Goal: Task Accomplishment & Management: Use online tool/utility

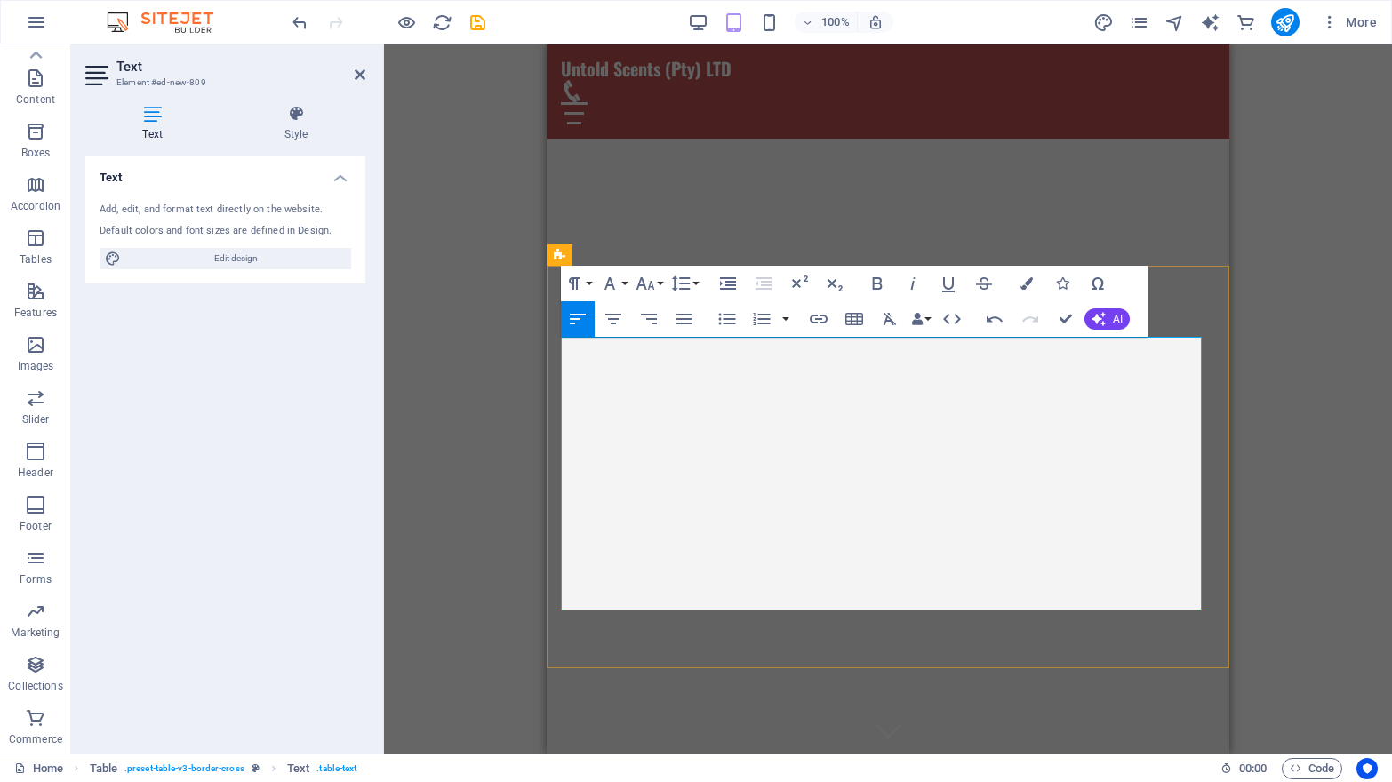
scroll to position [2041, 0]
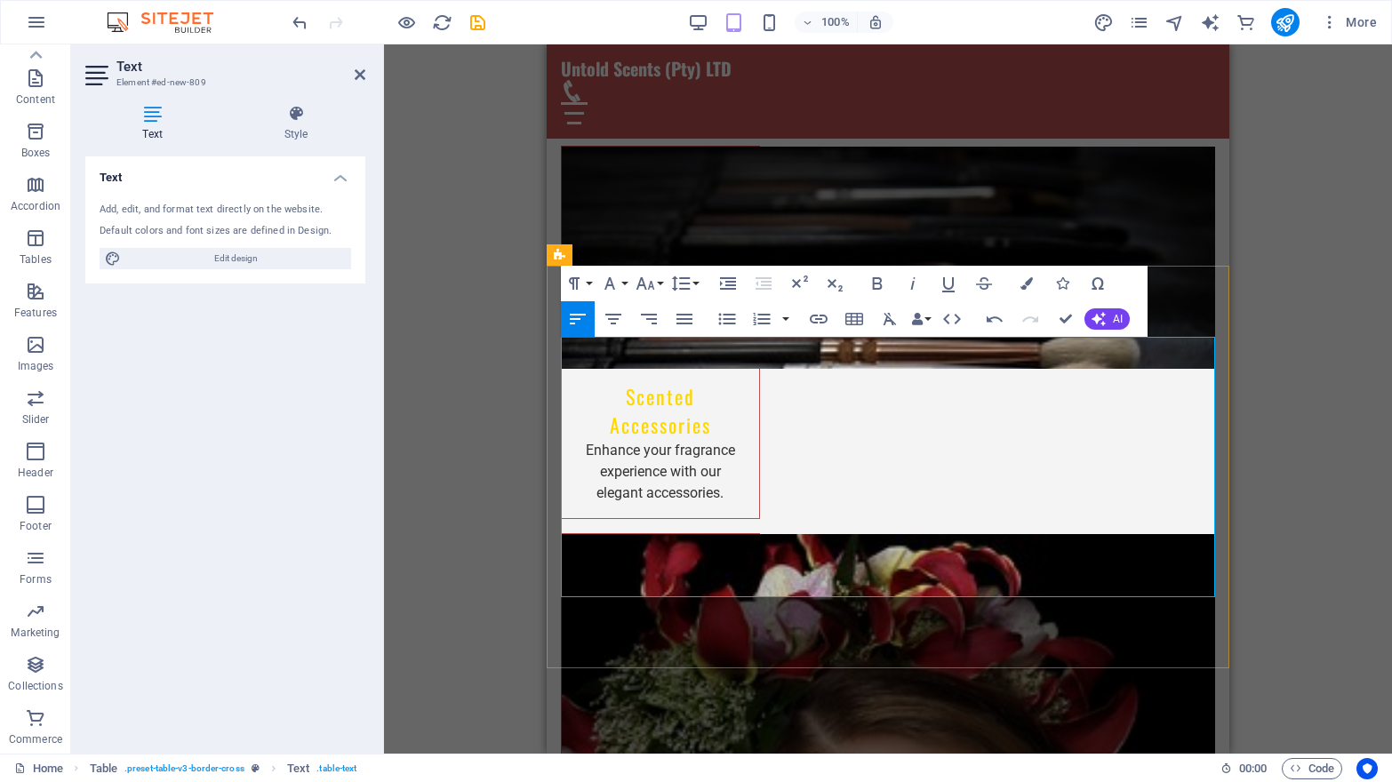
drag, startPoint x: 1170, startPoint y: 355, endPoint x: 1216, endPoint y: 356, distance: 46.3
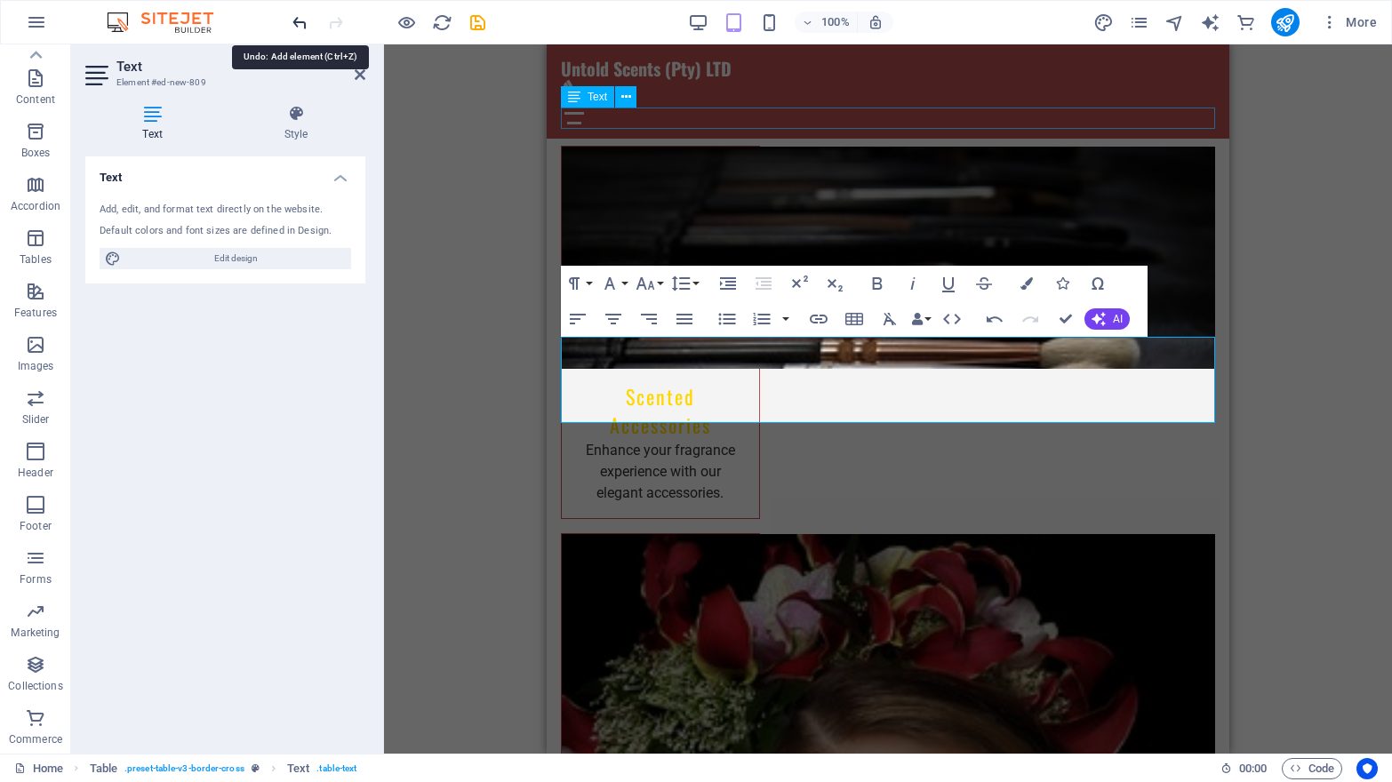
click at [302, 20] on icon "undo" at bounding box center [300, 22] width 20 height 20
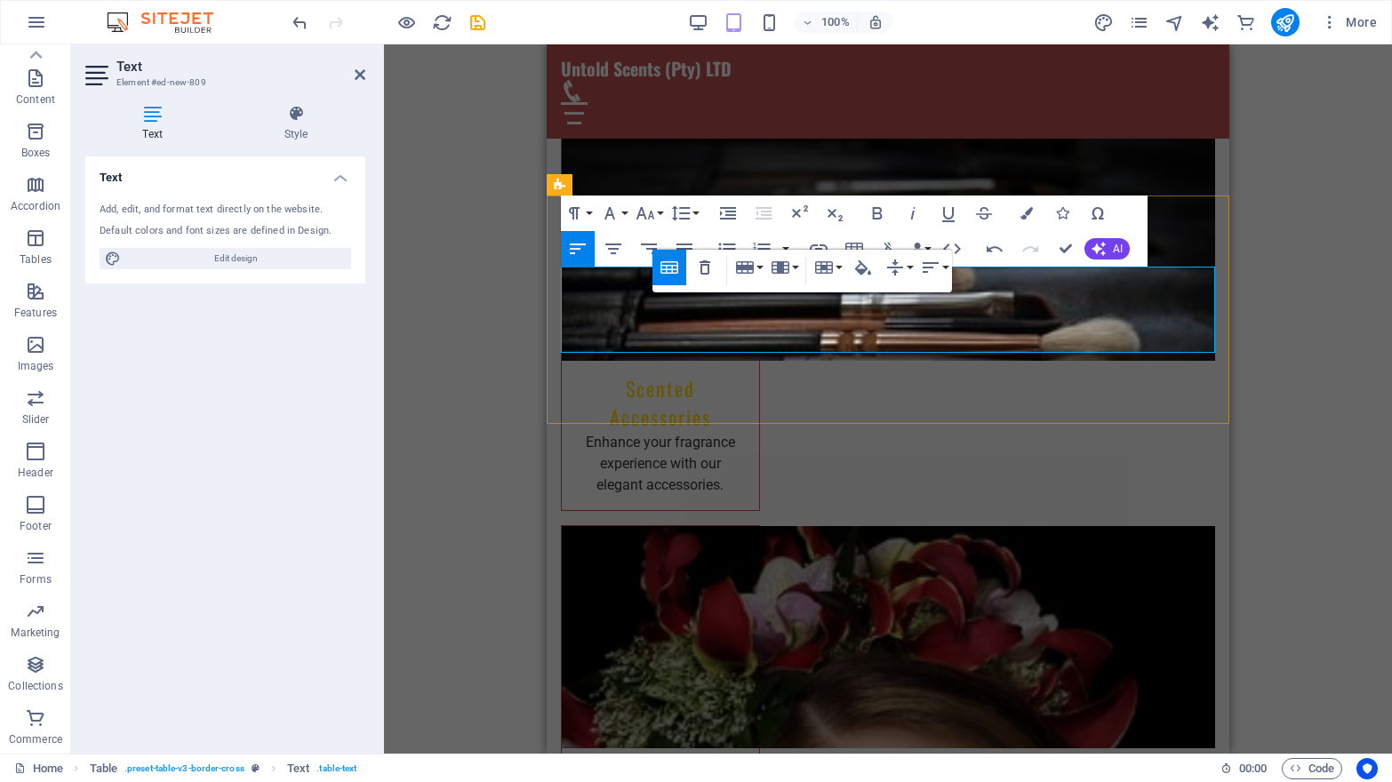
scroll to position [2035, 0]
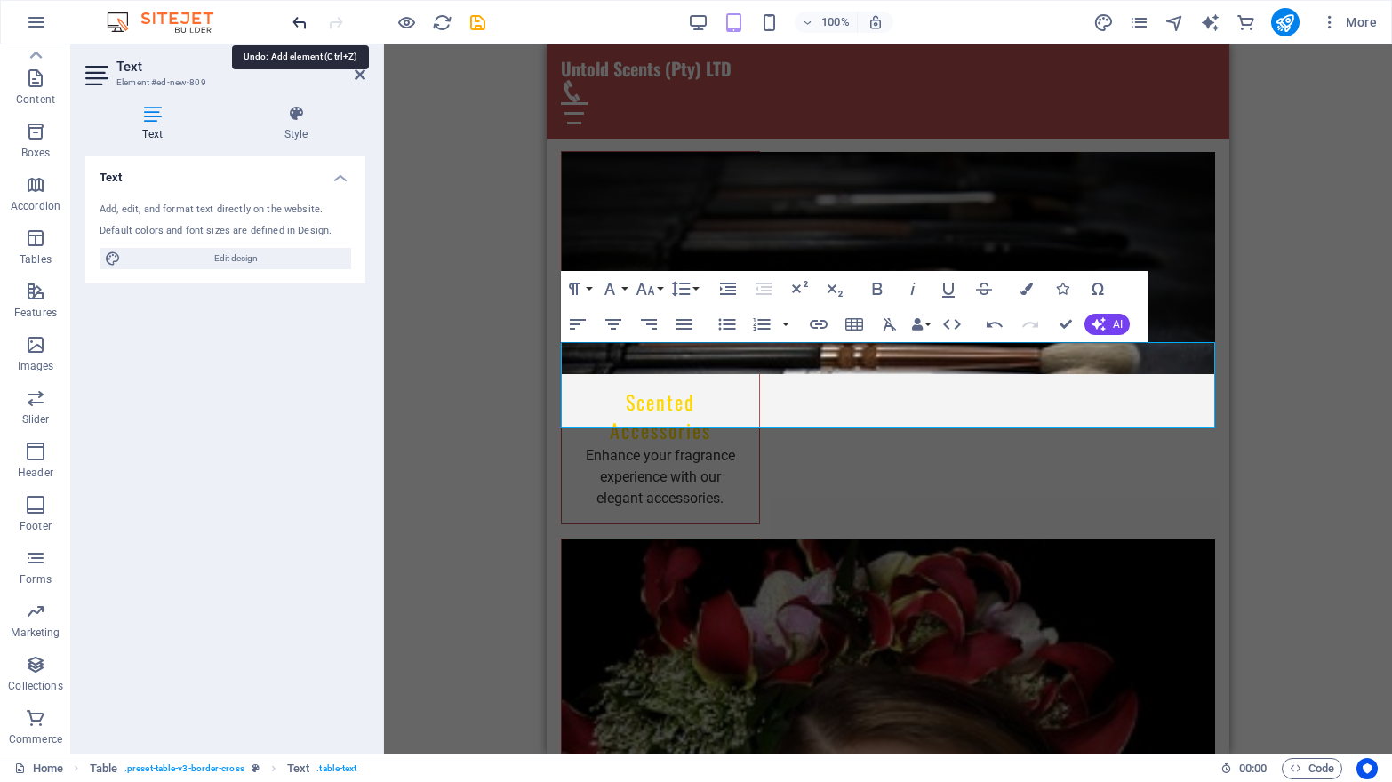
click at [302, 21] on icon "undo" at bounding box center [300, 22] width 20 height 20
click at [995, 324] on icon "button" at bounding box center [995, 325] width 16 height 6
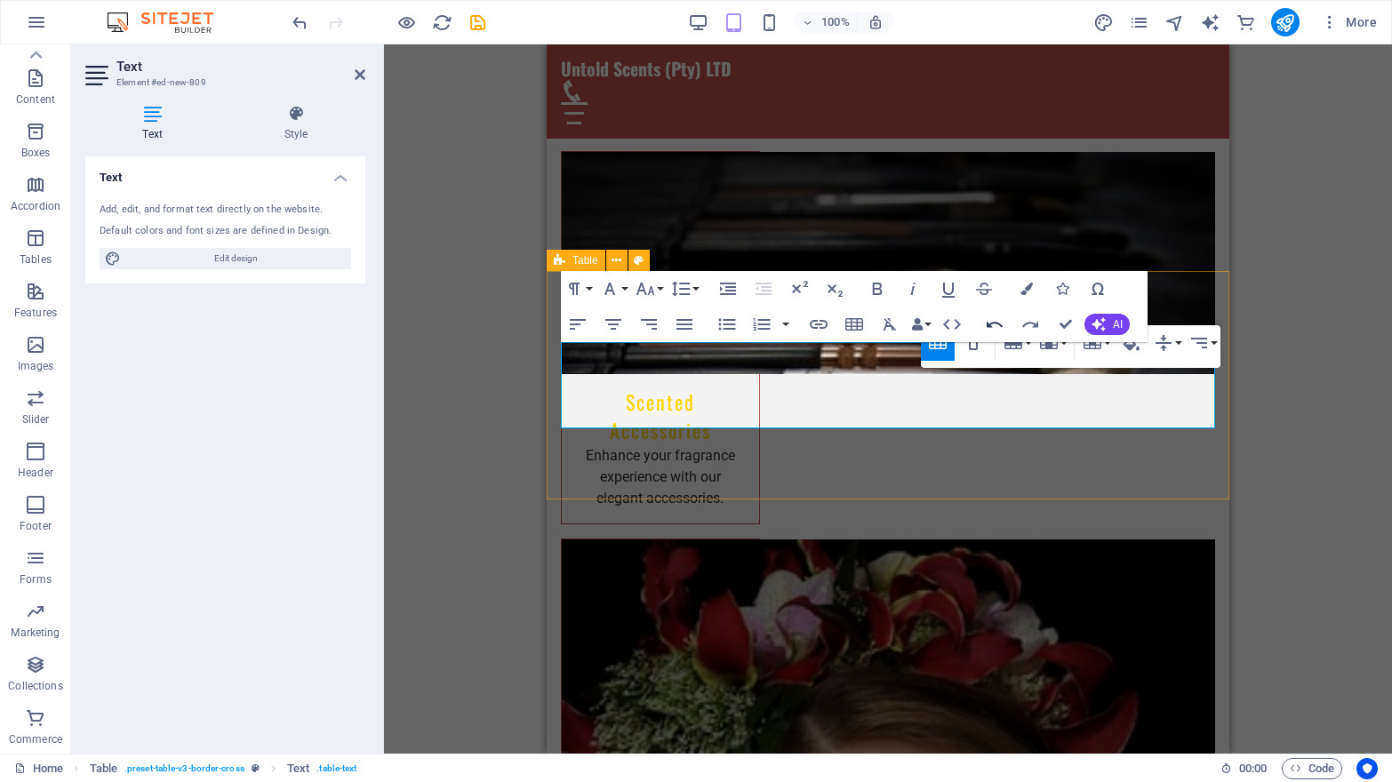
click at [993, 322] on icon "button" at bounding box center [994, 324] width 21 height 21
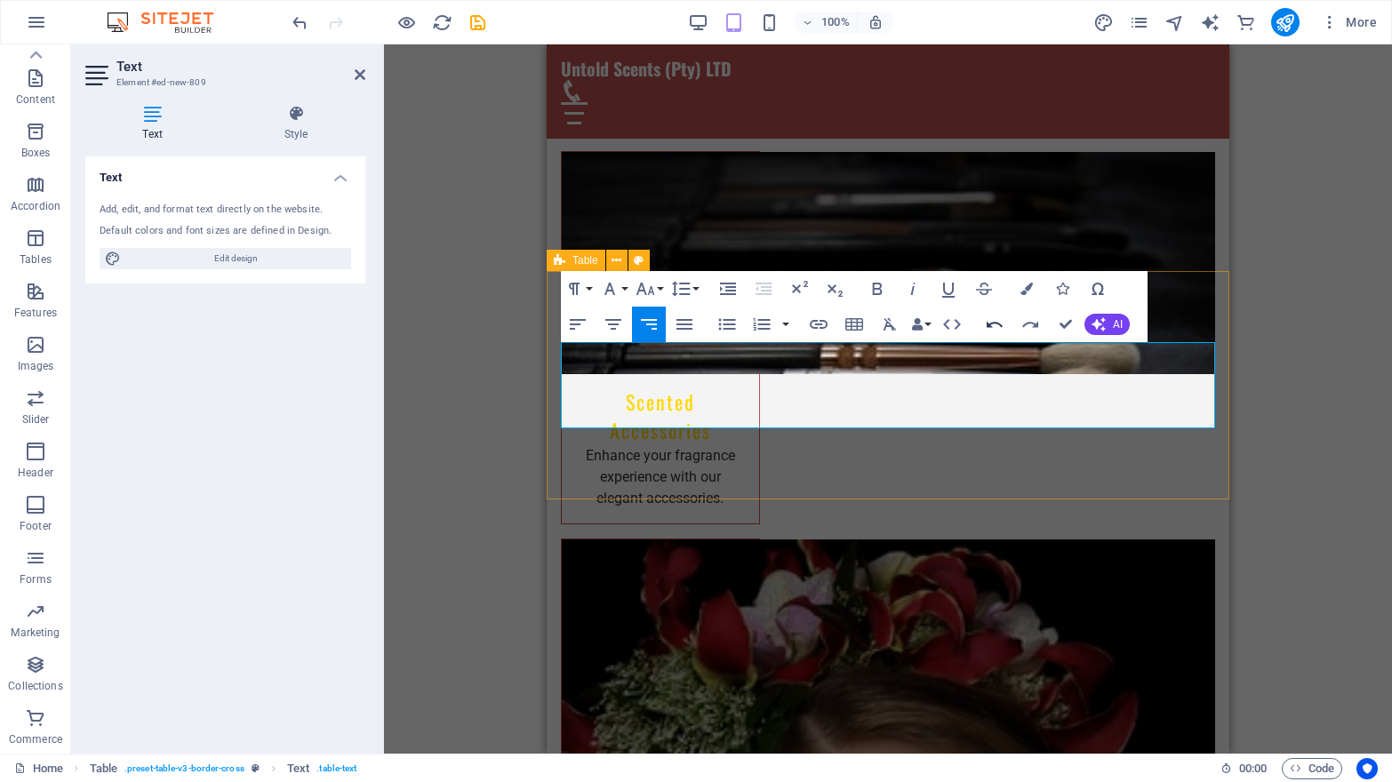
click at [993, 322] on icon "button" at bounding box center [994, 324] width 21 height 21
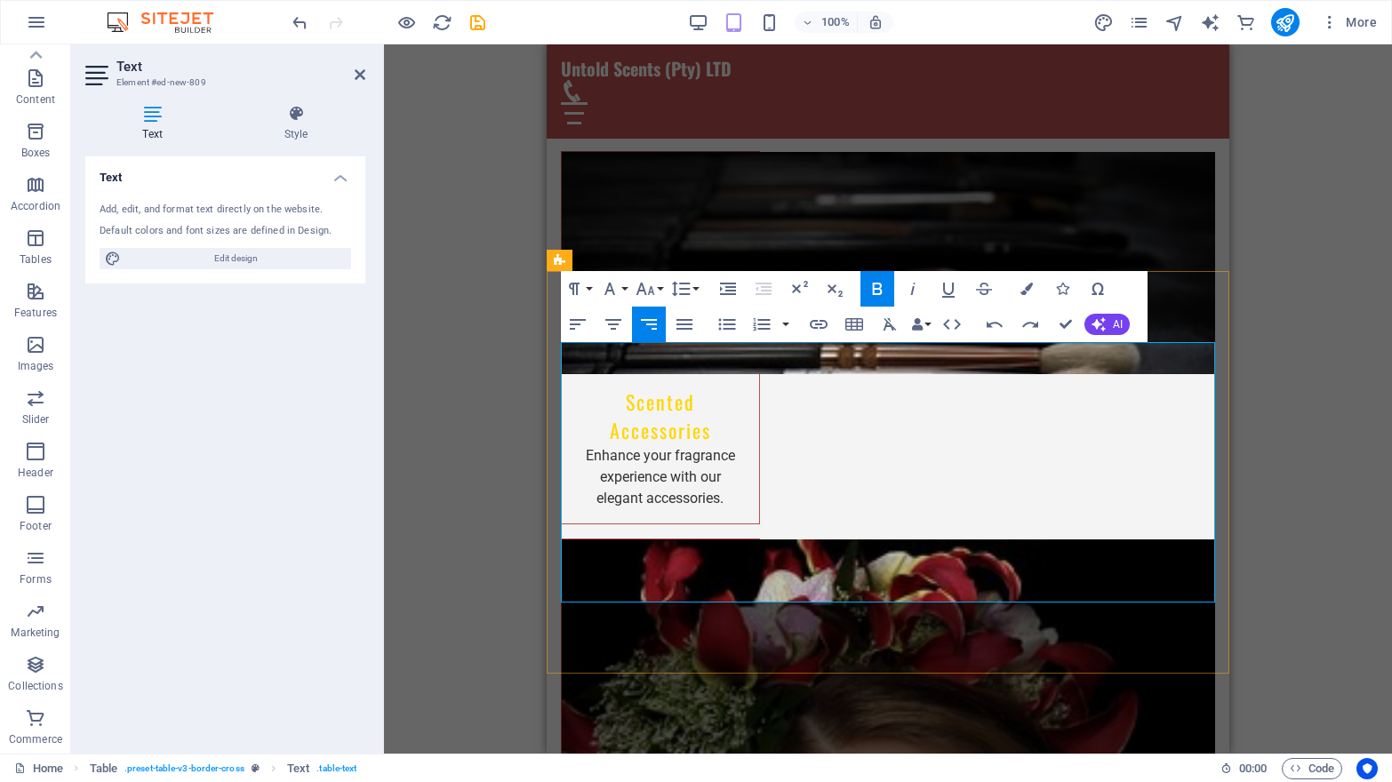
drag, startPoint x: 1209, startPoint y: 407, endPoint x: 1176, endPoint y: 407, distance: 32.9
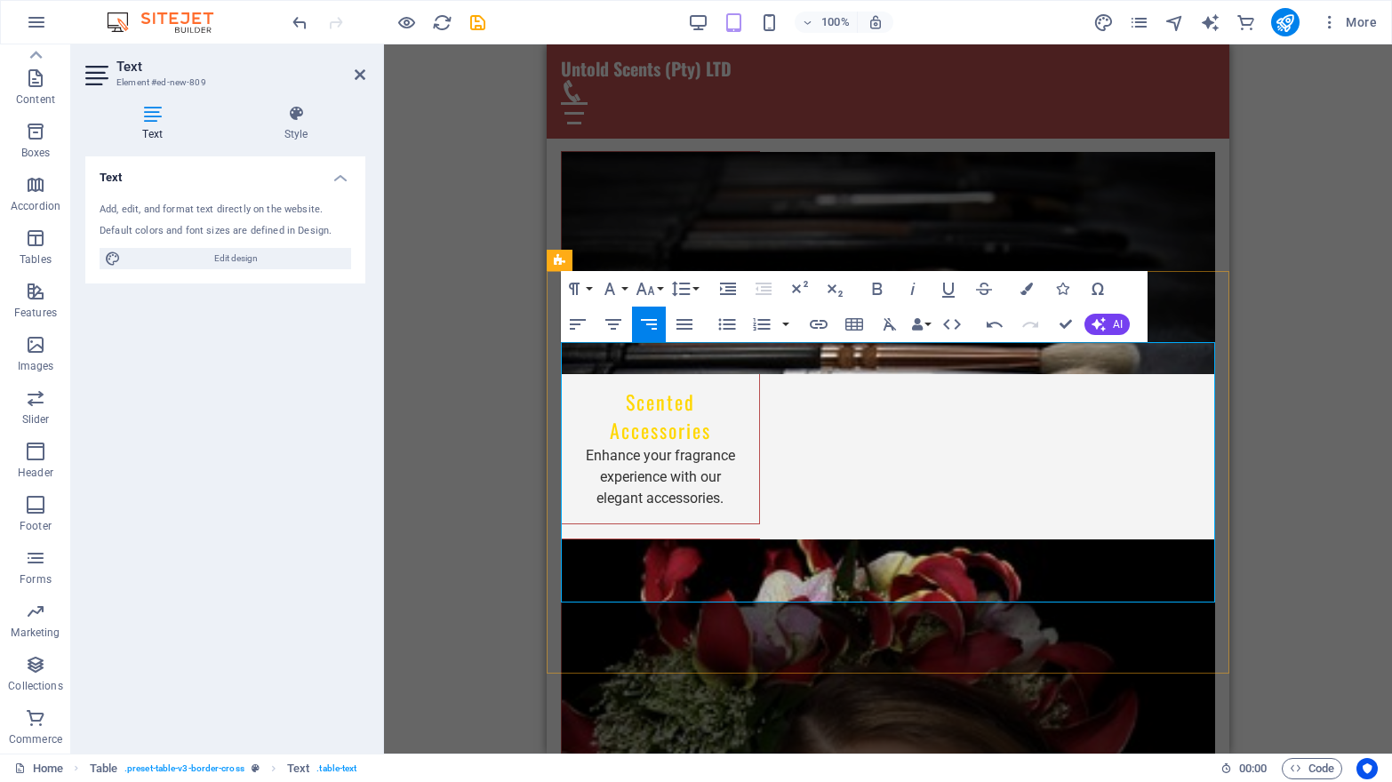
click at [852, 326] on icon "button" at bounding box center [854, 324] width 18 height 12
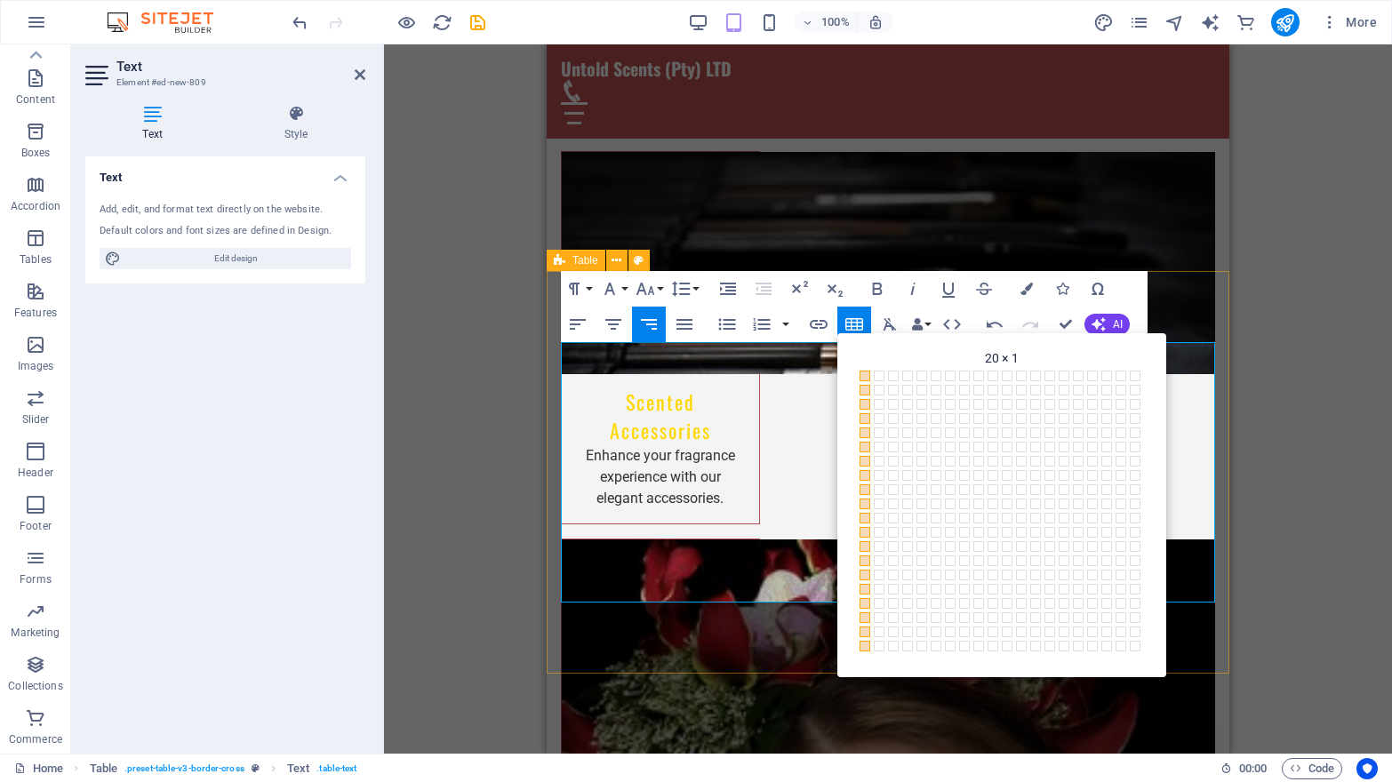
click at [864, 644] on span at bounding box center [865, 646] width 11 height 11
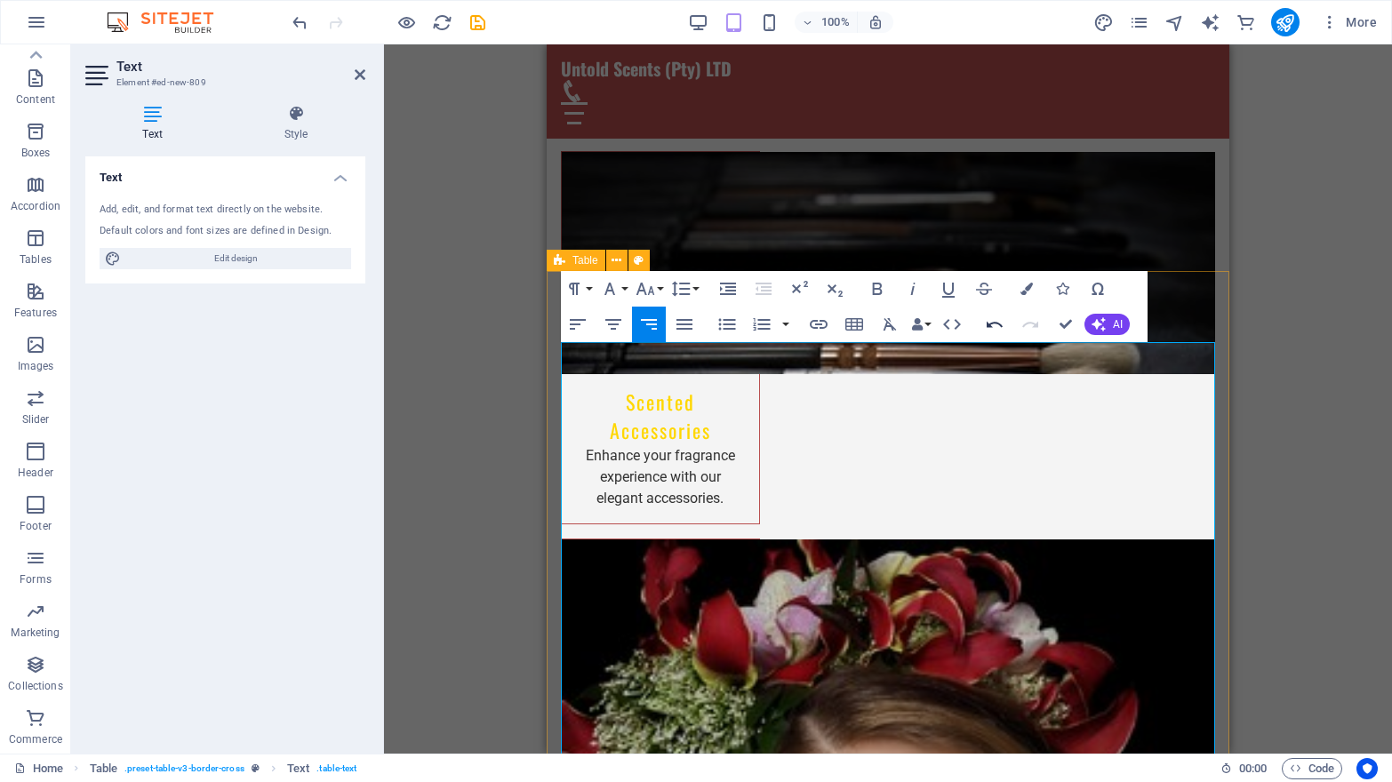
click at [995, 326] on icon "button" at bounding box center [994, 324] width 21 height 21
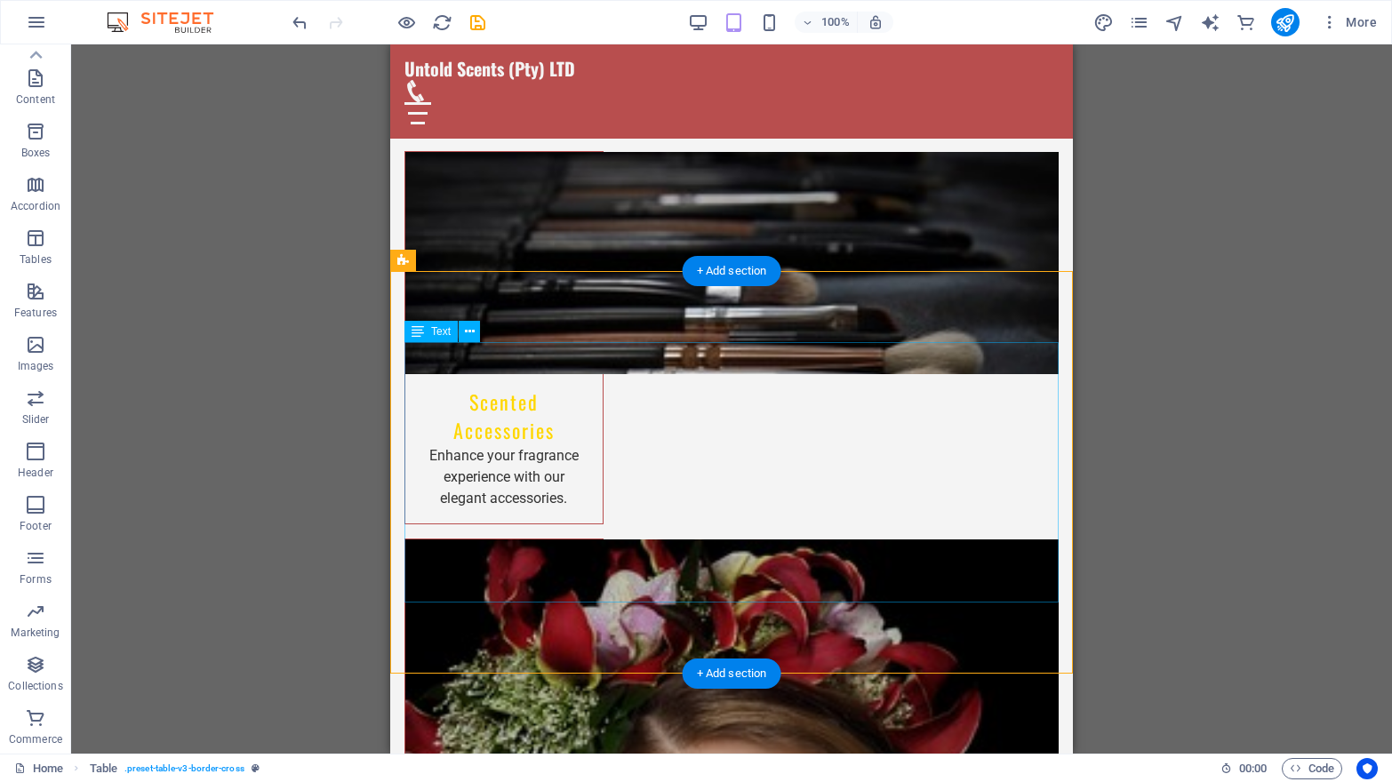
click at [714, 268] on div "+ Add section" at bounding box center [732, 271] width 99 height 30
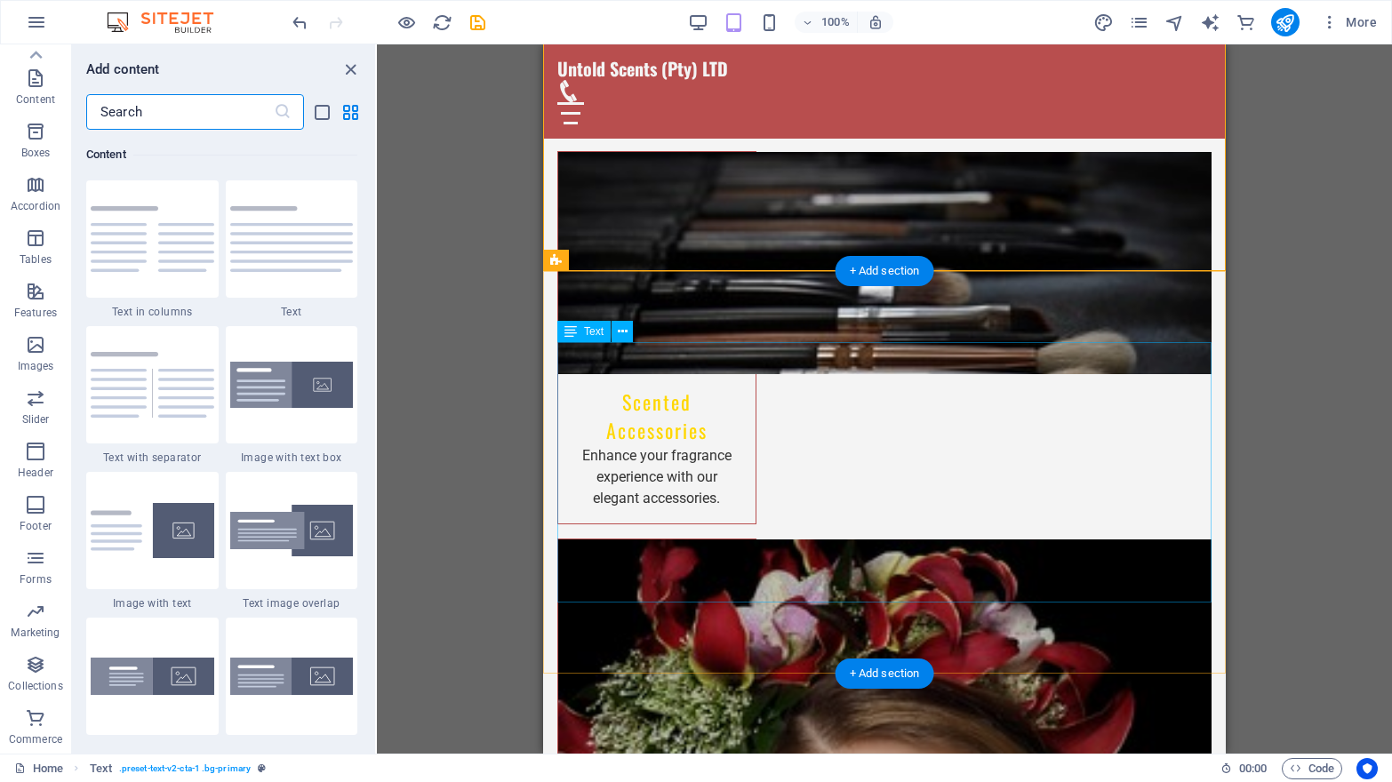
scroll to position [3110, 0]
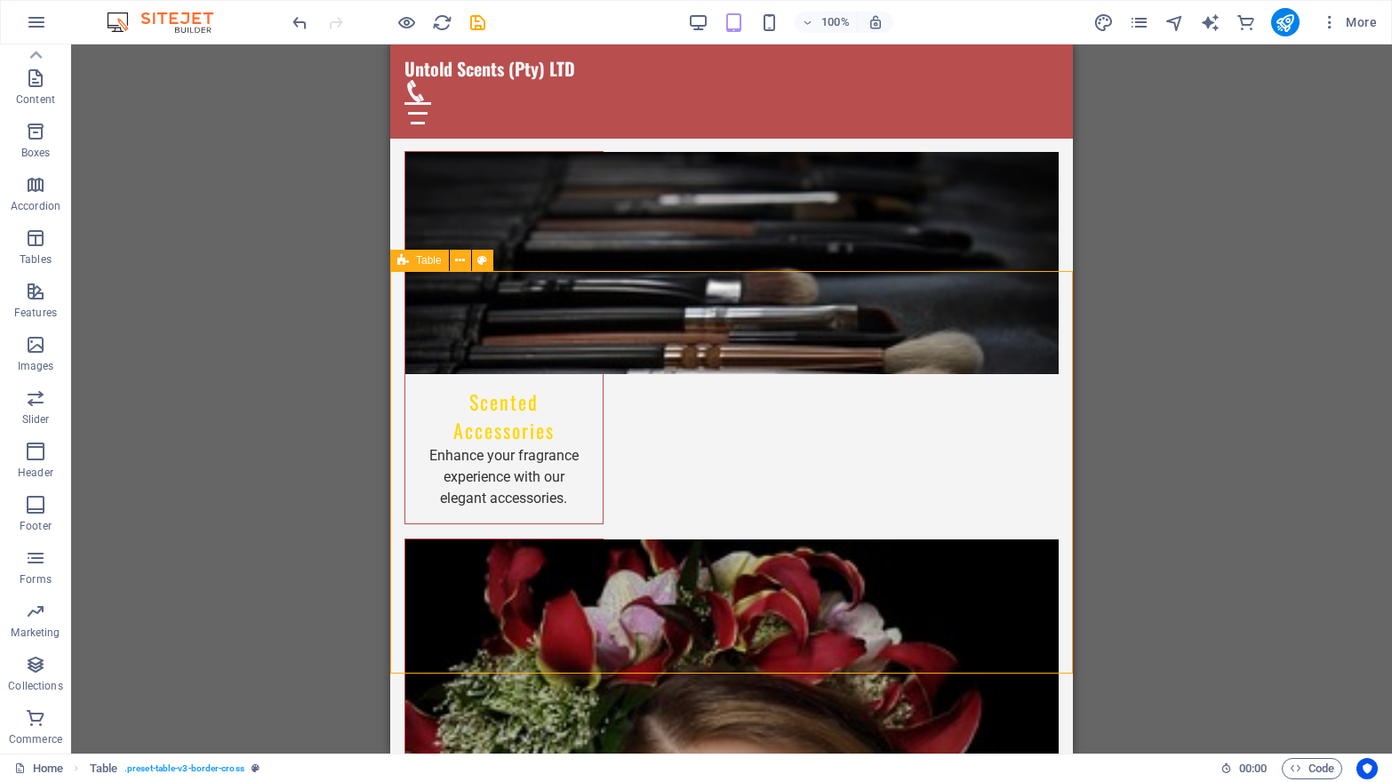
select select "preset-table-v3-border-cross"
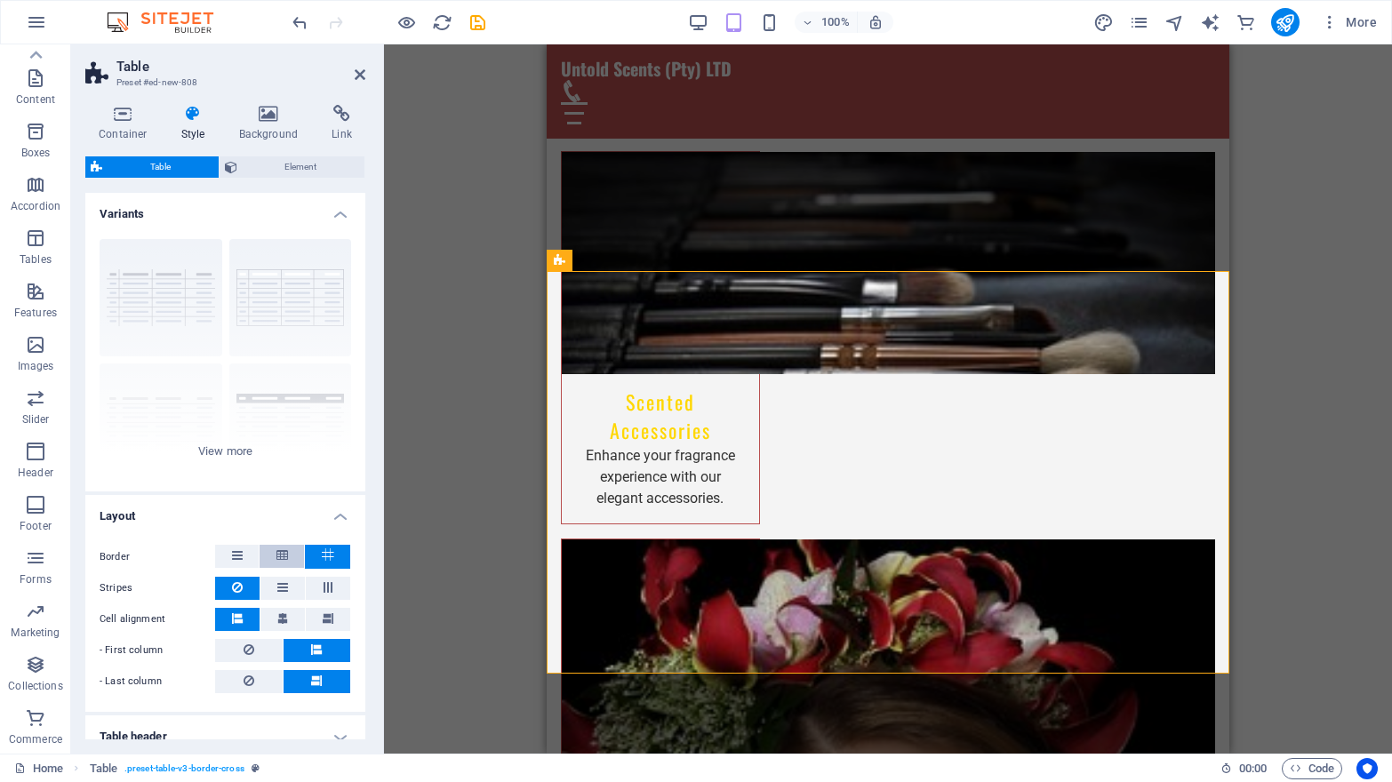
click at [278, 560] on icon at bounding box center [282, 555] width 12 height 21
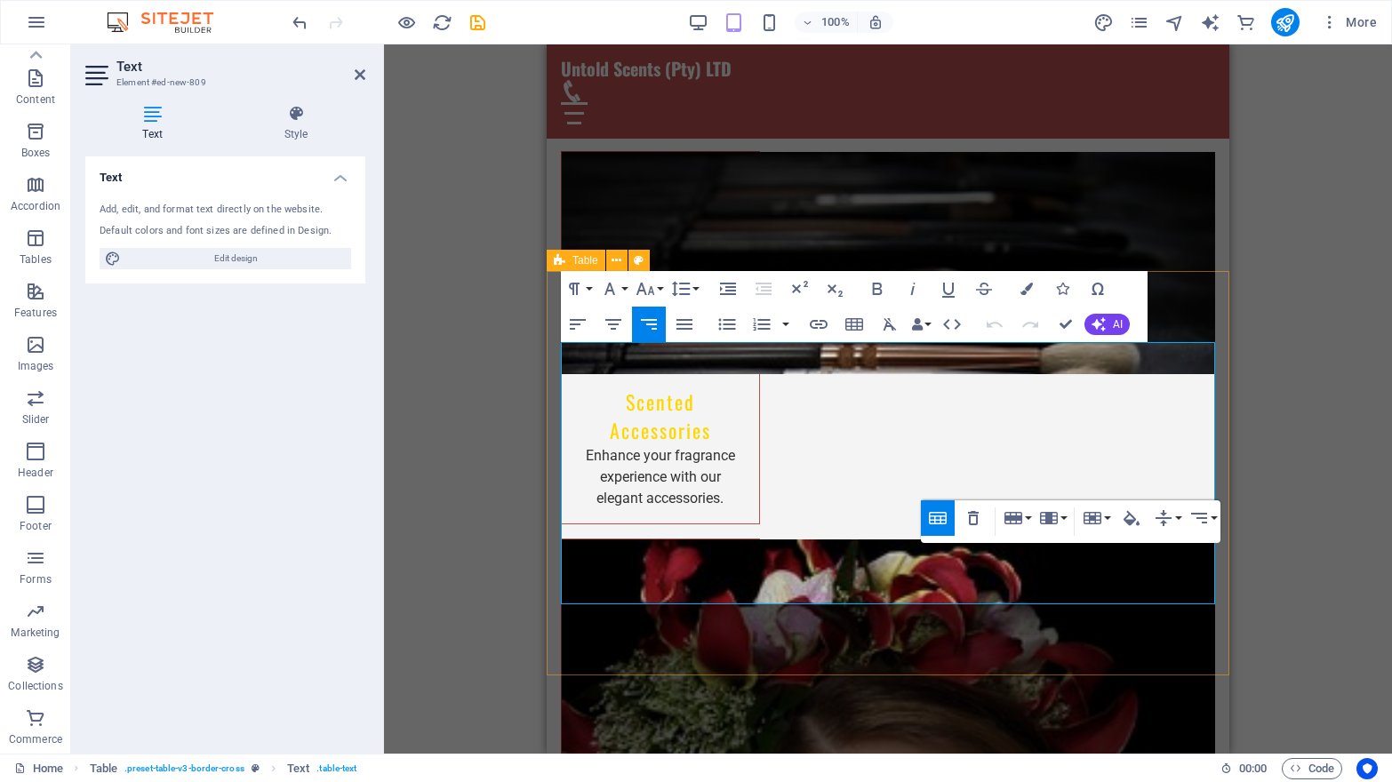
select select "preset-table-v3-border-cross"
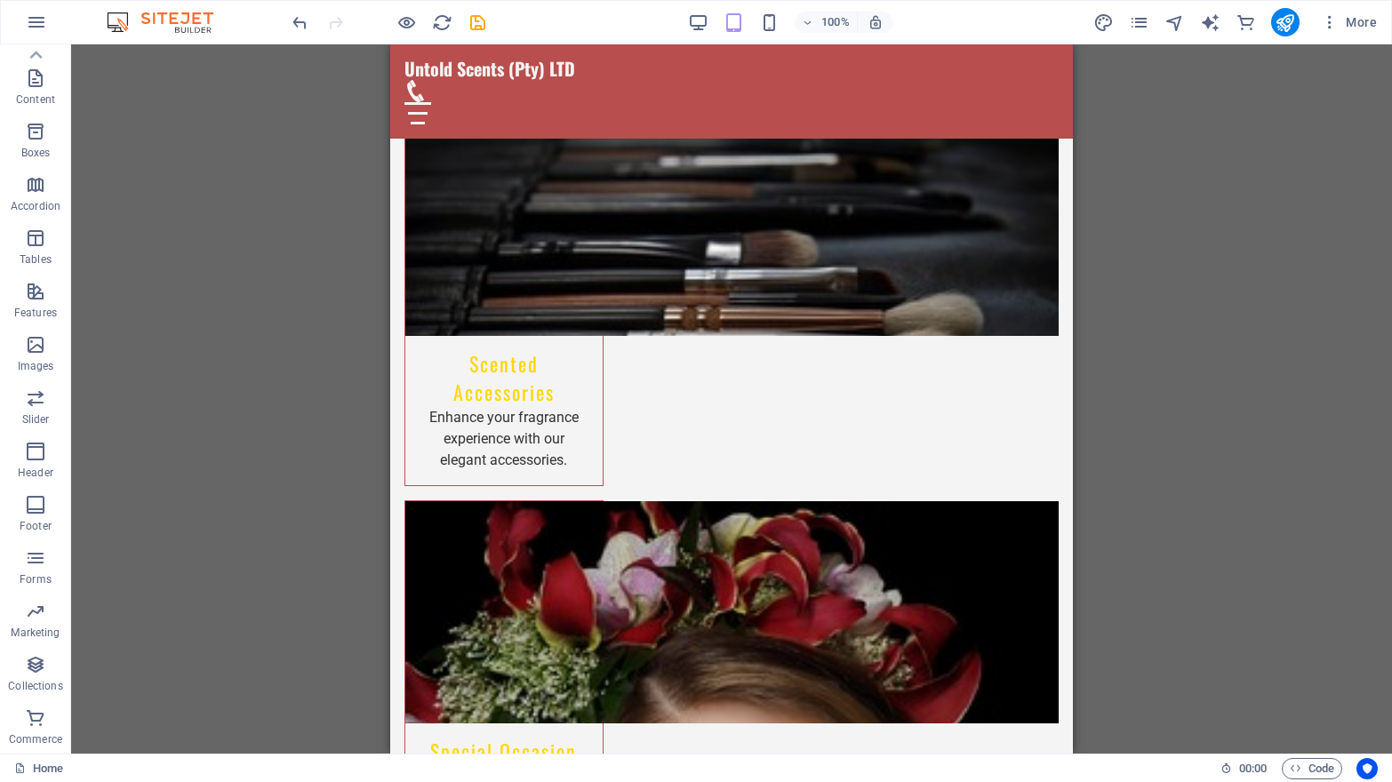
scroll to position [2127, 0]
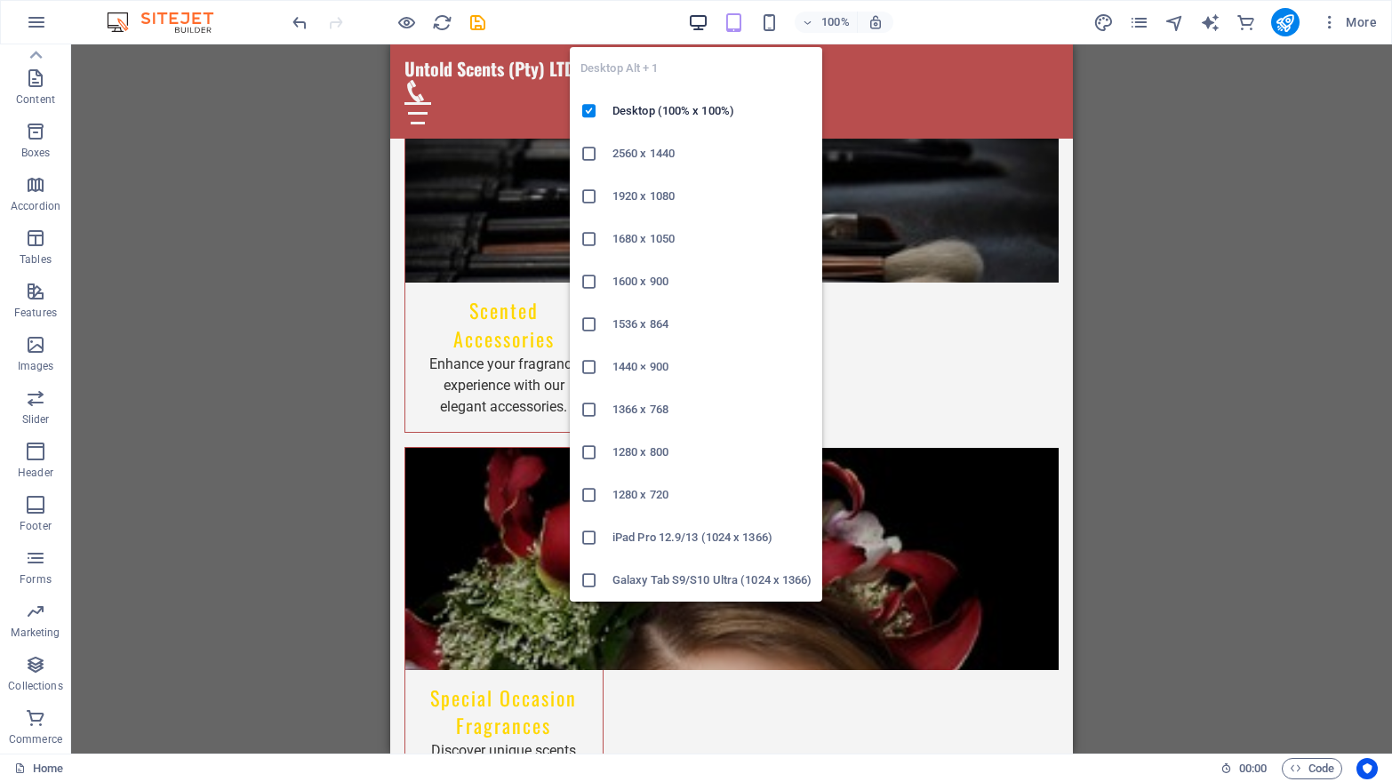
click at [694, 16] on icon "button" at bounding box center [698, 22] width 20 height 20
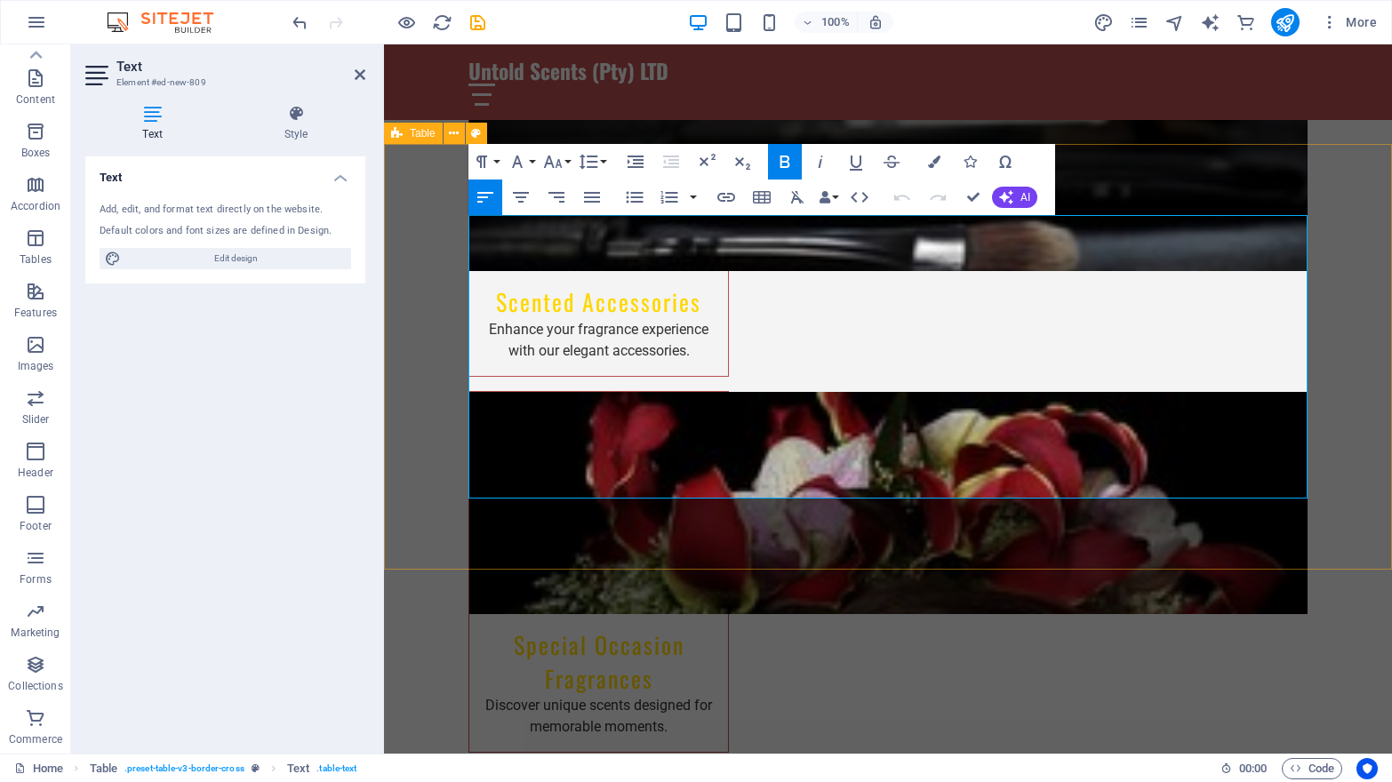
drag, startPoint x: 487, startPoint y: 489, endPoint x: 1251, endPoint y: 500, distance: 763.6
click at [759, 188] on icon "button" at bounding box center [761, 197] width 21 height 21
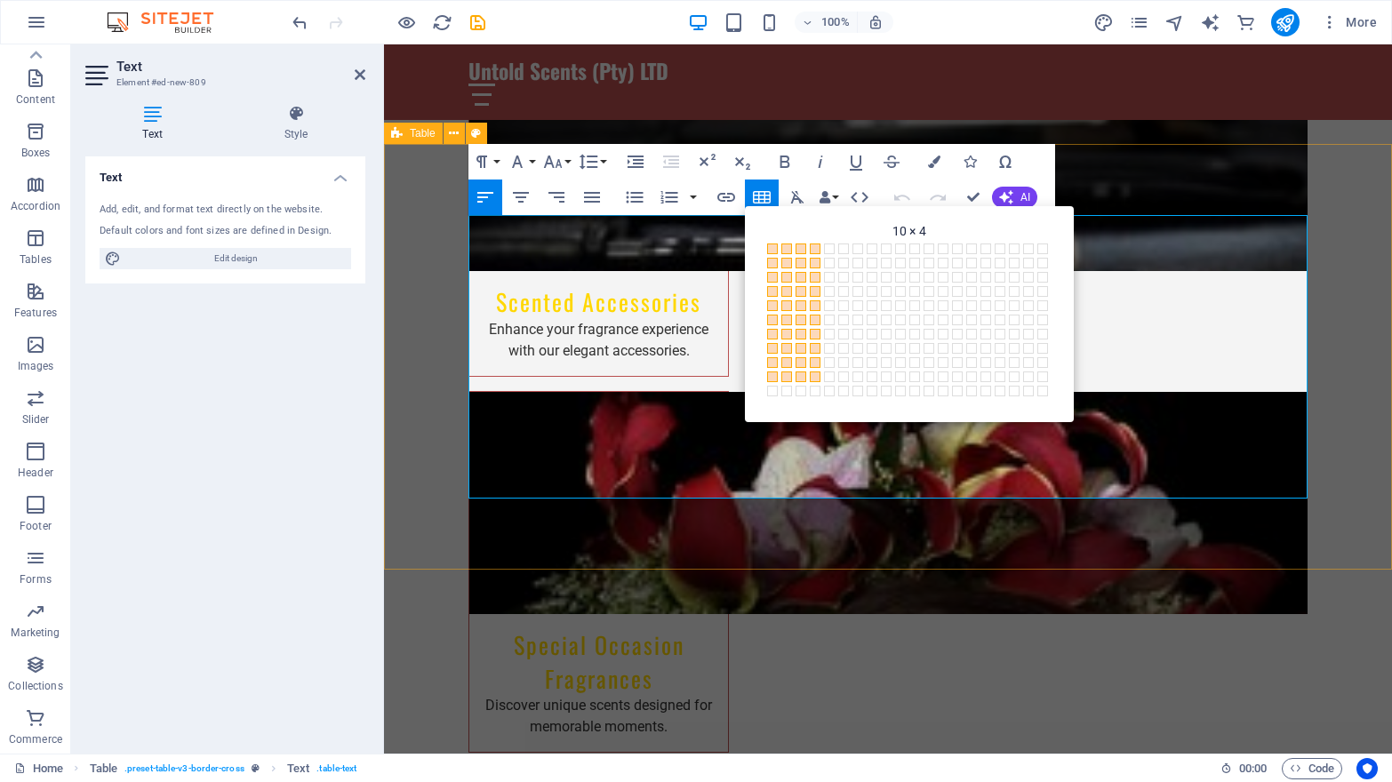
click at [814, 380] on span at bounding box center [815, 377] width 11 height 11
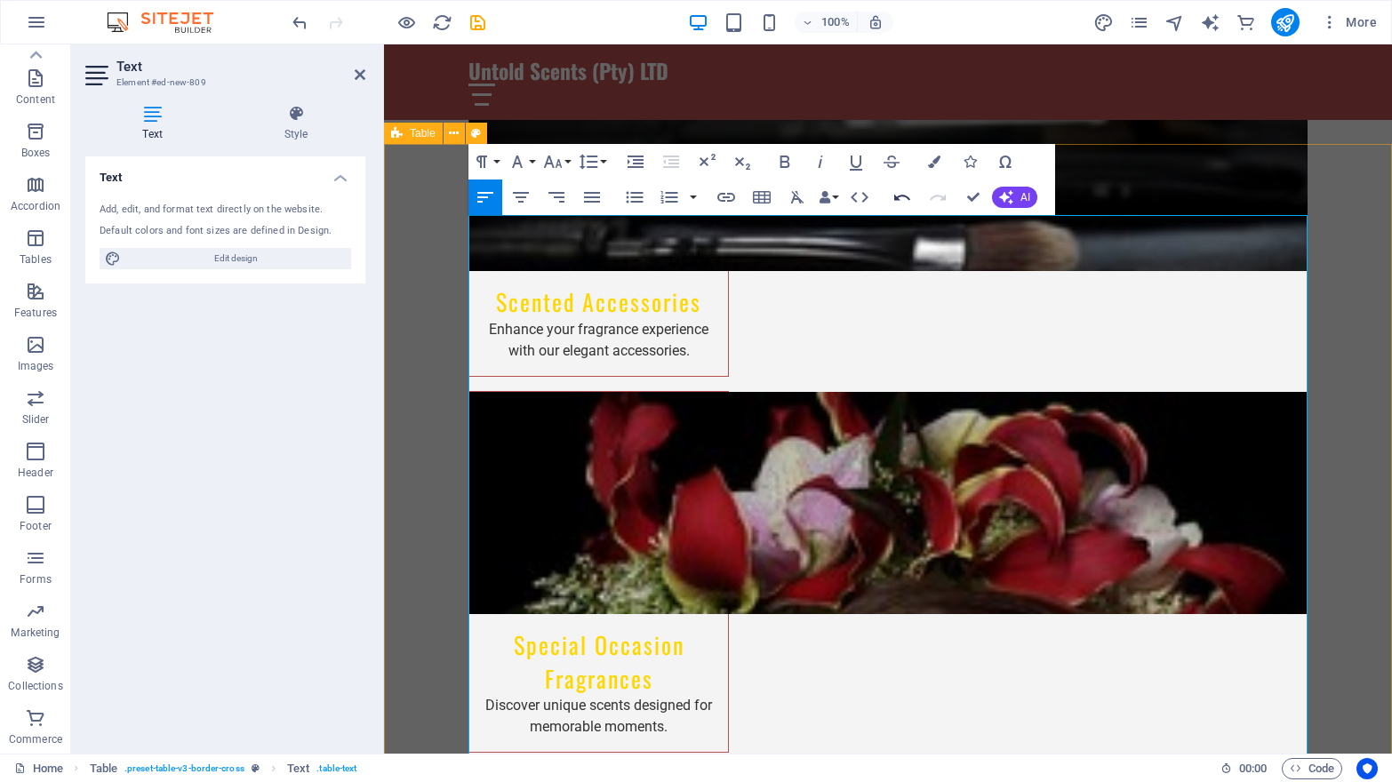
click at [900, 193] on icon "button" at bounding box center [902, 197] width 21 height 21
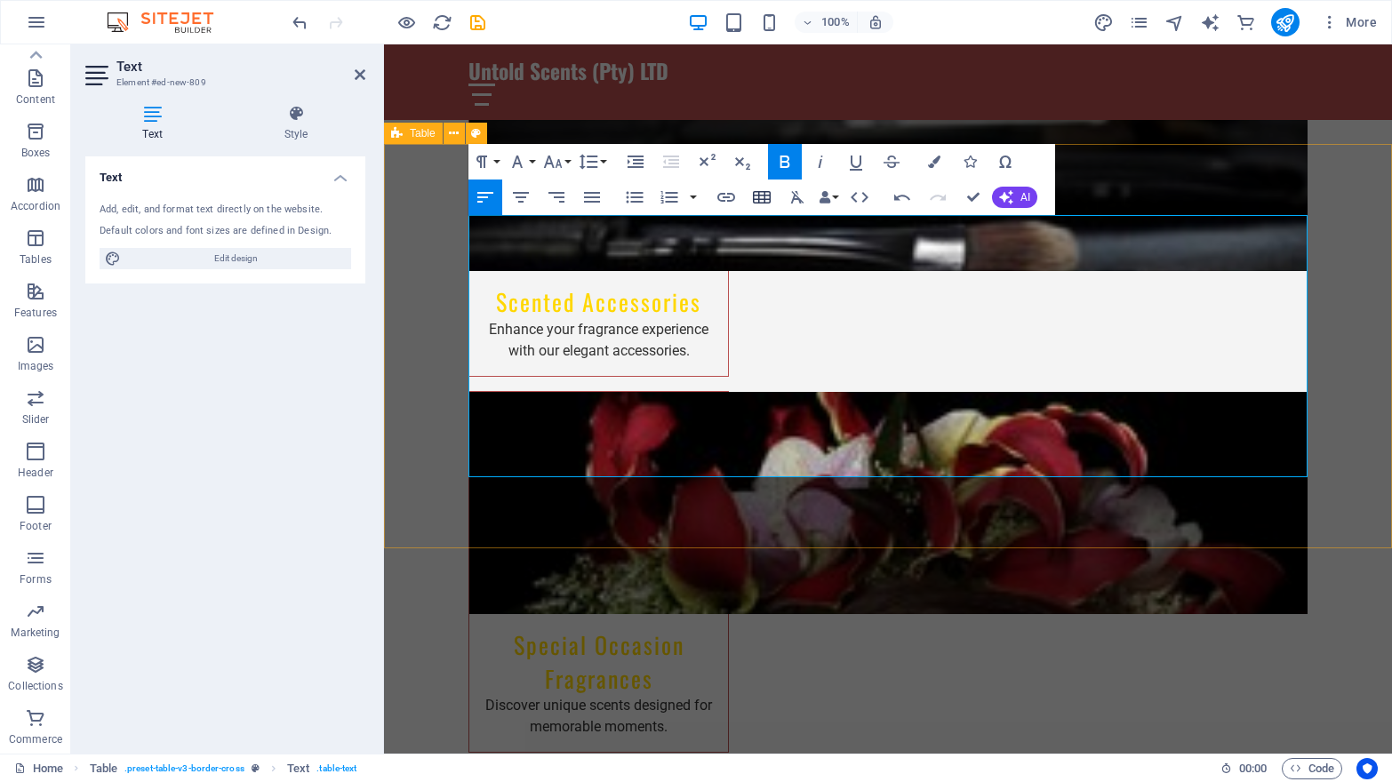
click at [759, 194] on icon "button" at bounding box center [762, 197] width 18 height 12
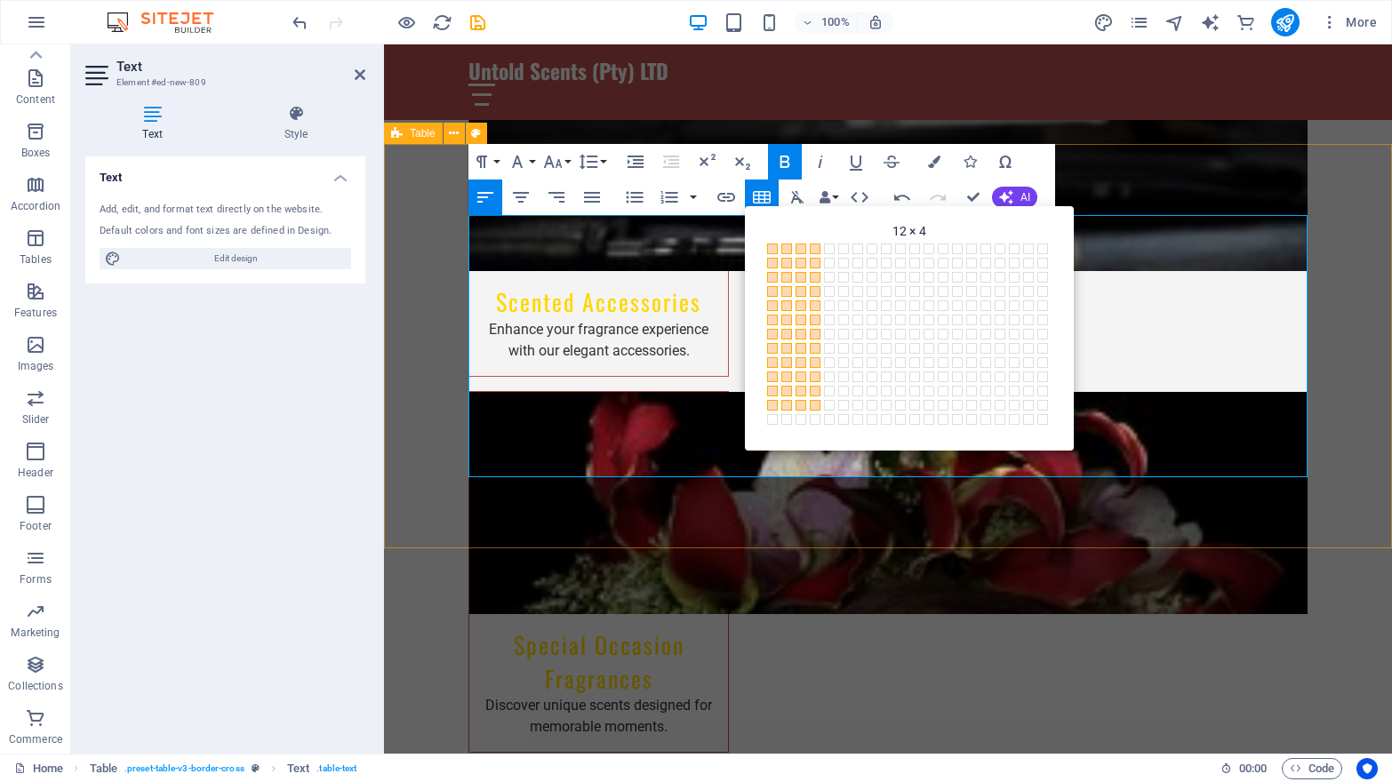
click at [817, 404] on span at bounding box center [815, 405] width 11 height 11
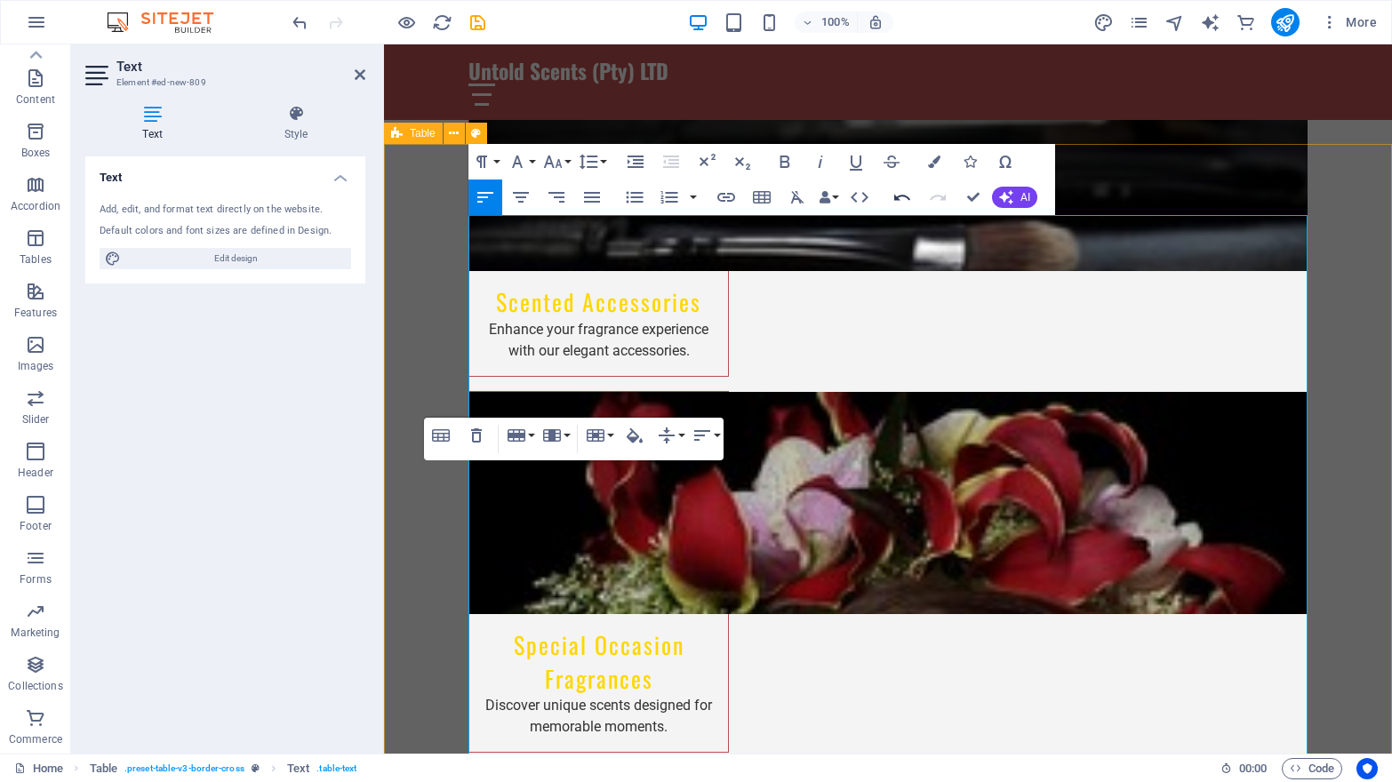
click at [898, 196] on icon "button" at bounding box center [902, 197] width 21 height 21
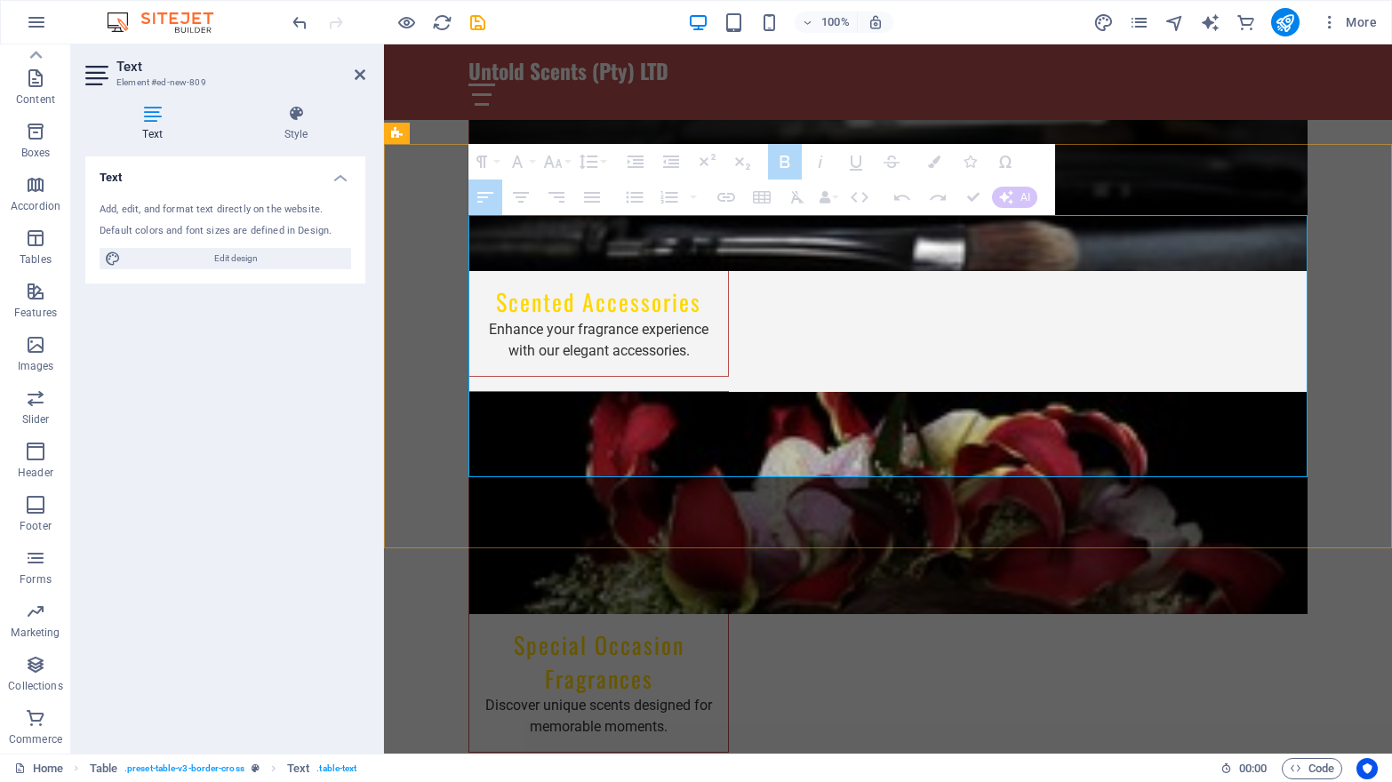
drag, startPoint x: 500, startPoint y: 241, endPoint x: 820, endPoint y: 277, distance: 322.1
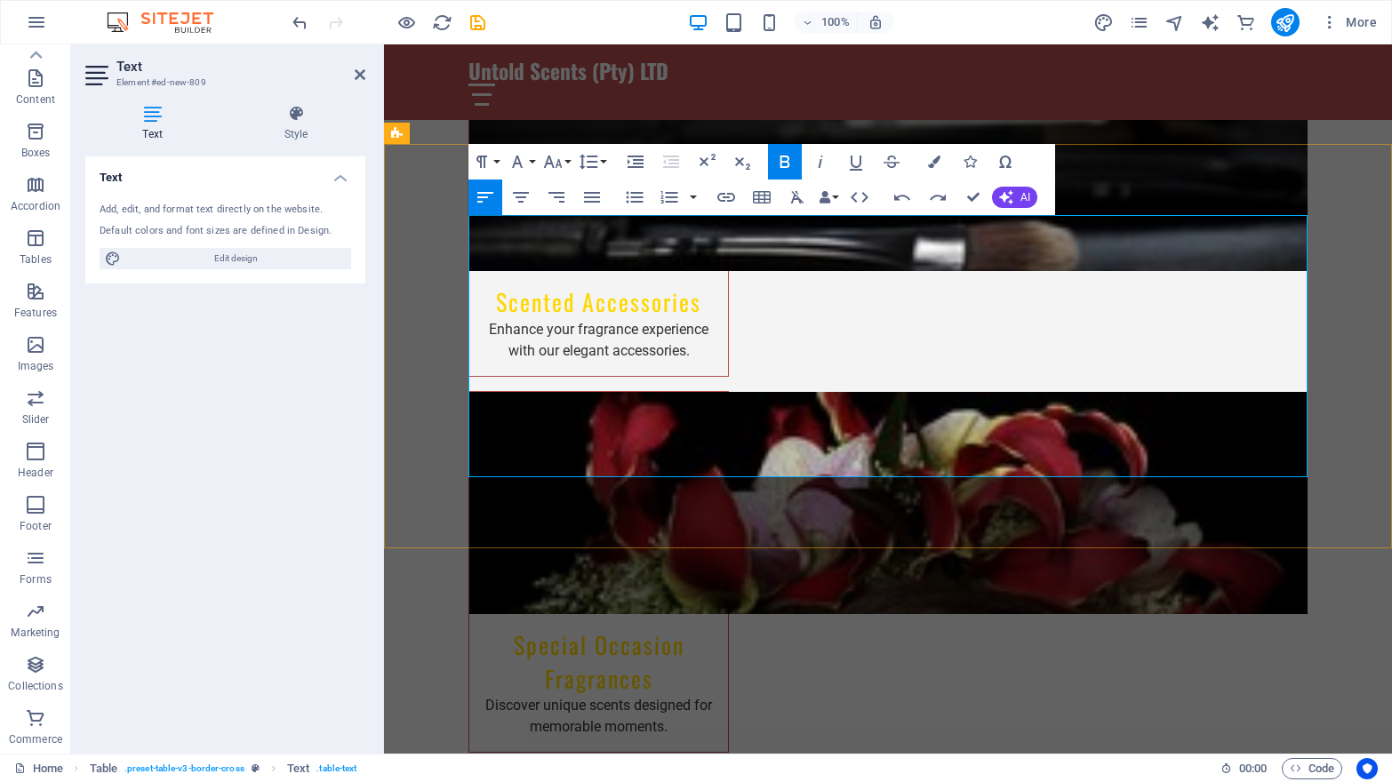
drag, startPoint x: 500, startPoint y: 226, endPoint x: 1301, endPoint y: 474, distance: 838.4
copy table "# Perfume Size ZAR 1 Pink E'ternelle 50ml R199,99 2 Just Veyra 50ml R199,99 3 L…"
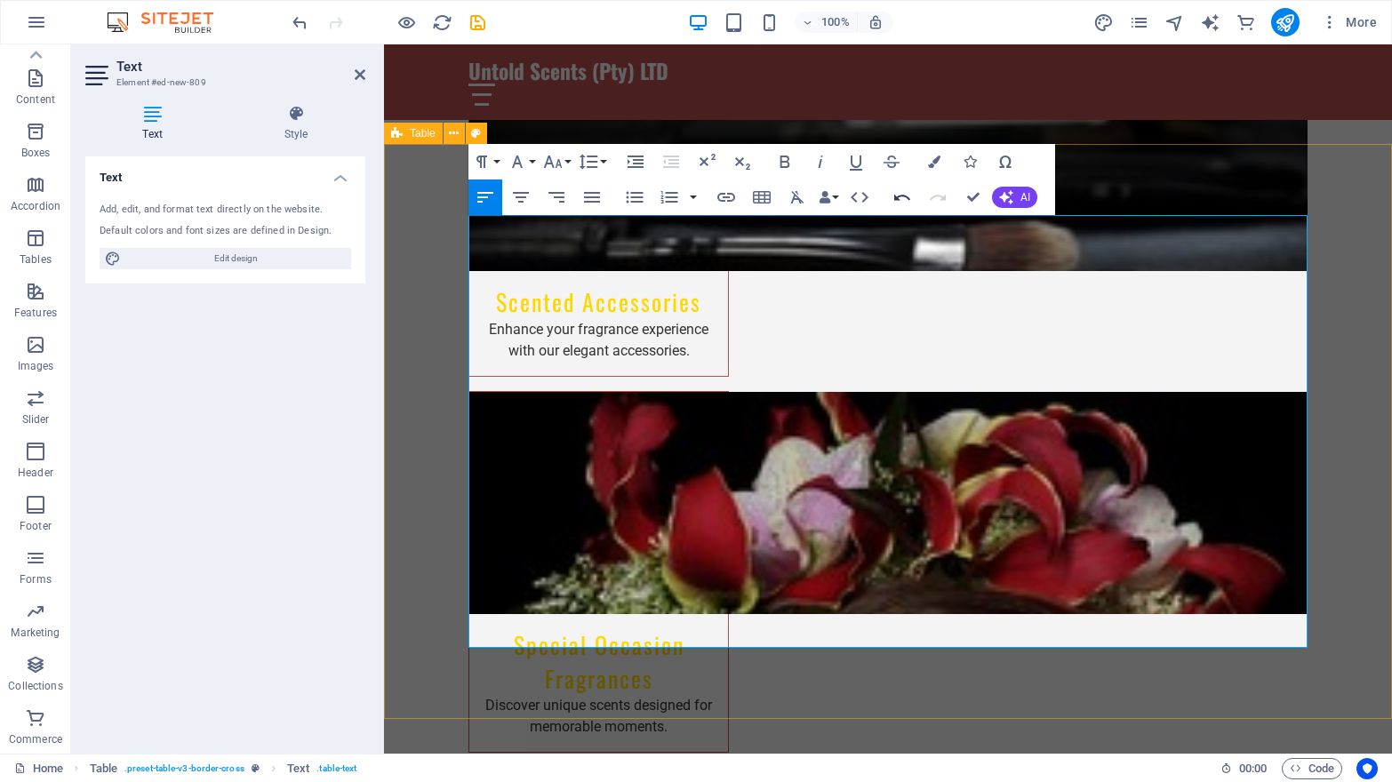
click at [895, 196] on icon "button" at bounding box center [902, 198] width 16 height 6
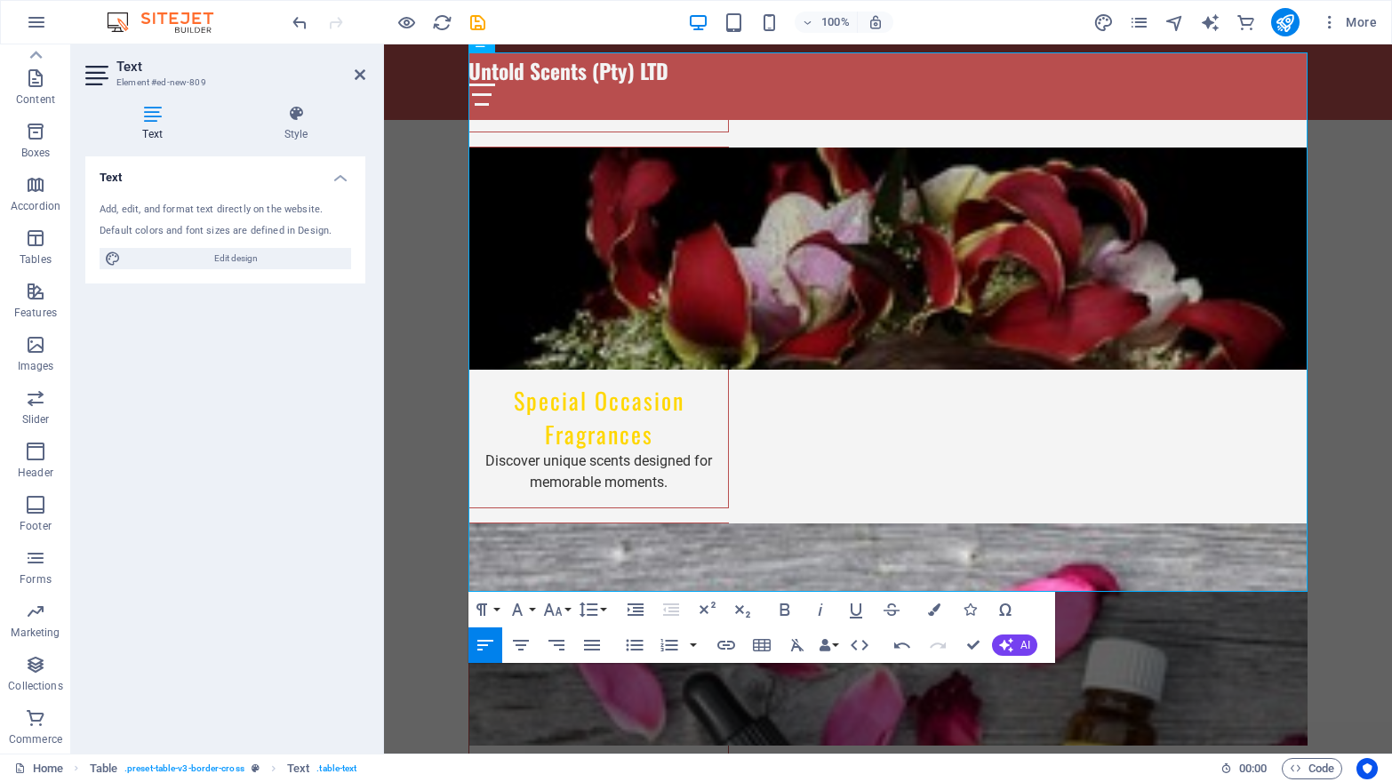
scroll to position [2407, 0]
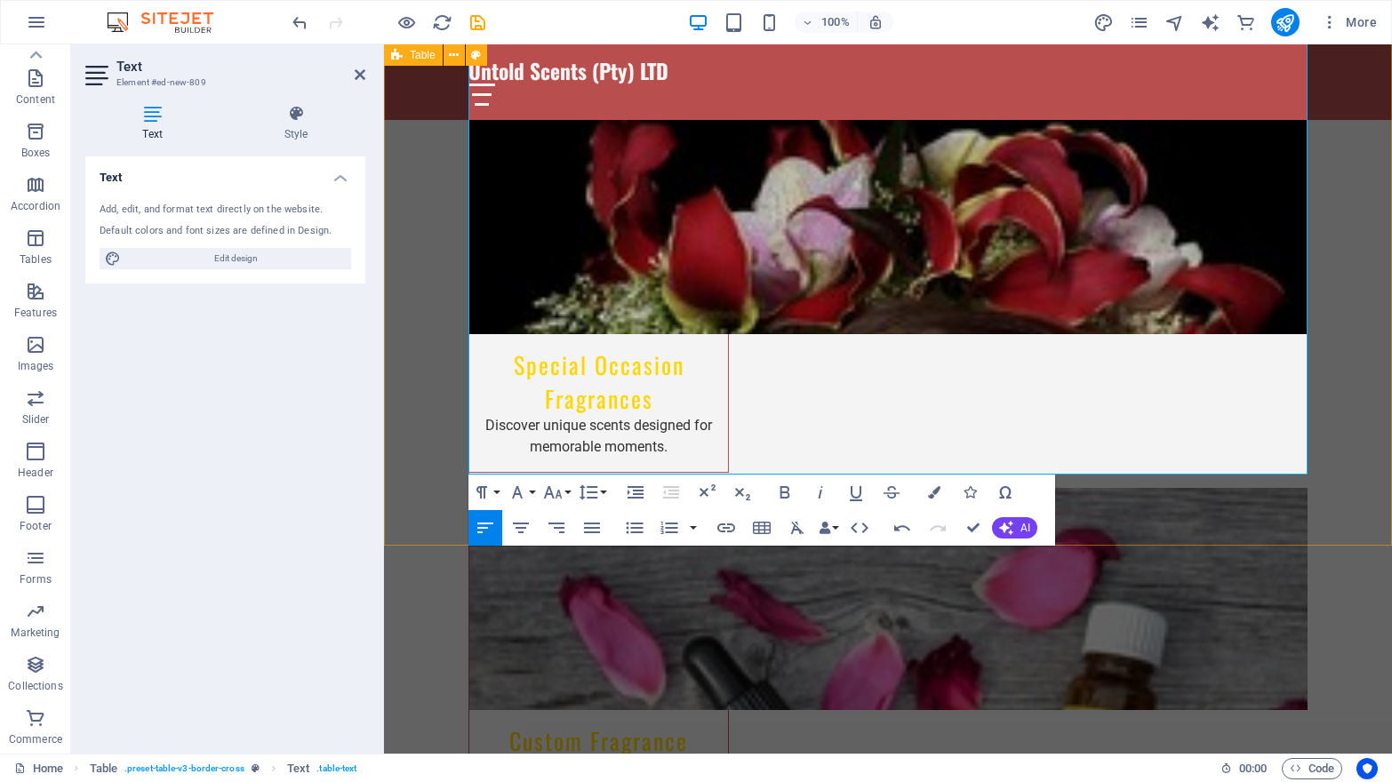
drag, startPoint x: 486, startPoint y: 488, endPoint x: 1098, endPoint y: 479, distance: 611.6
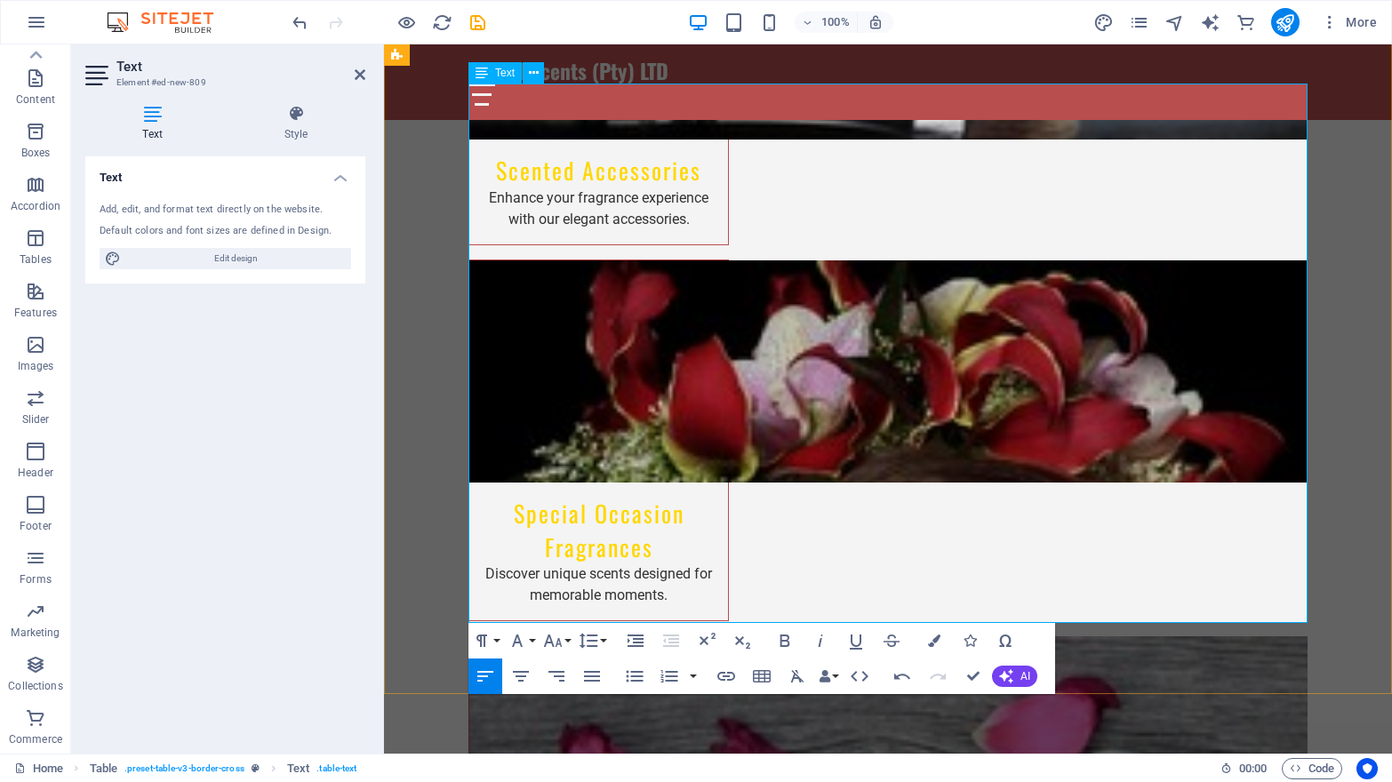
scroll to position [2259, 0]
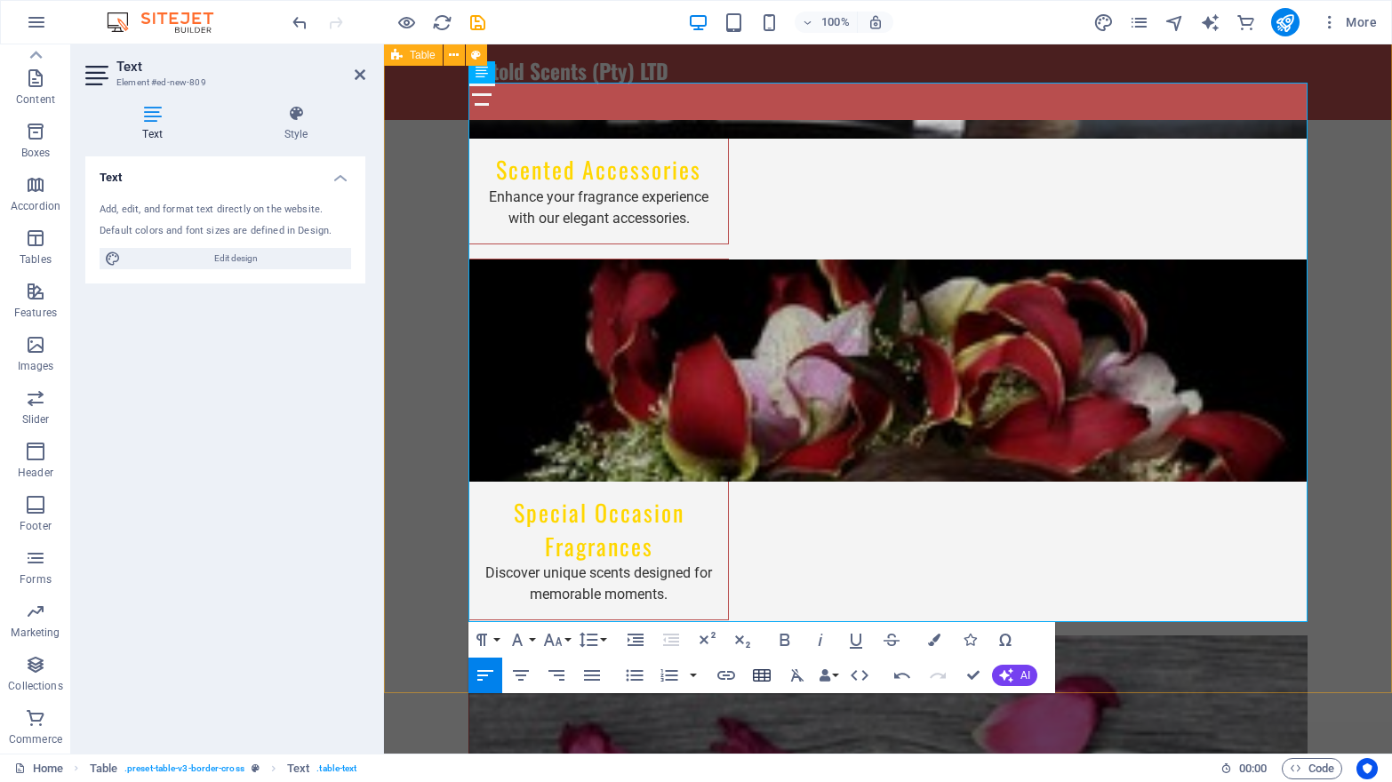
click at [764, 671] on icon "button" at bounding box center [761, 675] width 21 height 21
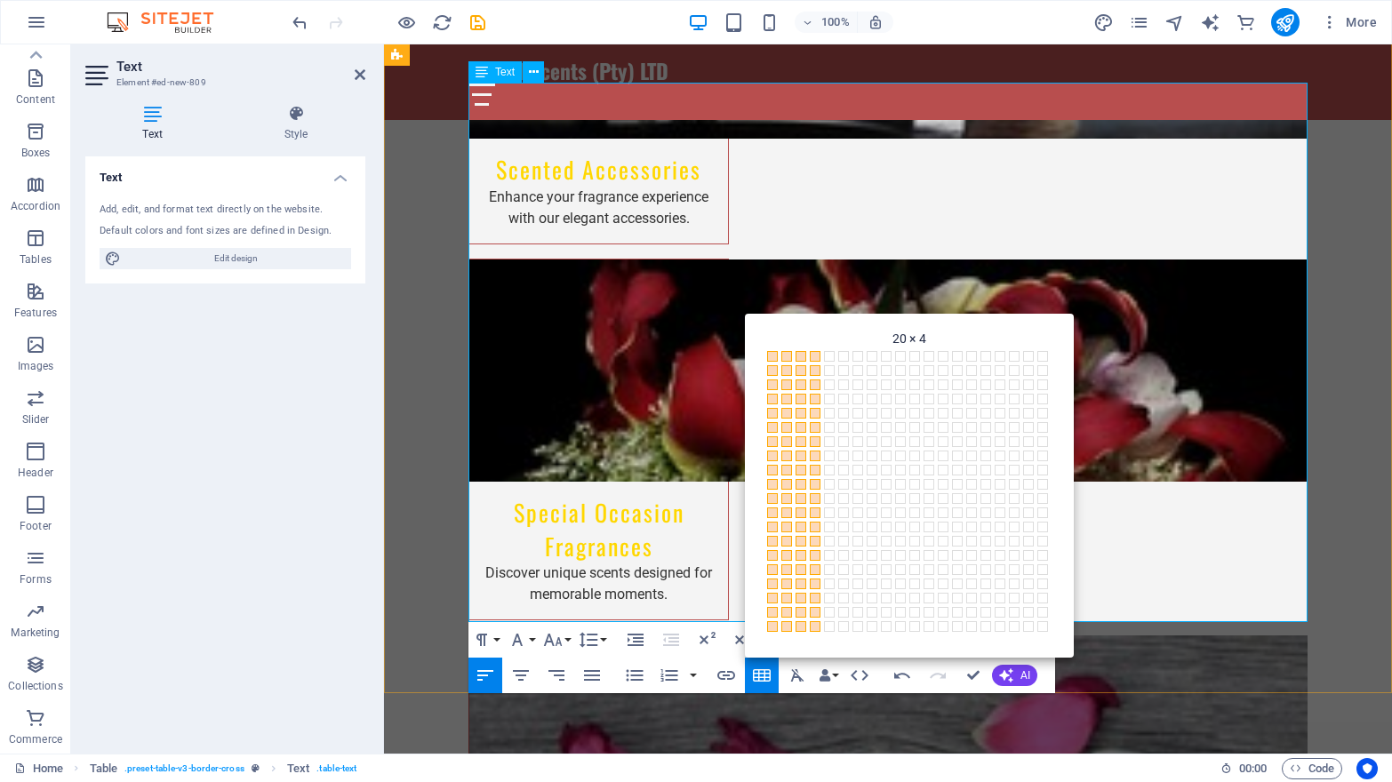
click at [816, 623] on span at bounding box center [815, 626] width 11 height 11
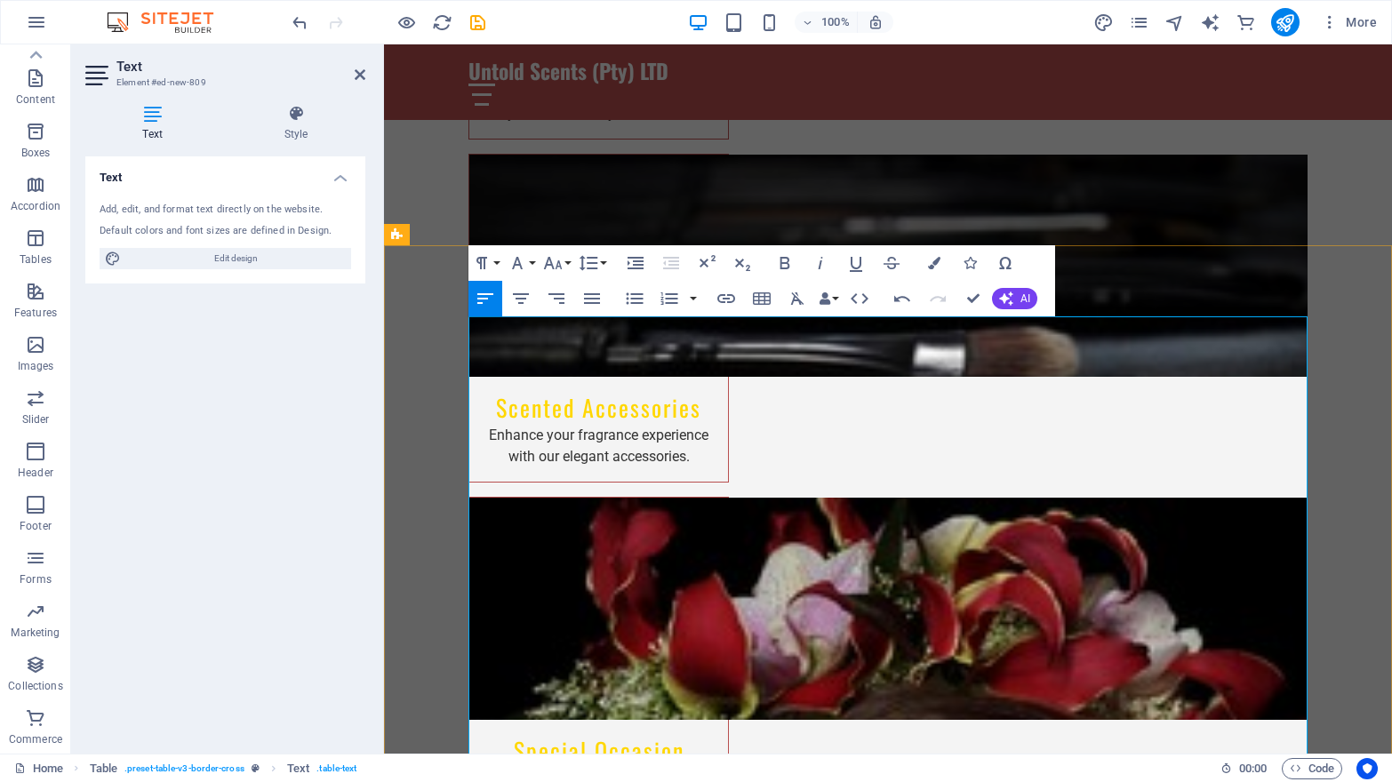
scroll to position [2019, 0]
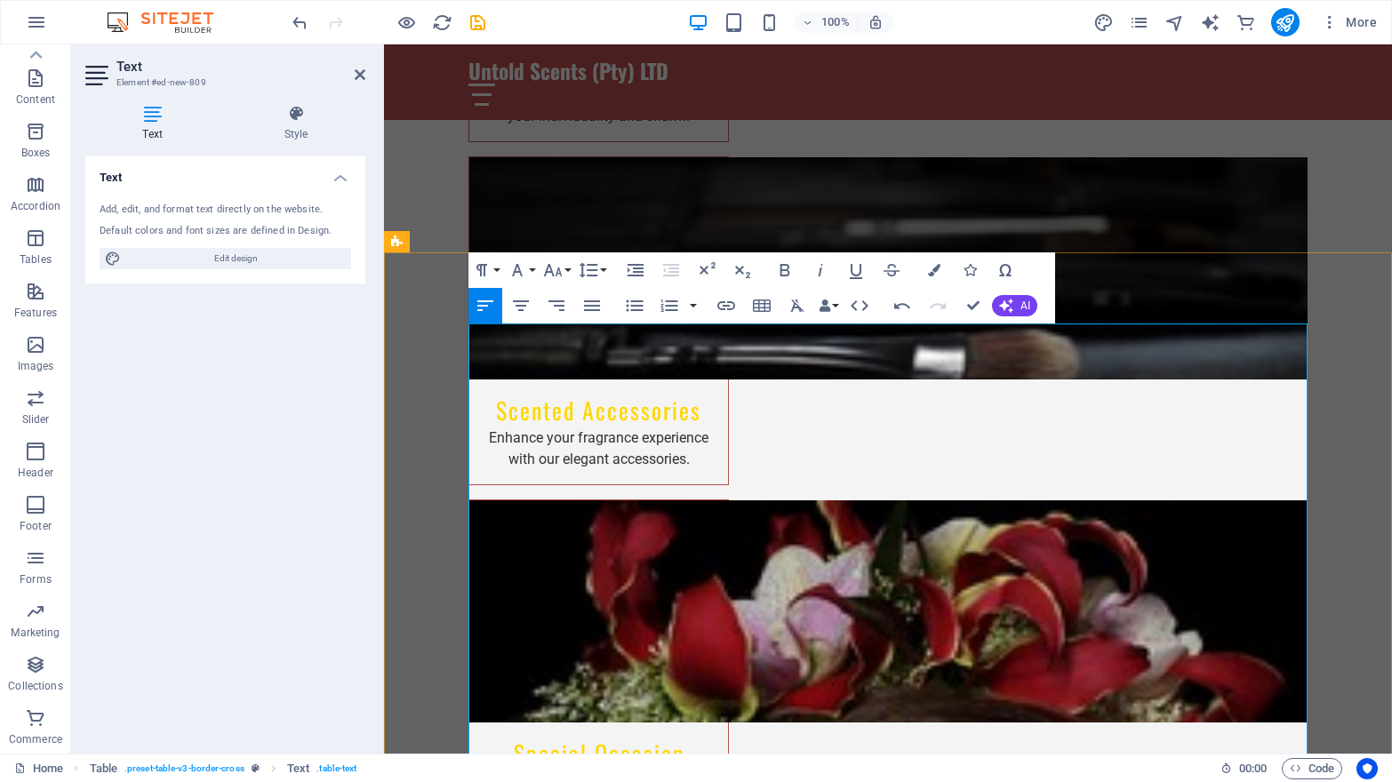
drag, startPoint x: 475, startPoint y: 340, endPoint x: 1175, endPoint y: 580, distance: 740.1
click at [897, 308] on icon "button" at bounding box center [902, 306] width 16 height 6
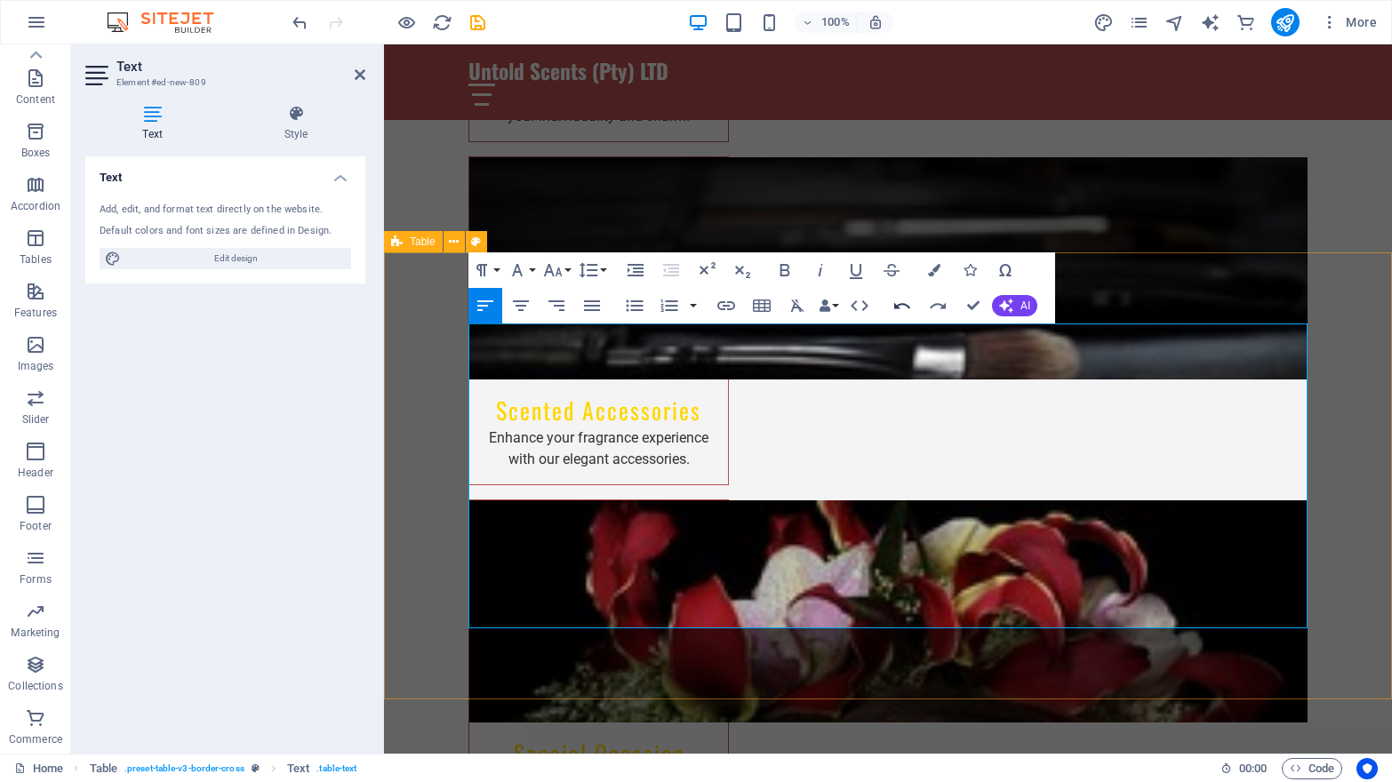
click at [897, 308] on icon "button" at bounding box center [902, 306] width 16 height 6
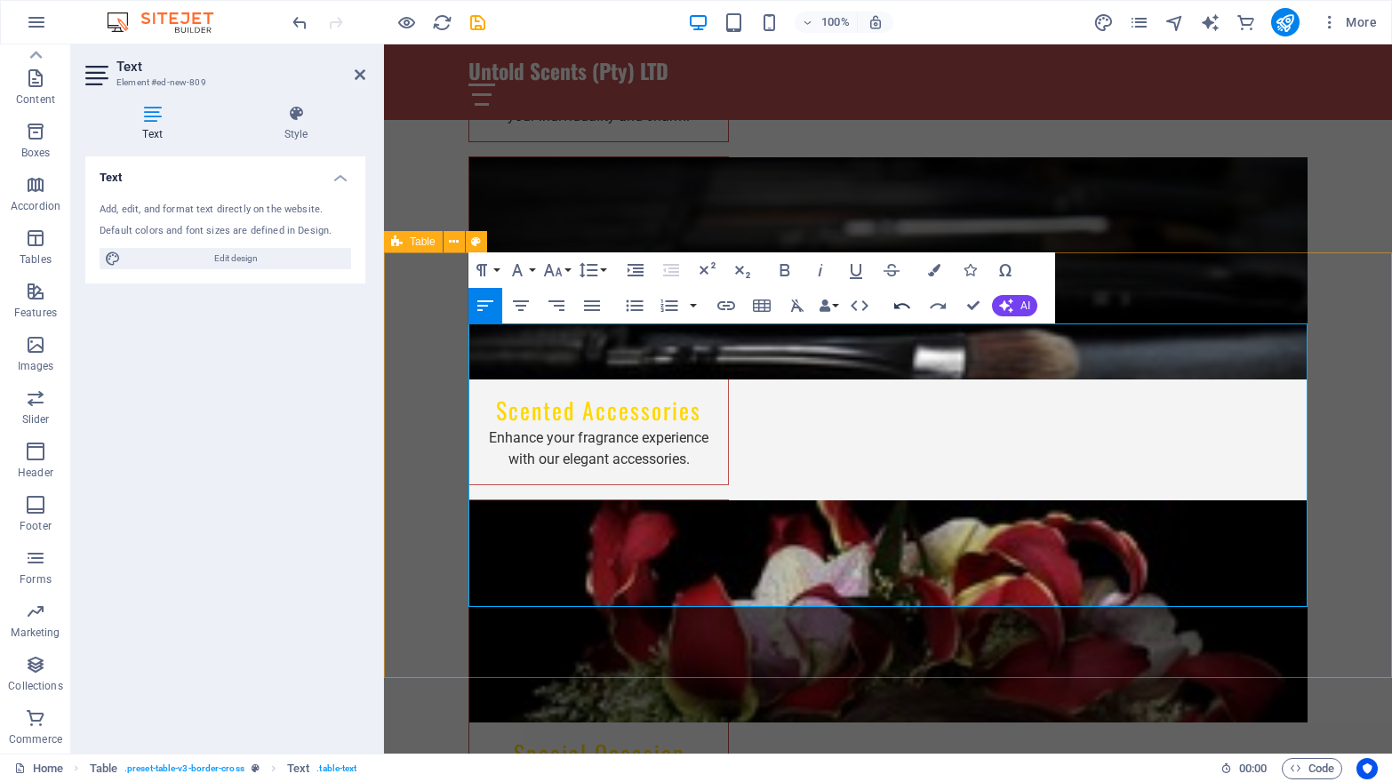
click at [897, 308] on icon "button" at bounding box center [902, 306] width 16 height 6
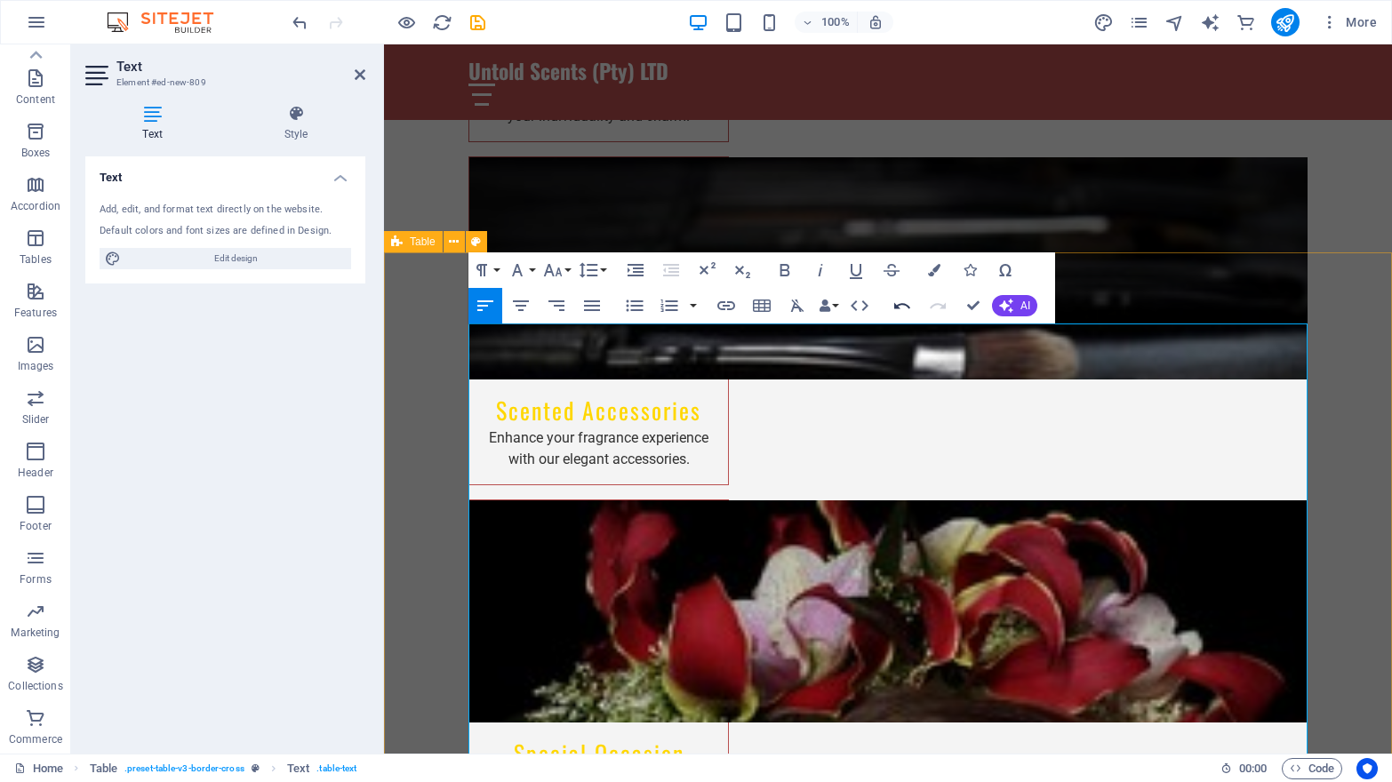
click at [906, 308] on icon "button" at bounding box center [902, 305] width 21 height 21
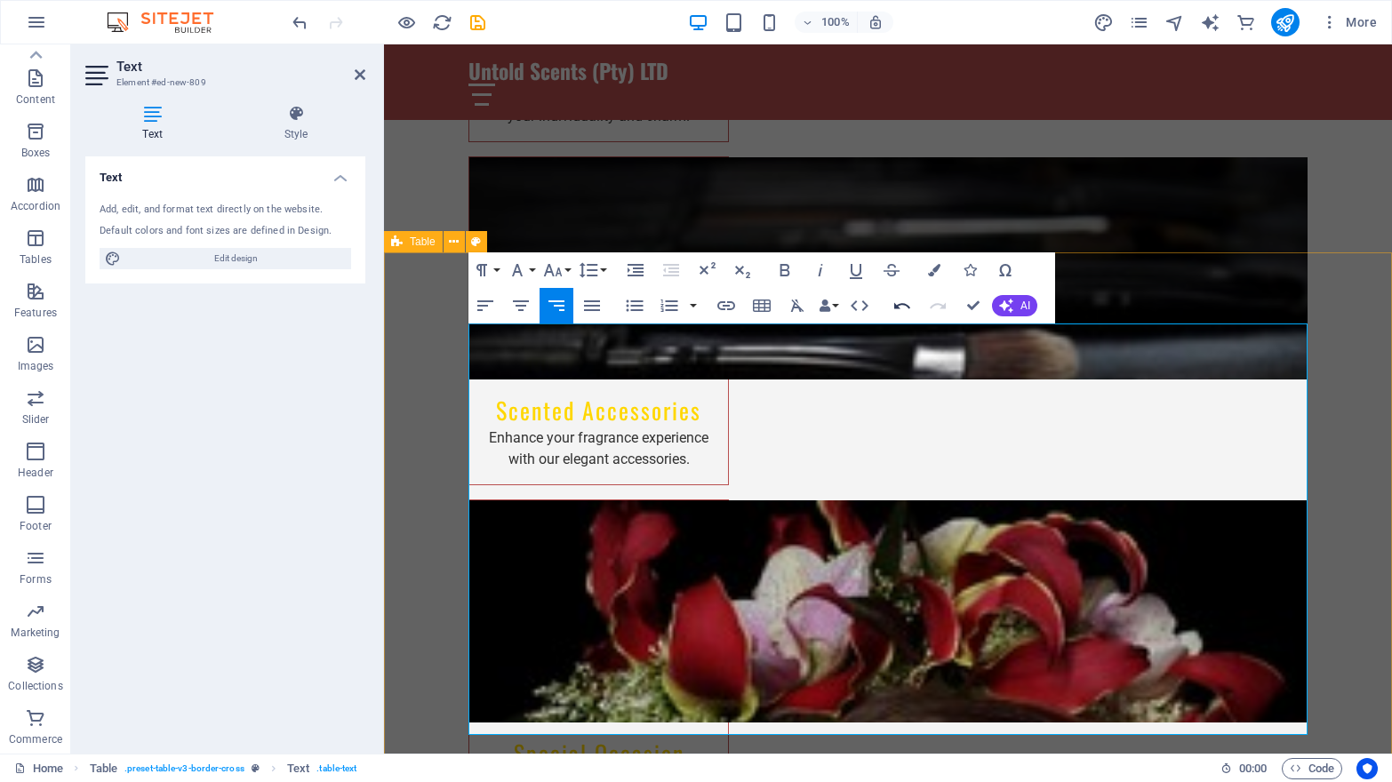
click at [900, 304] on icon "button" at bounding box center [902, 306] width 16 height 6
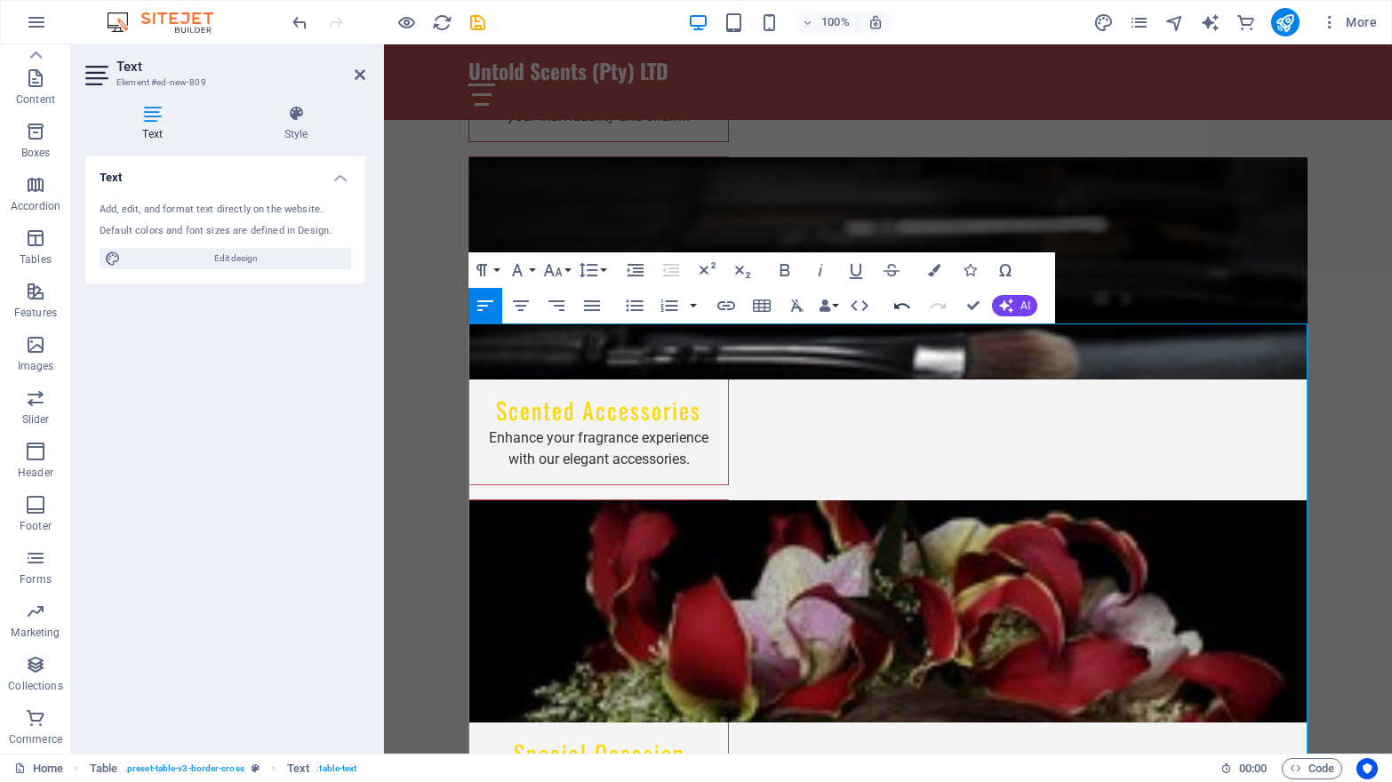
click at [900, 308] on icon "button" at bounding box center [902, 305] width 21 height 21
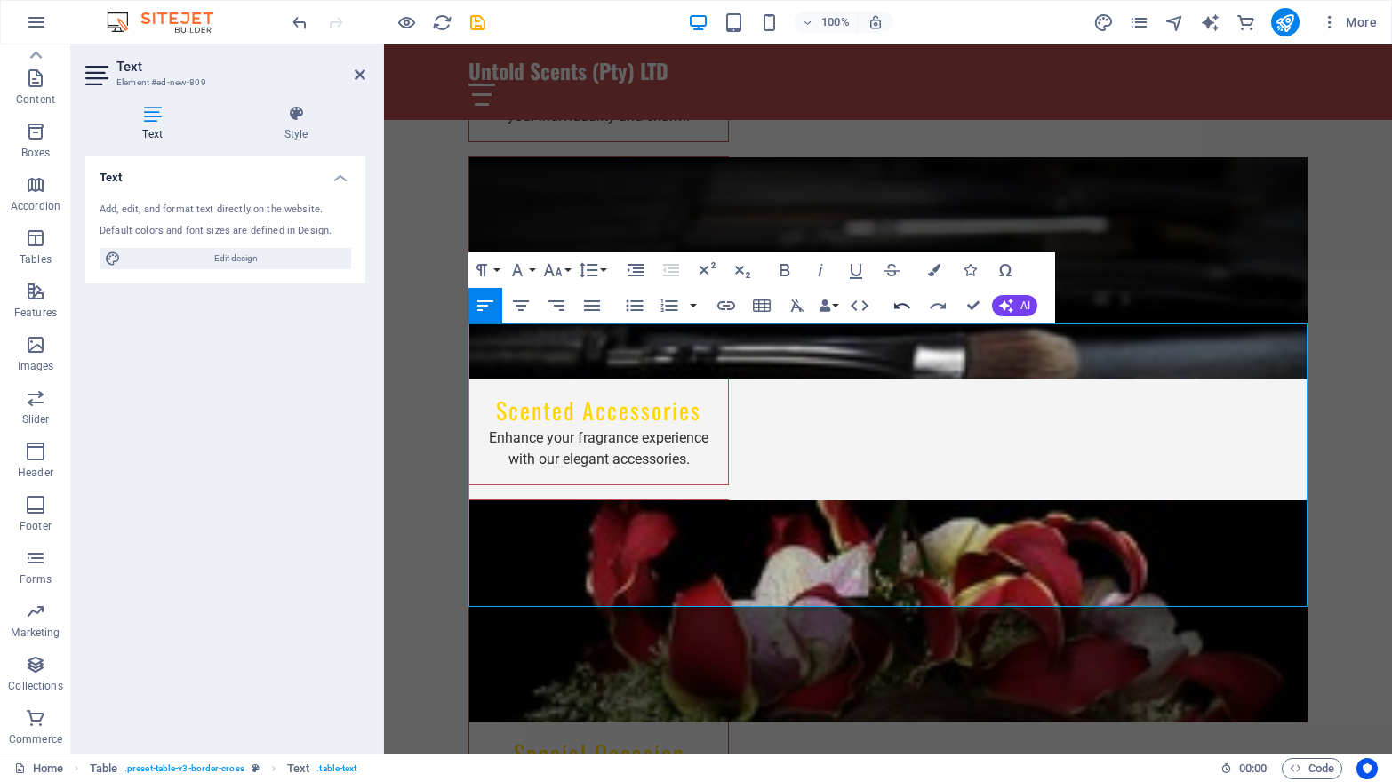
click at [900, 308] on icon "button" at bounding box center [902, 305] width 21 height 21
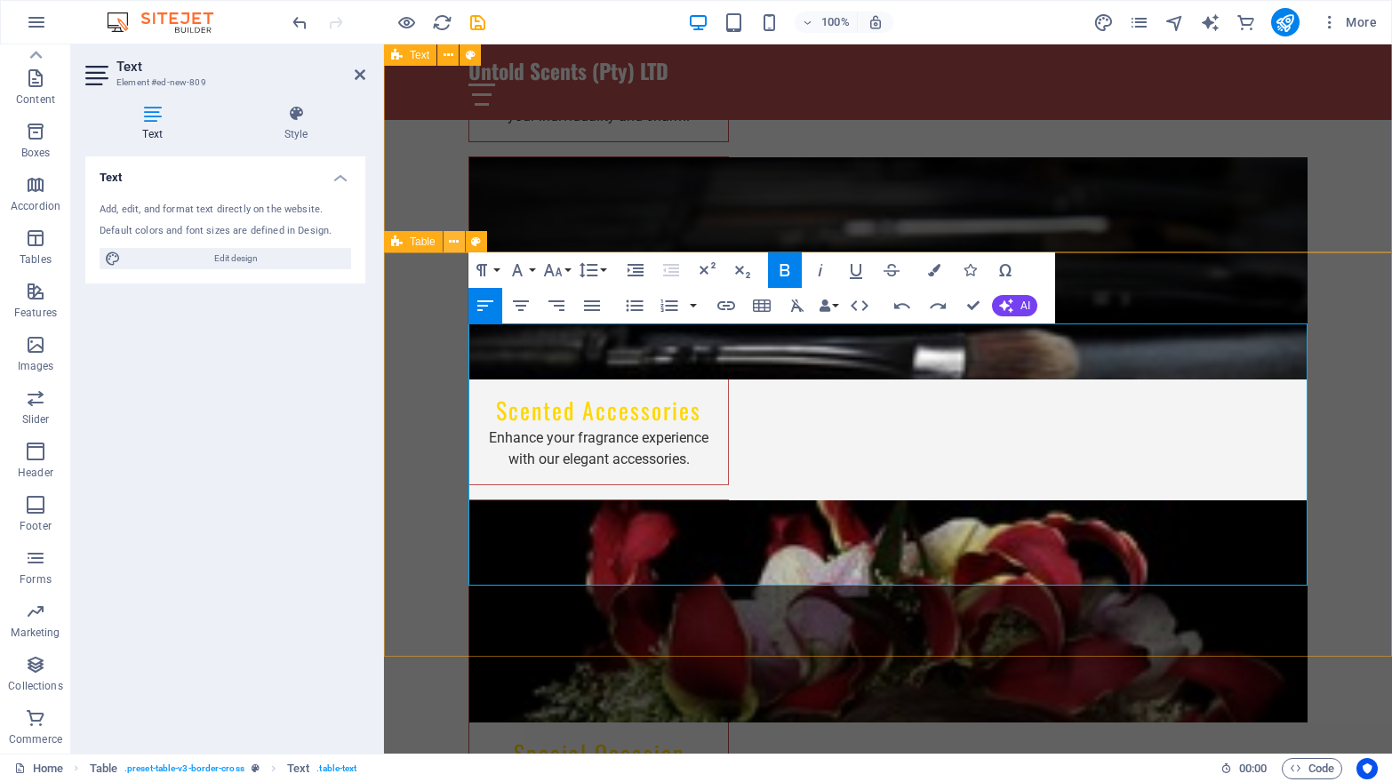
click at [454, 240] on icon at bounding box center [454, 242] width 10 height 19
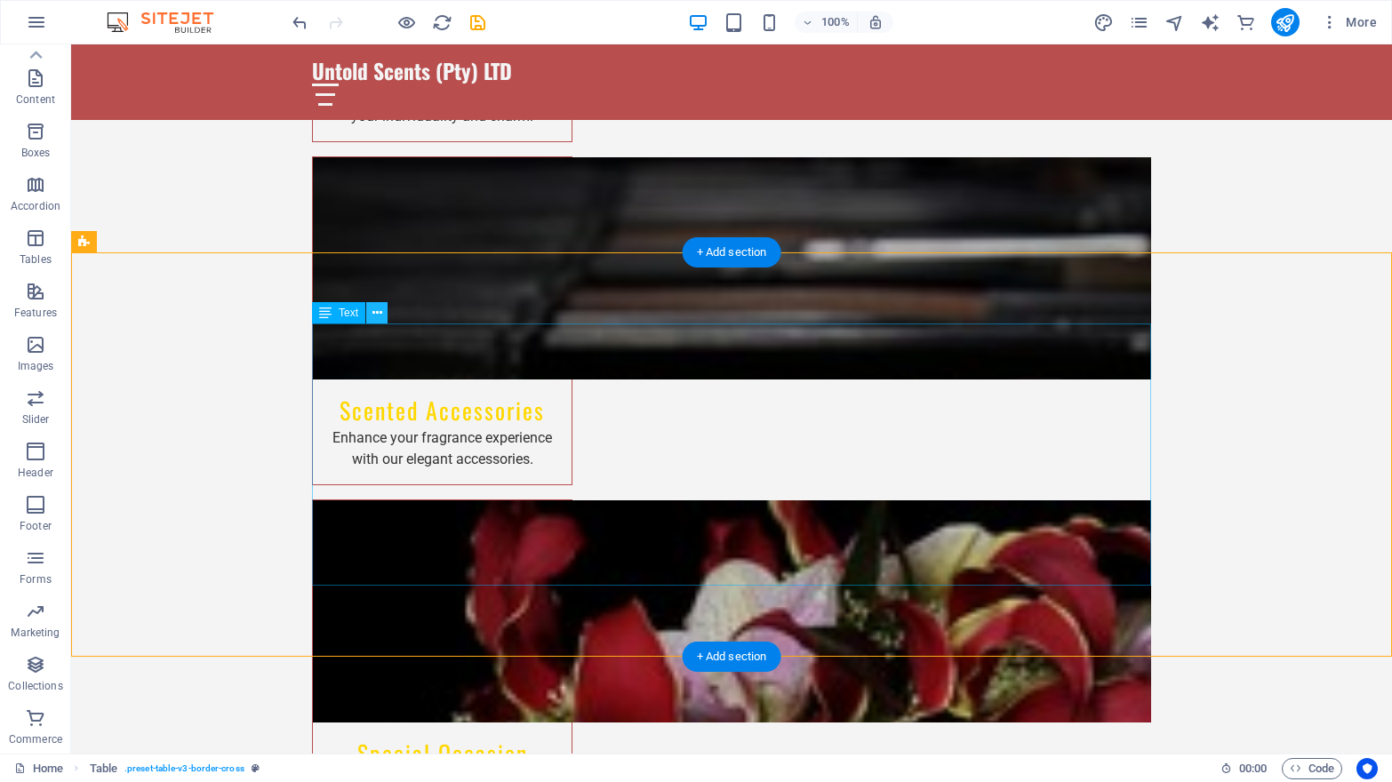
click at [378, 310] on icon at bounding box center [377, 313] width 10 height 19
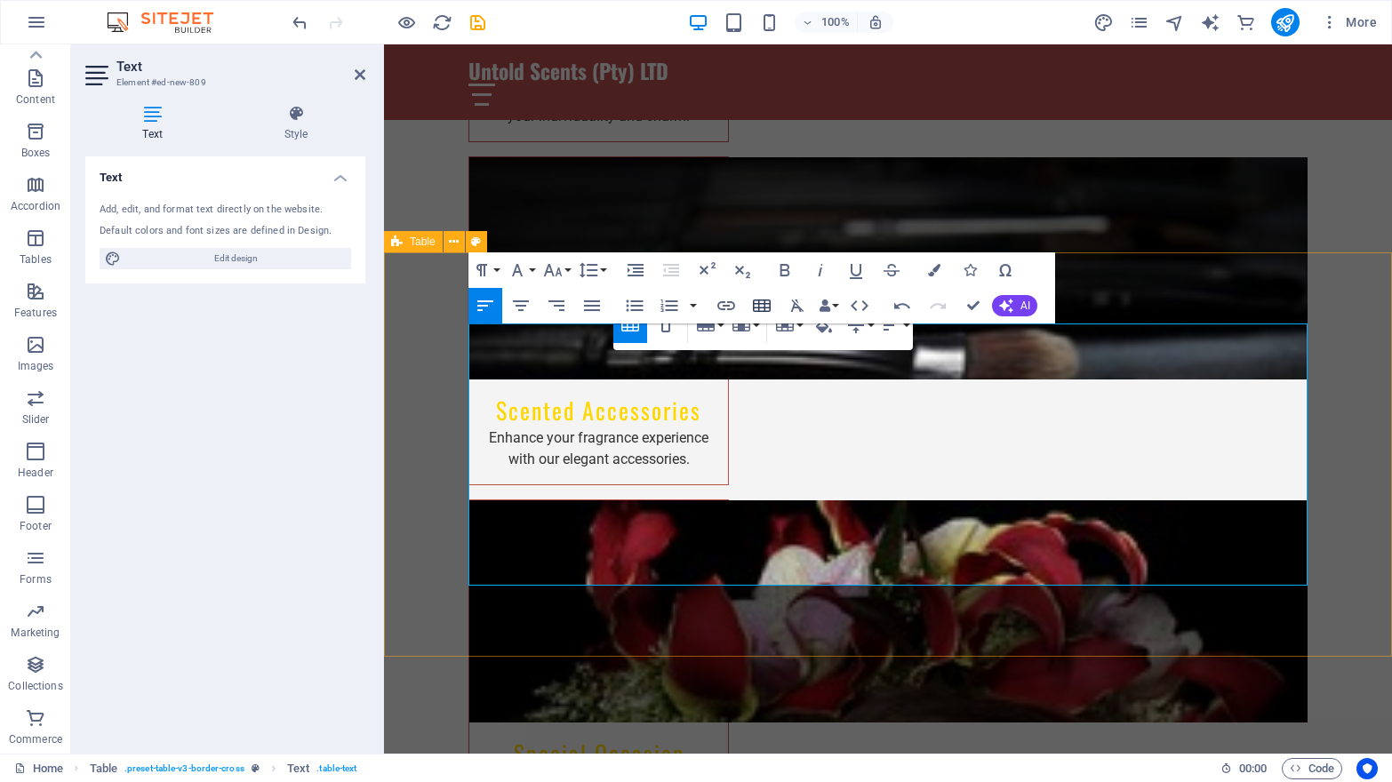
click at [760, 299] on icon "button" at bounding box center [761, 305] width 21 height 21
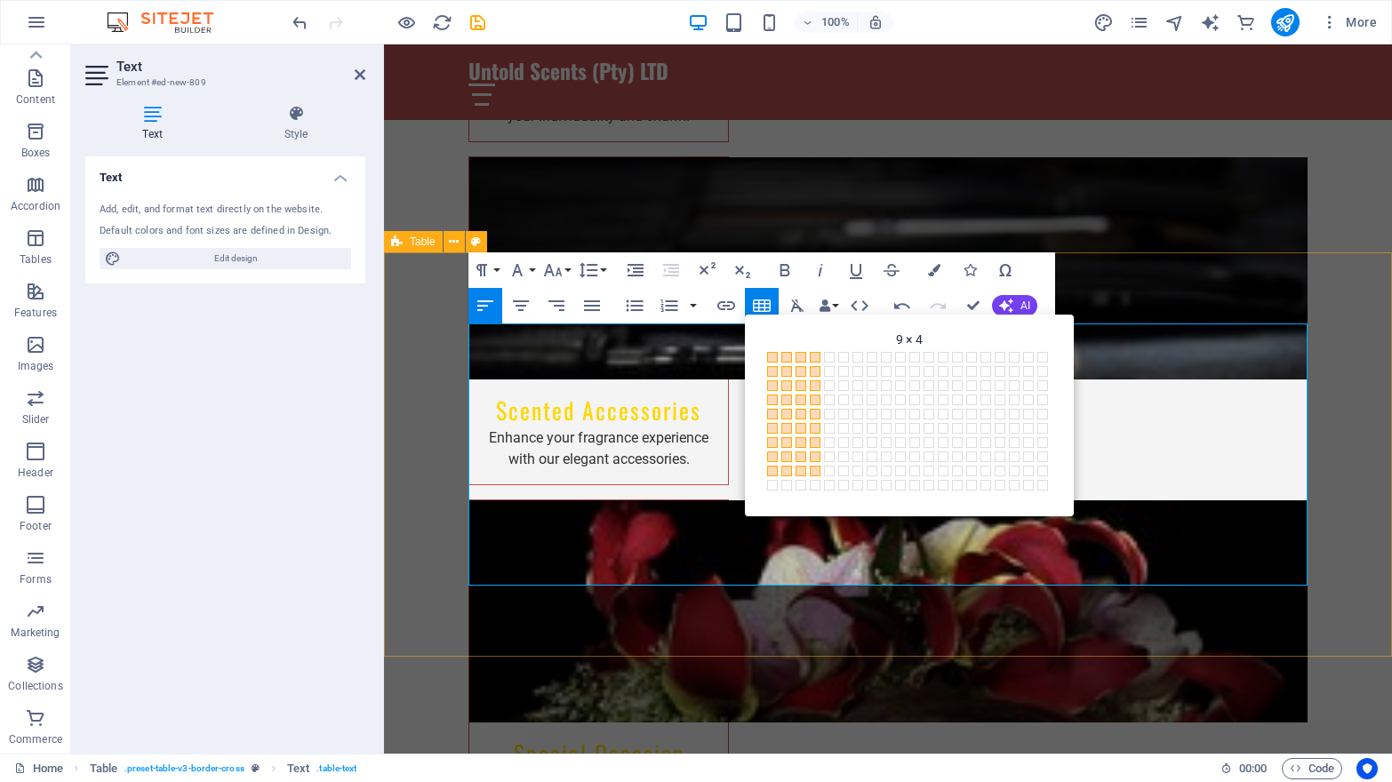
click at [814, 475] on span at bounding box center [815, 471] width 11 height 11
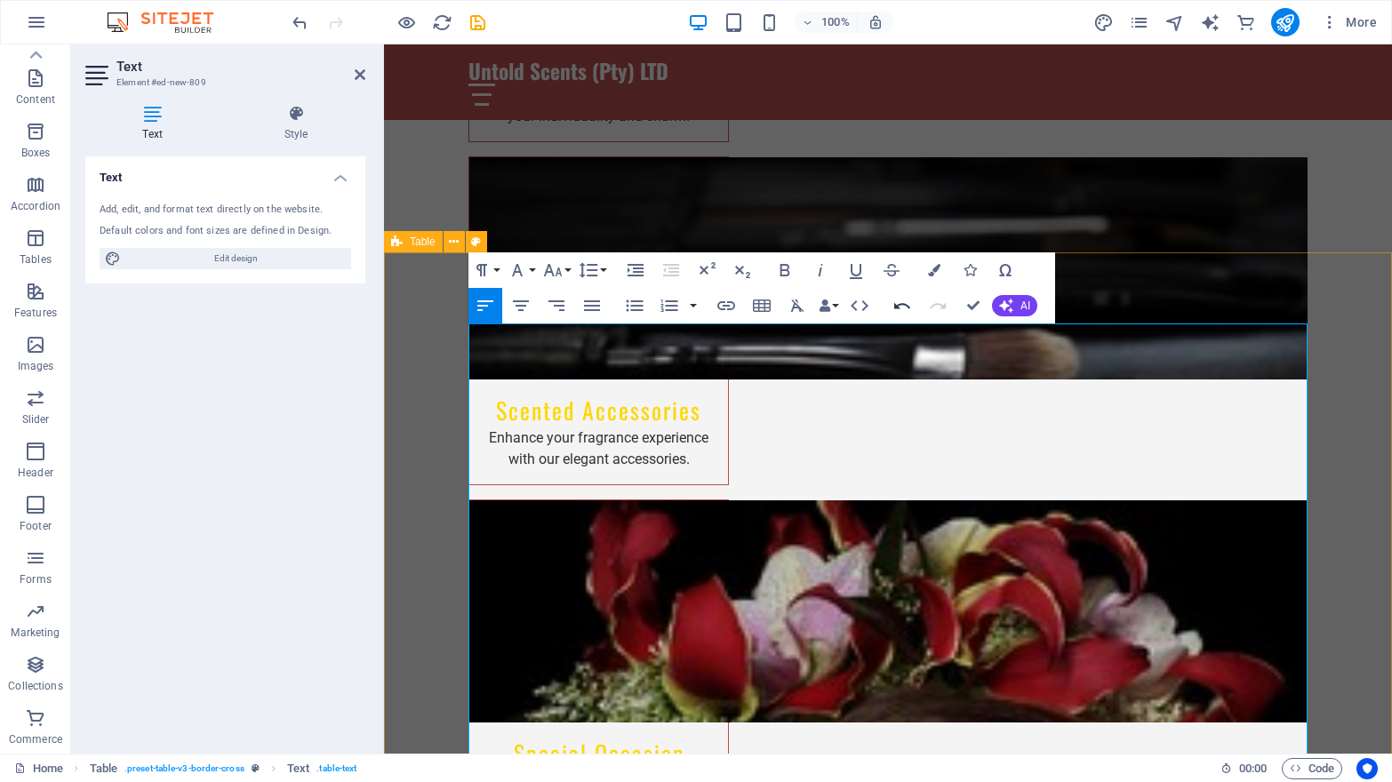
click at [906, 304] on icon "button" at bounding box center [902, 305] width 21 height 21
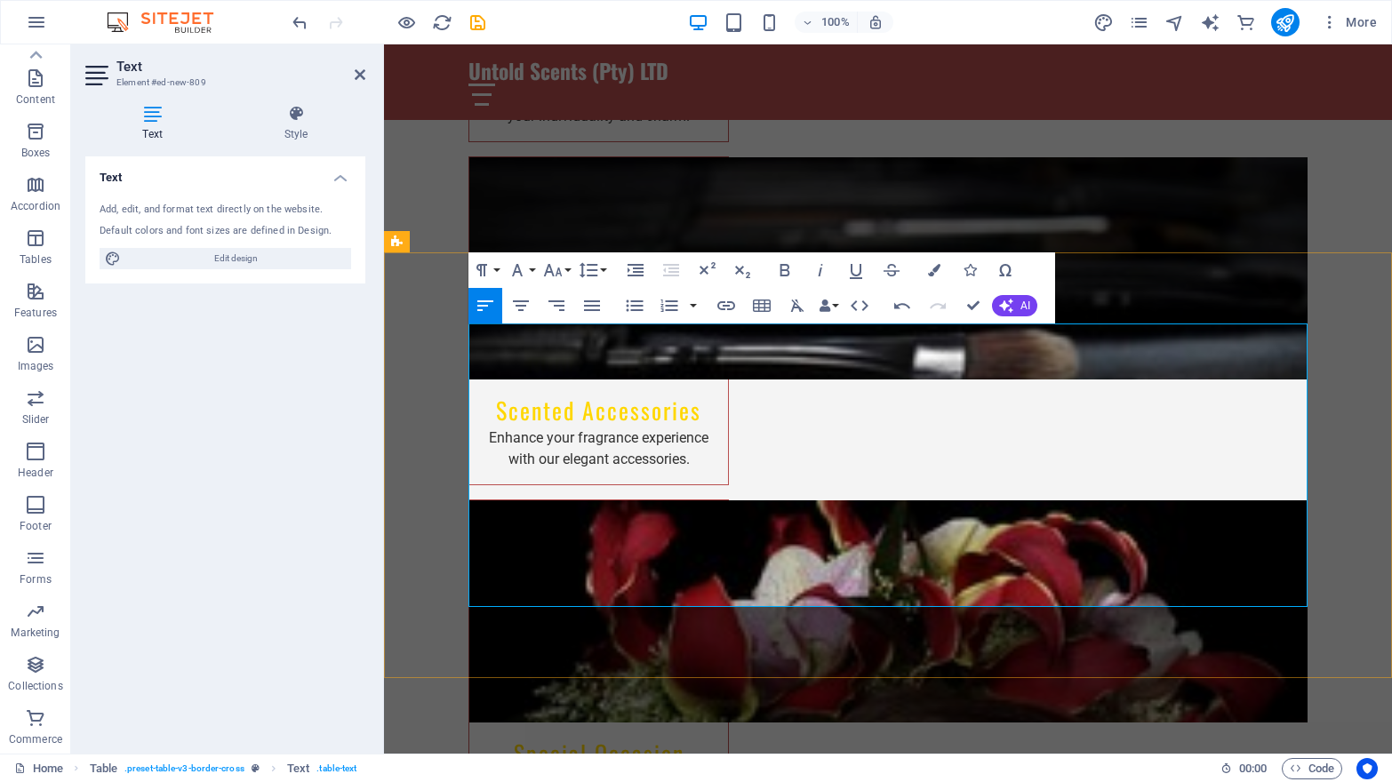
drag, startPoint x: 480, startPoint y: 596, endPoint x: 1257, endPoint y: 587, distance: 776.9
click at [758, 311] on icon "button" at bounding box center [762, 306] width 18 height 12
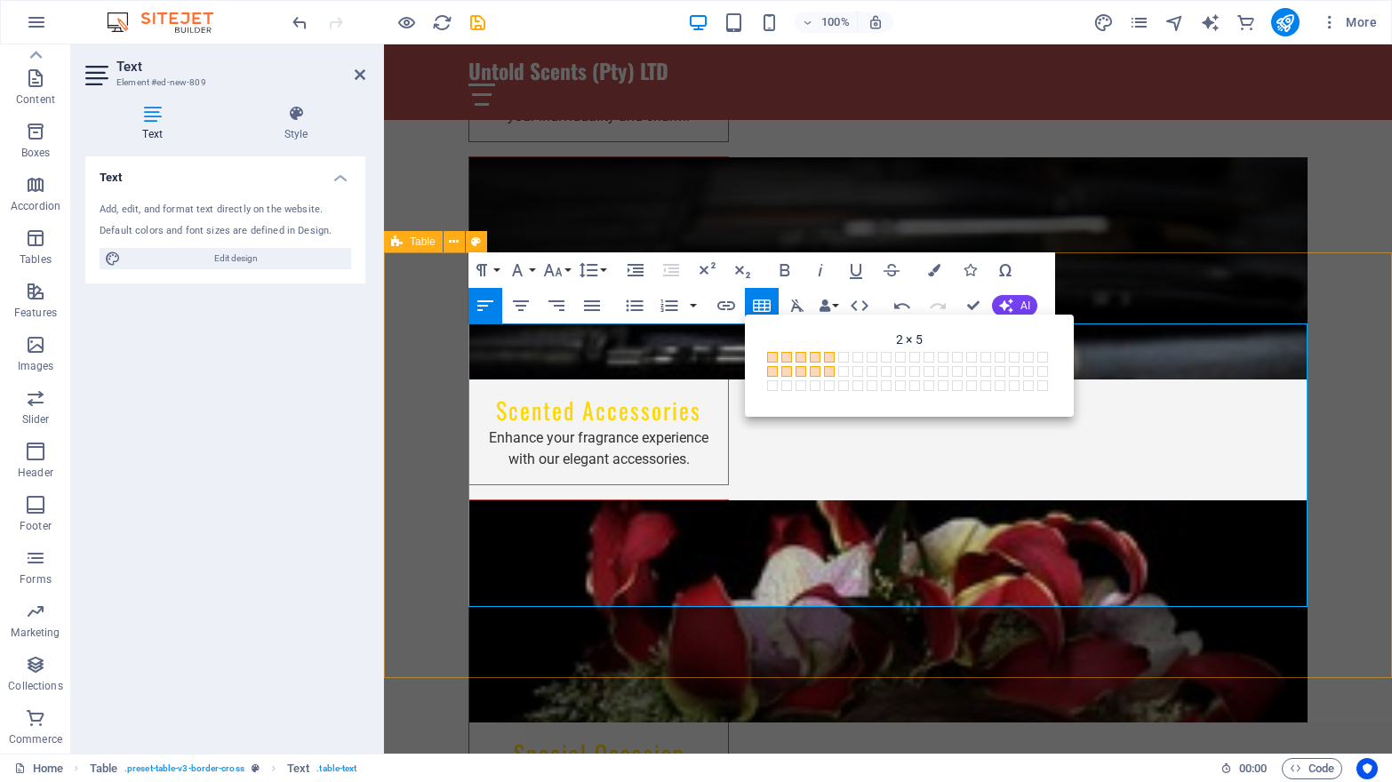
click at [828, 370] on span at bounding box center [829, 371] width 11 height 11
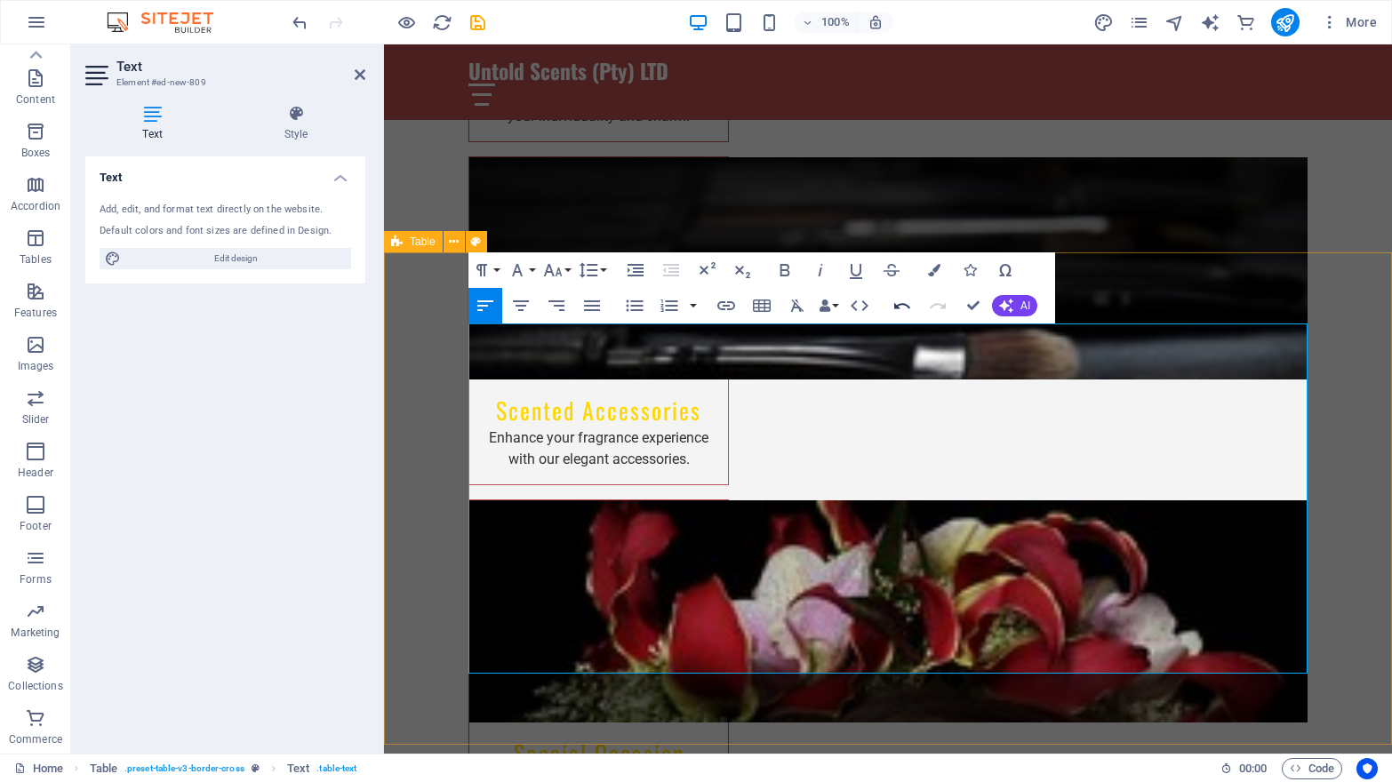
click at [902, 300] on icon "button" at bounding box center [902, 305] width 21 height 21
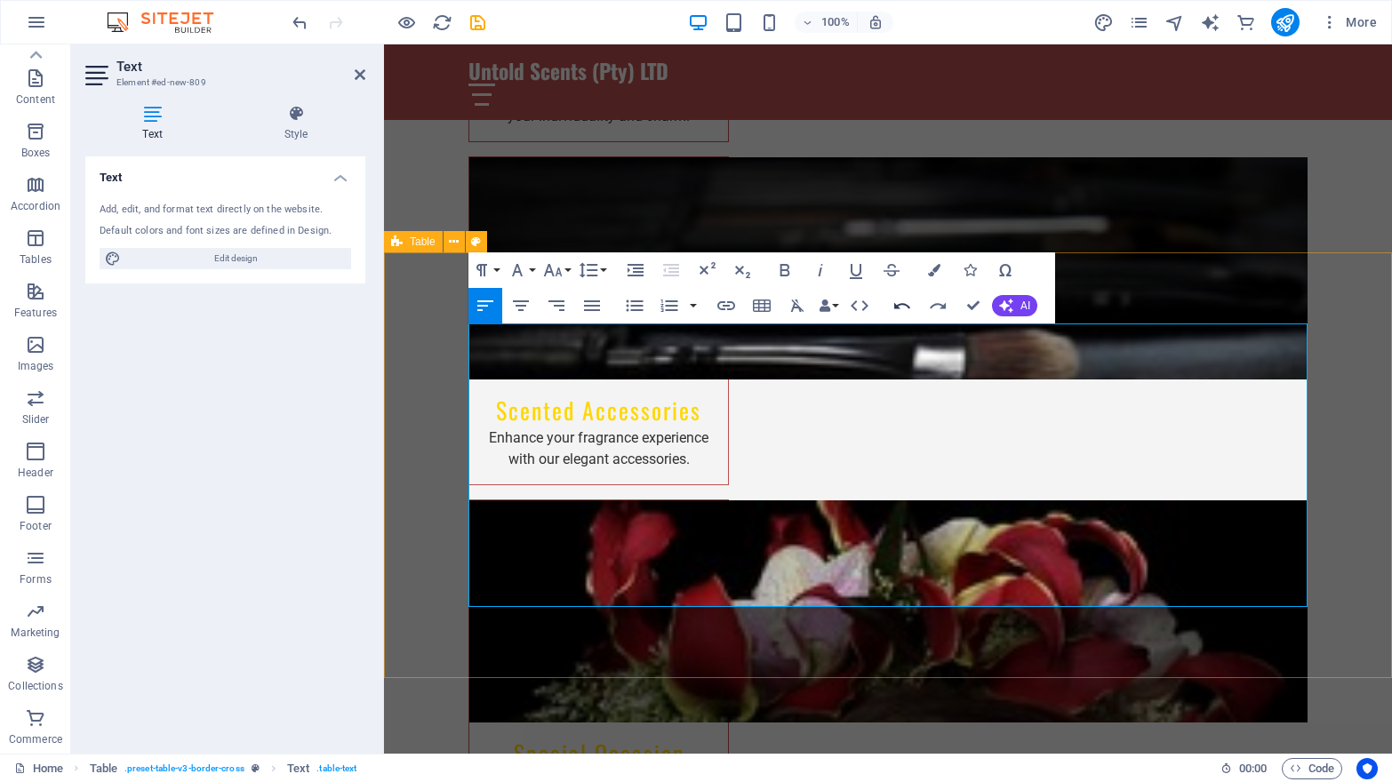
click at [902, 300] on icon "button" at bounding box center [902, 305] width 21 height 21
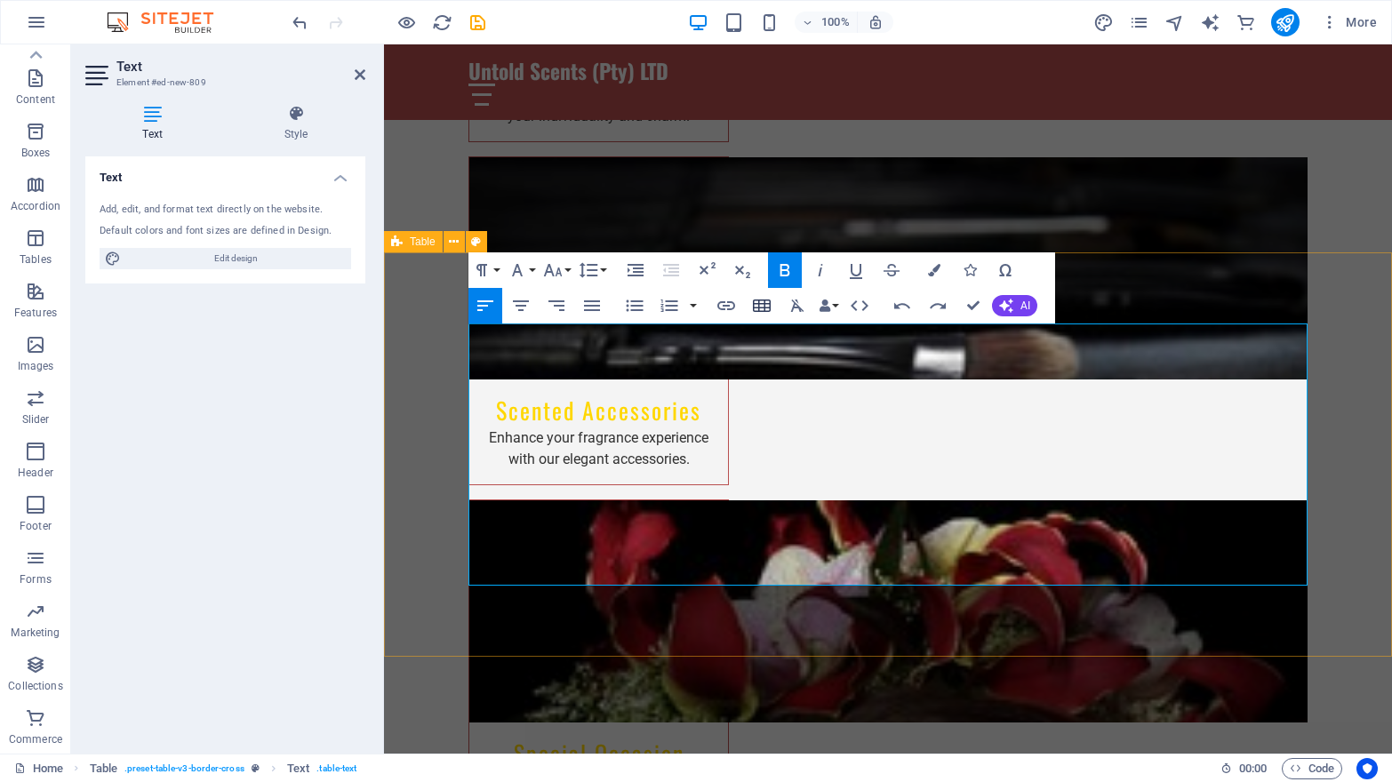
click at [760, 306] on icon "button" at bounding box center [761, 305] width 21 height 21
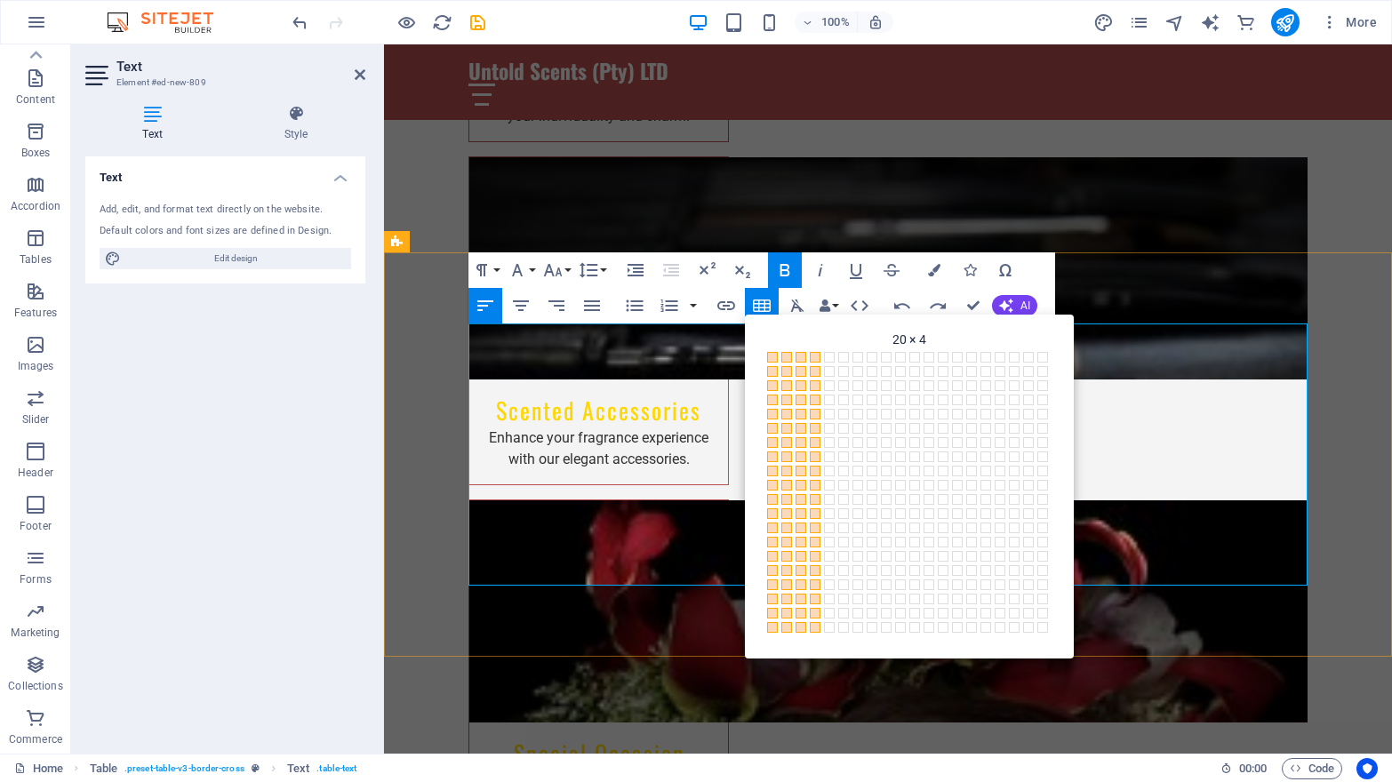
click at [817, 631] on span at bounding box center [815, 627] width 11 height 11
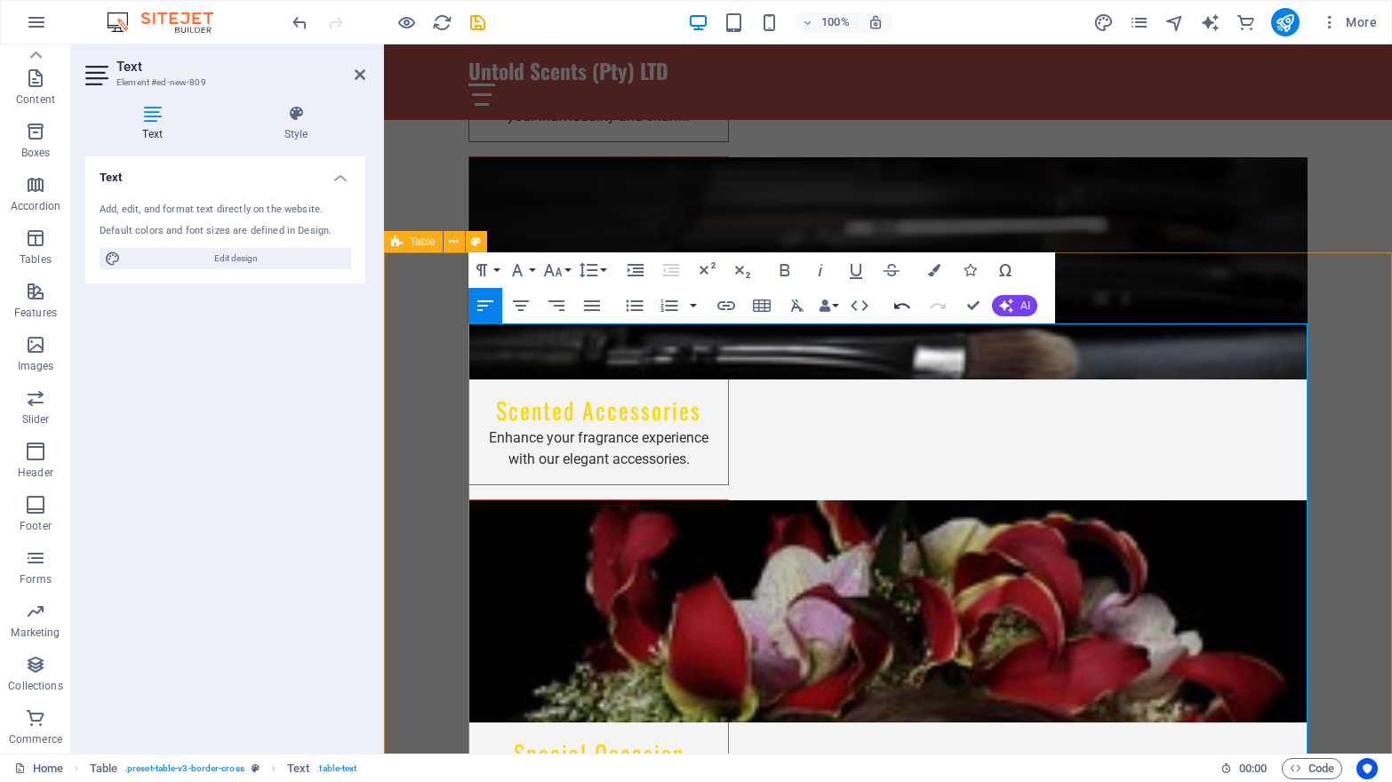
click at [907, 307] on icon "button" at bounding box center [902, 305] width 21 height 21
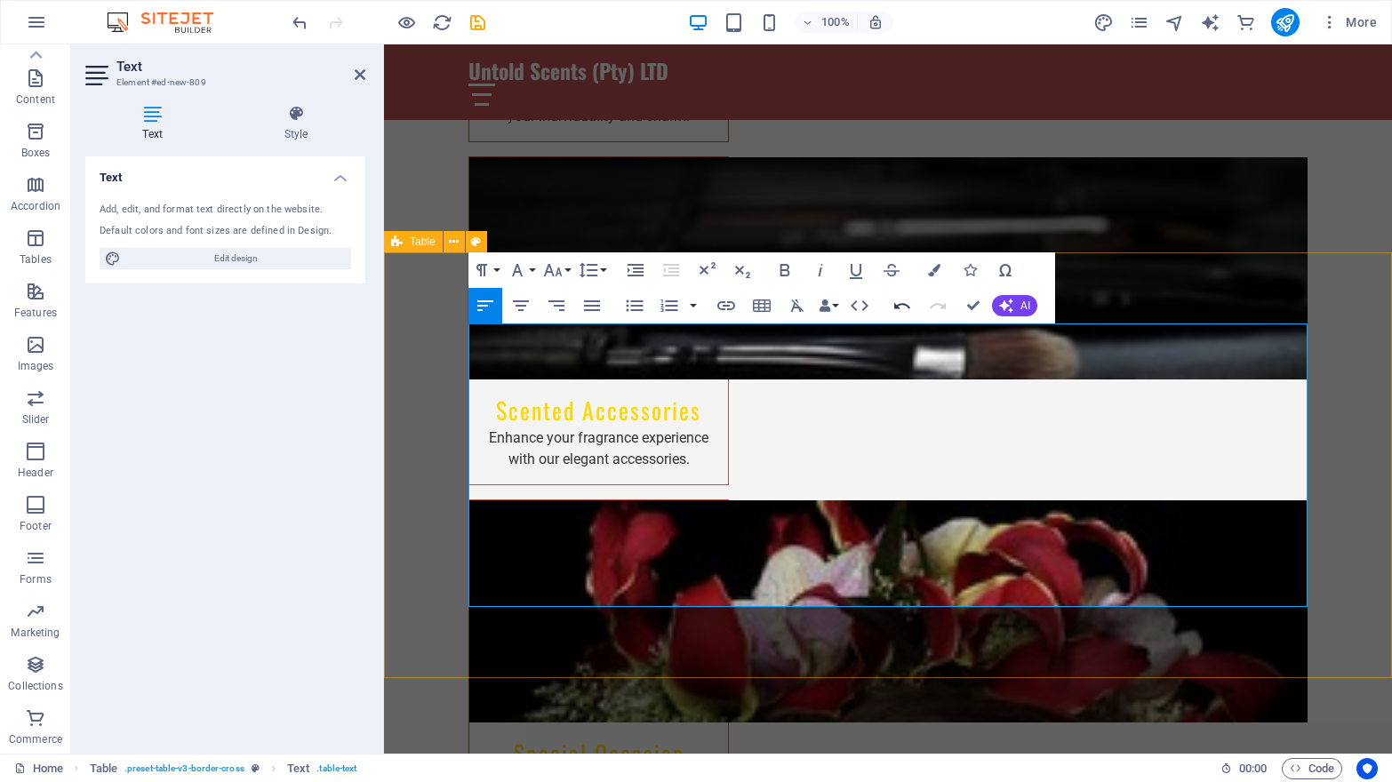
click at [908, 305] on icon "button" at bounding box center [902, 305] width 21 height 21
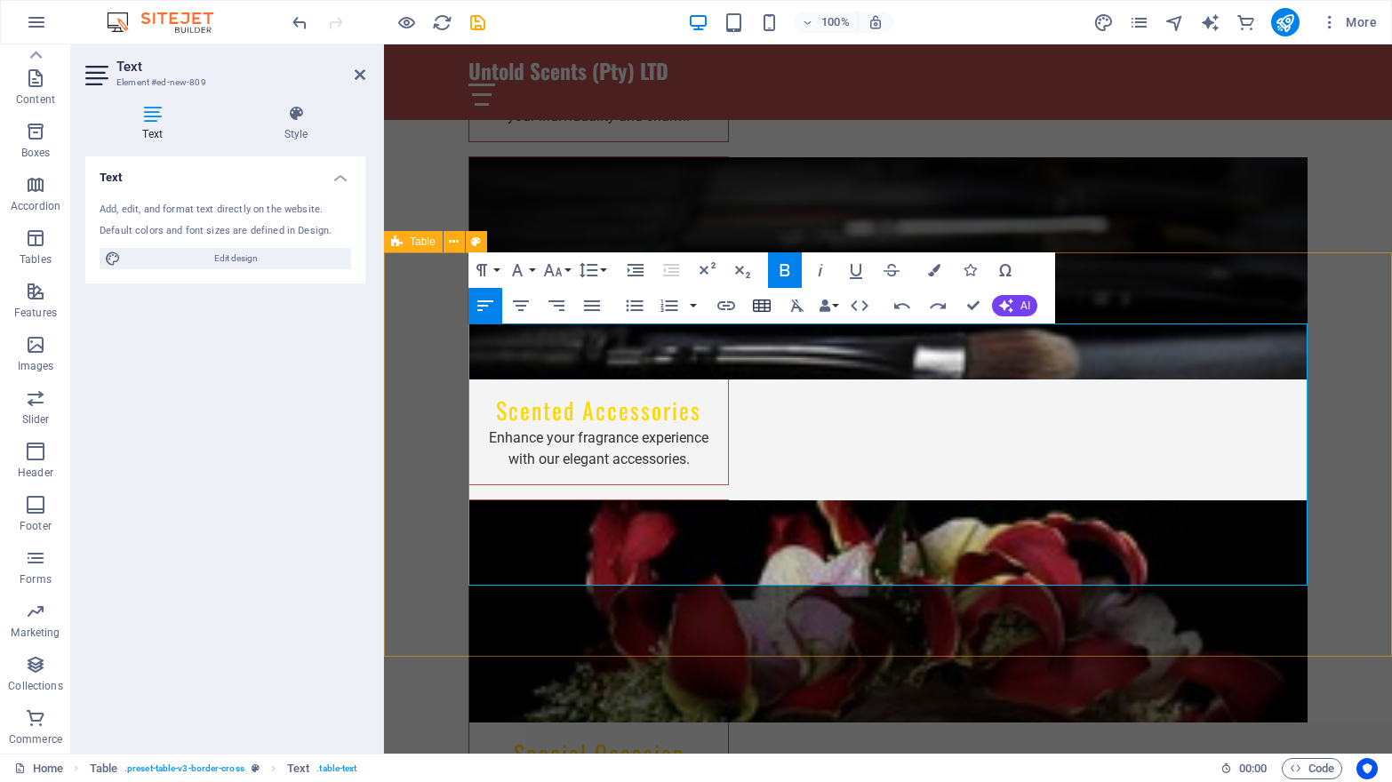
click at [763, 302] on icon "button" at bounding box center [761, 305] width 21 height 21
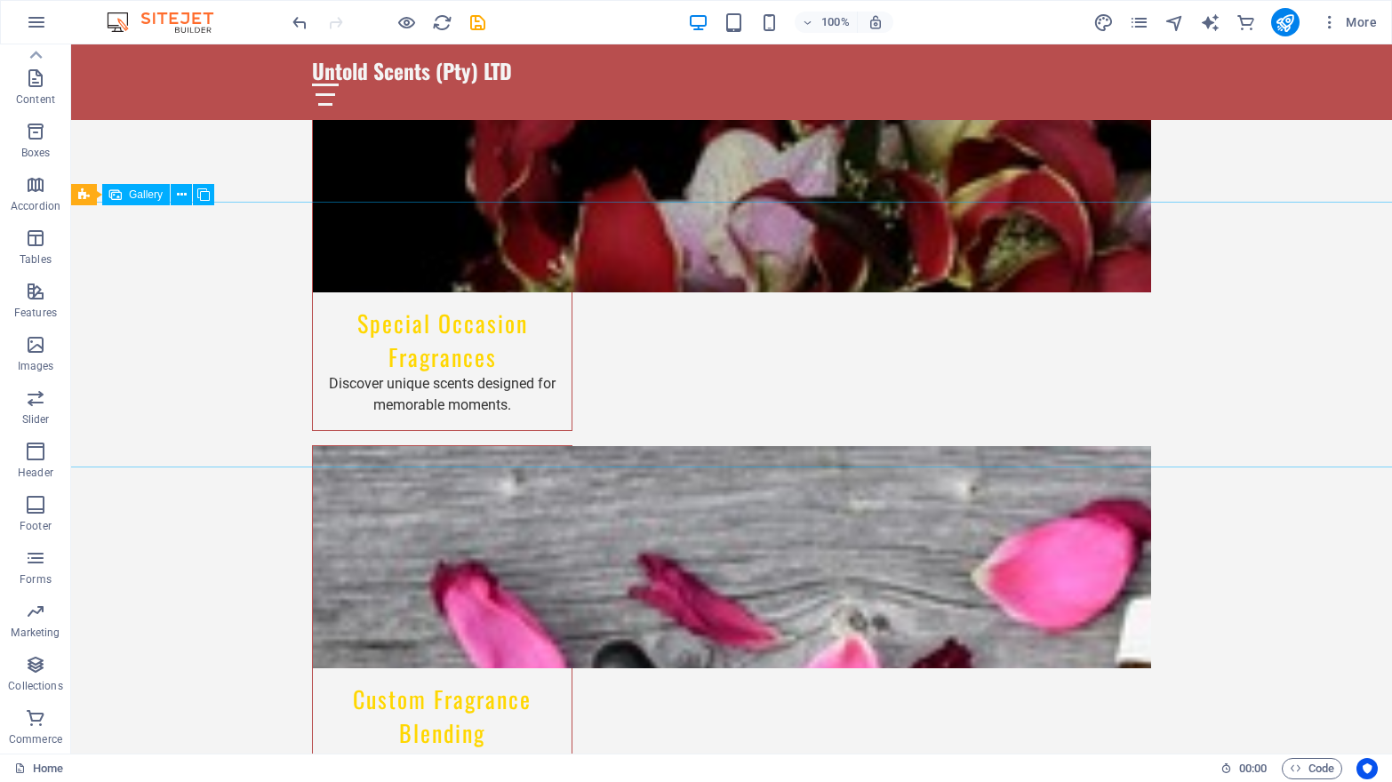
scroll to position [2439, 0]
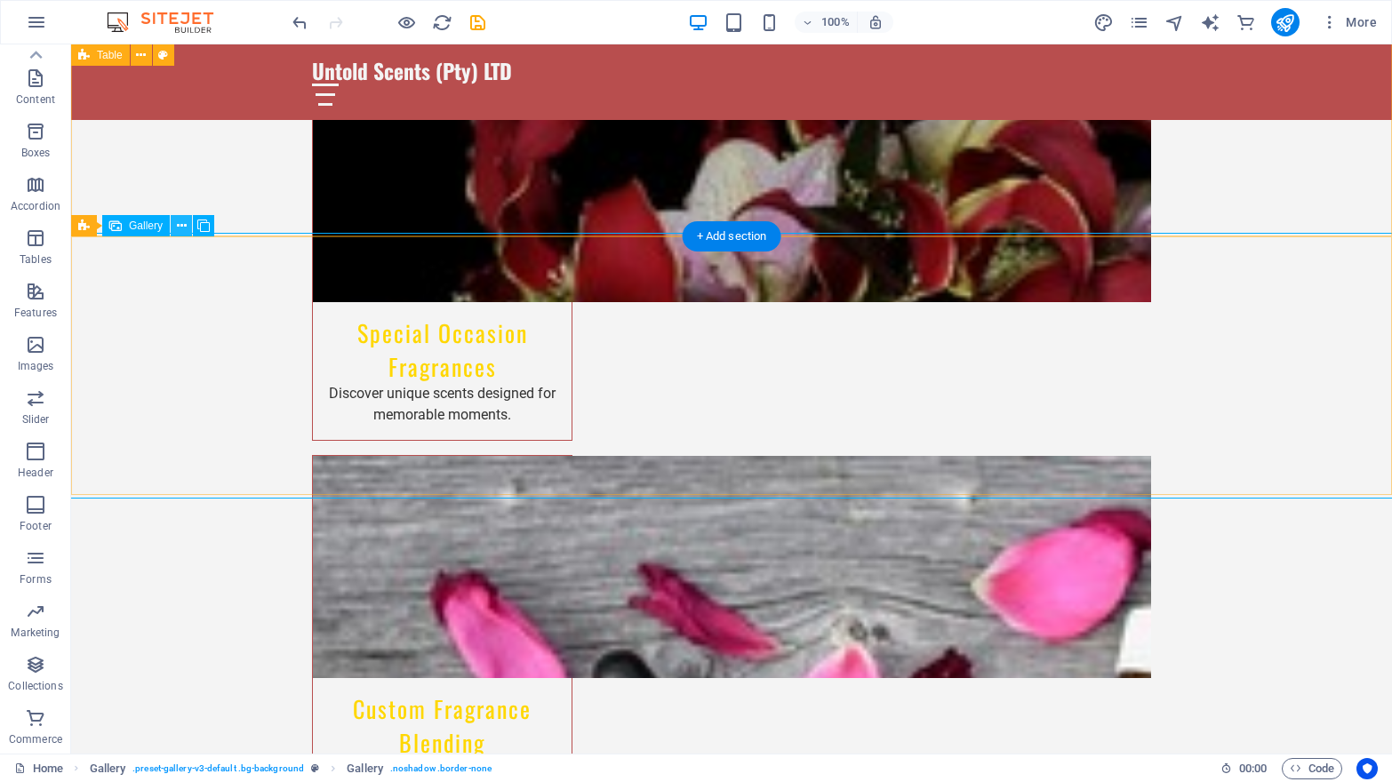
click at [184, 222] on icon at bounding box center [182, 226] width 10 height 19
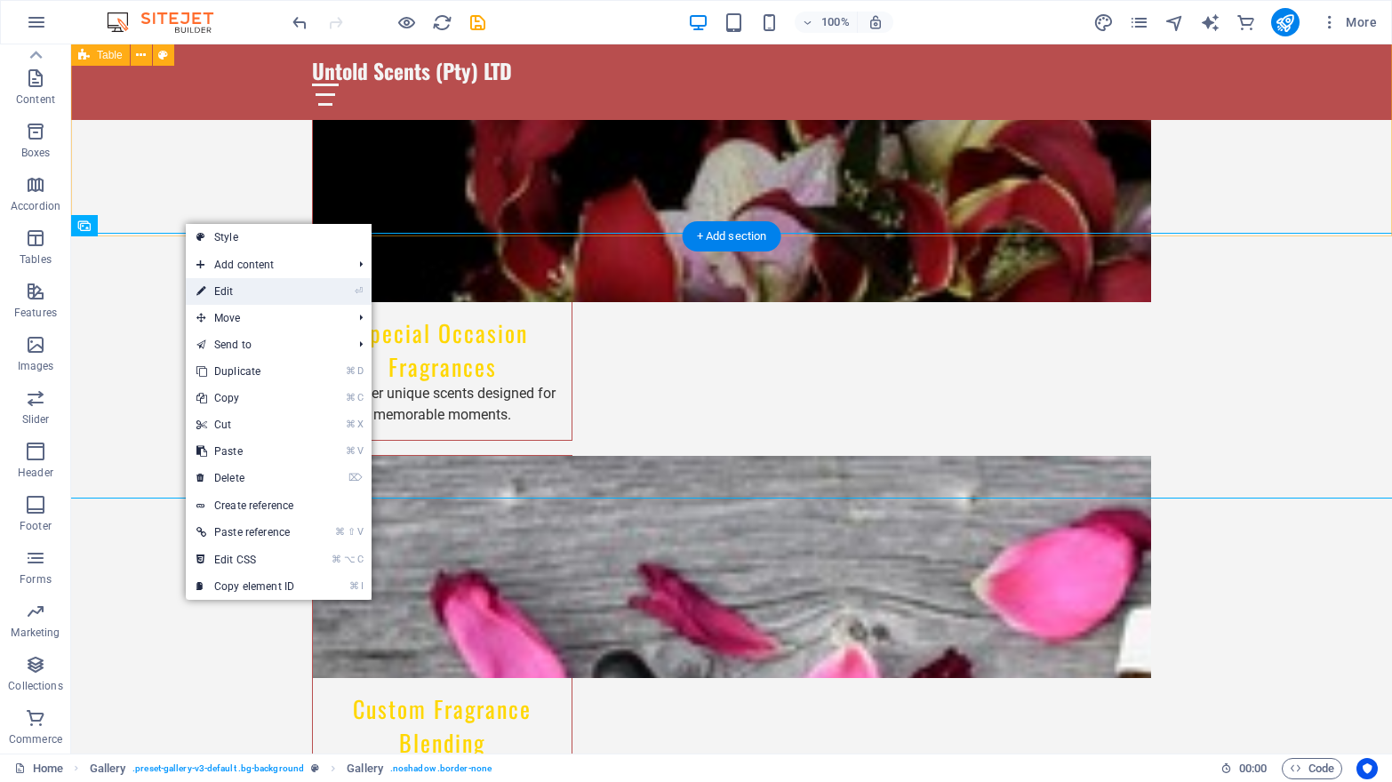
click at [224, 295] on link "⏎ Edit" at bounding box center [245, 291] width 119 height 27
select select "px"
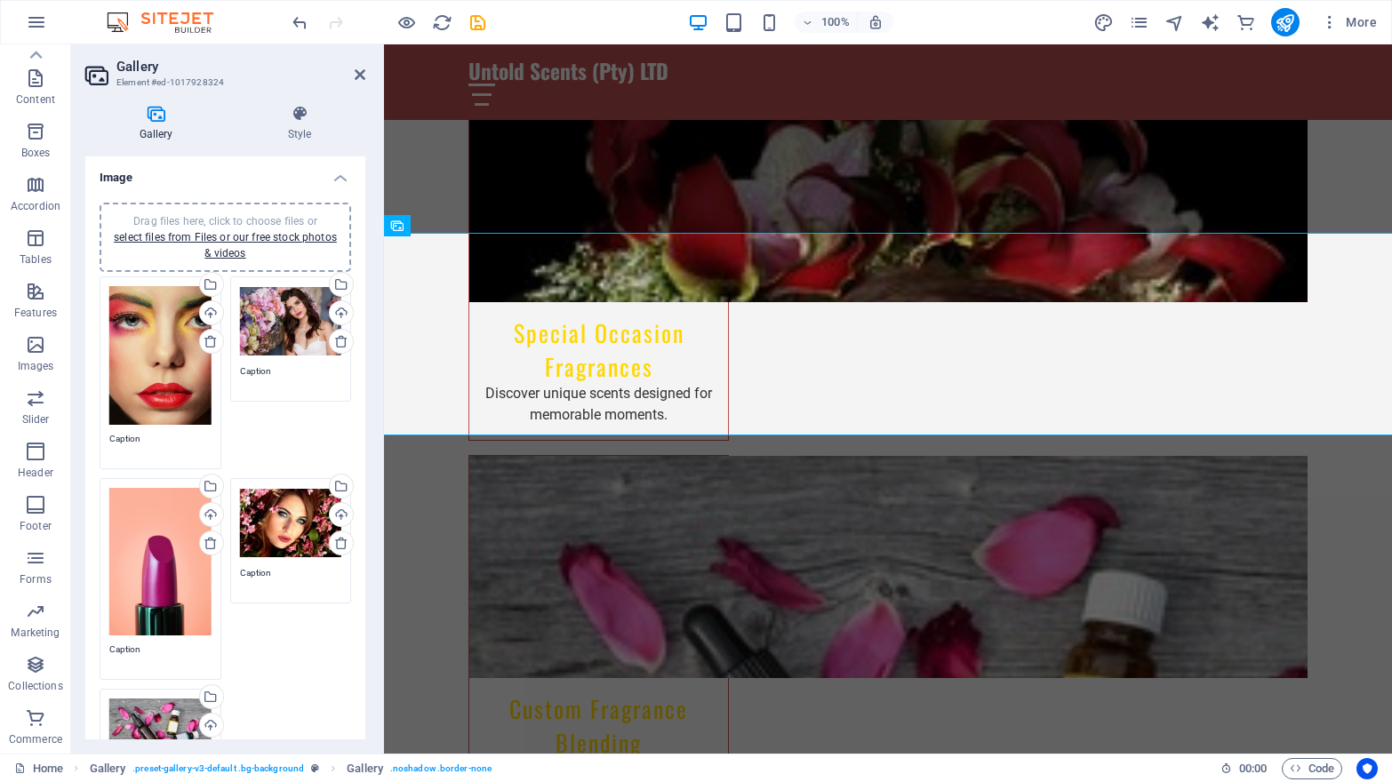
click at [152, 572] on div "Drag files here, click to choose files or select files from Files or our free s…" at bounding box center [160, 562] width 102 height 148
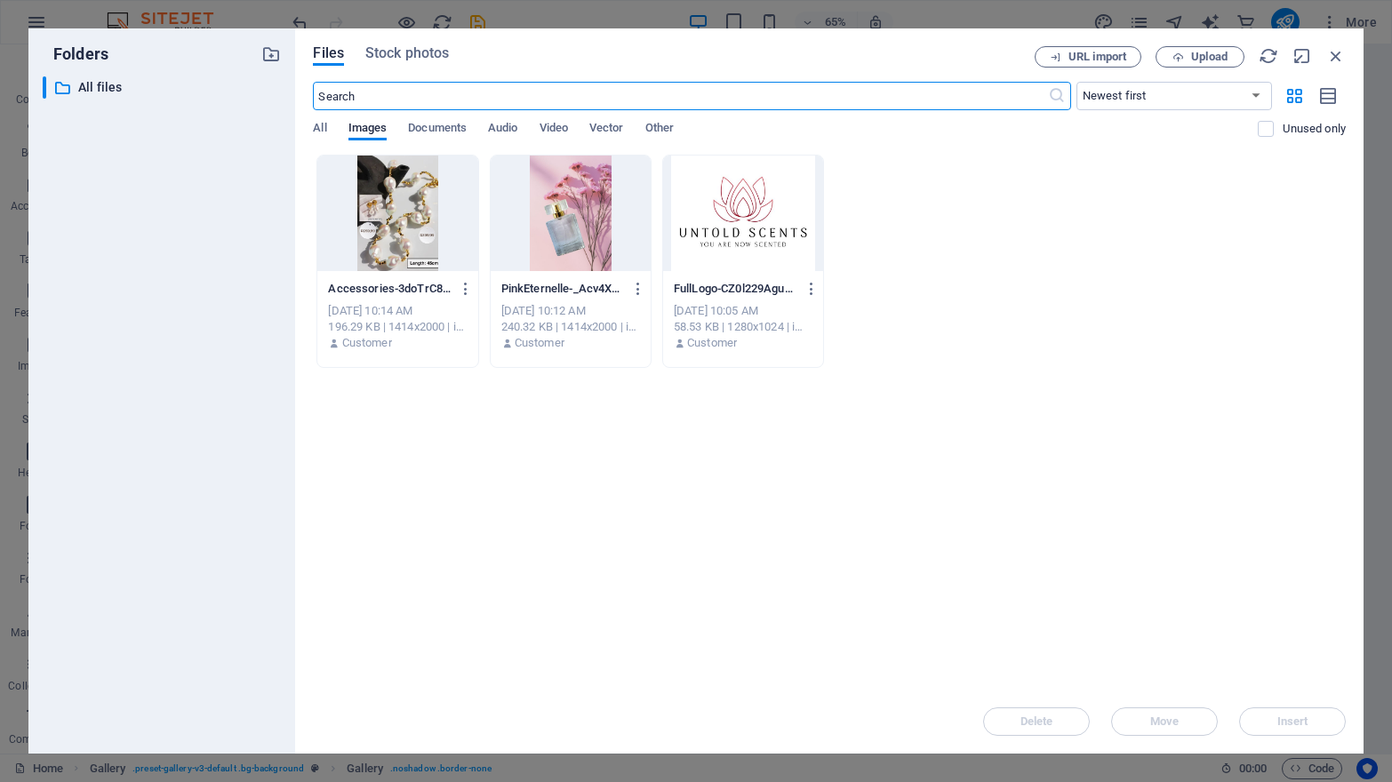
click at [394, 205] on div at bounding box center [397, 214] width 160 height 116
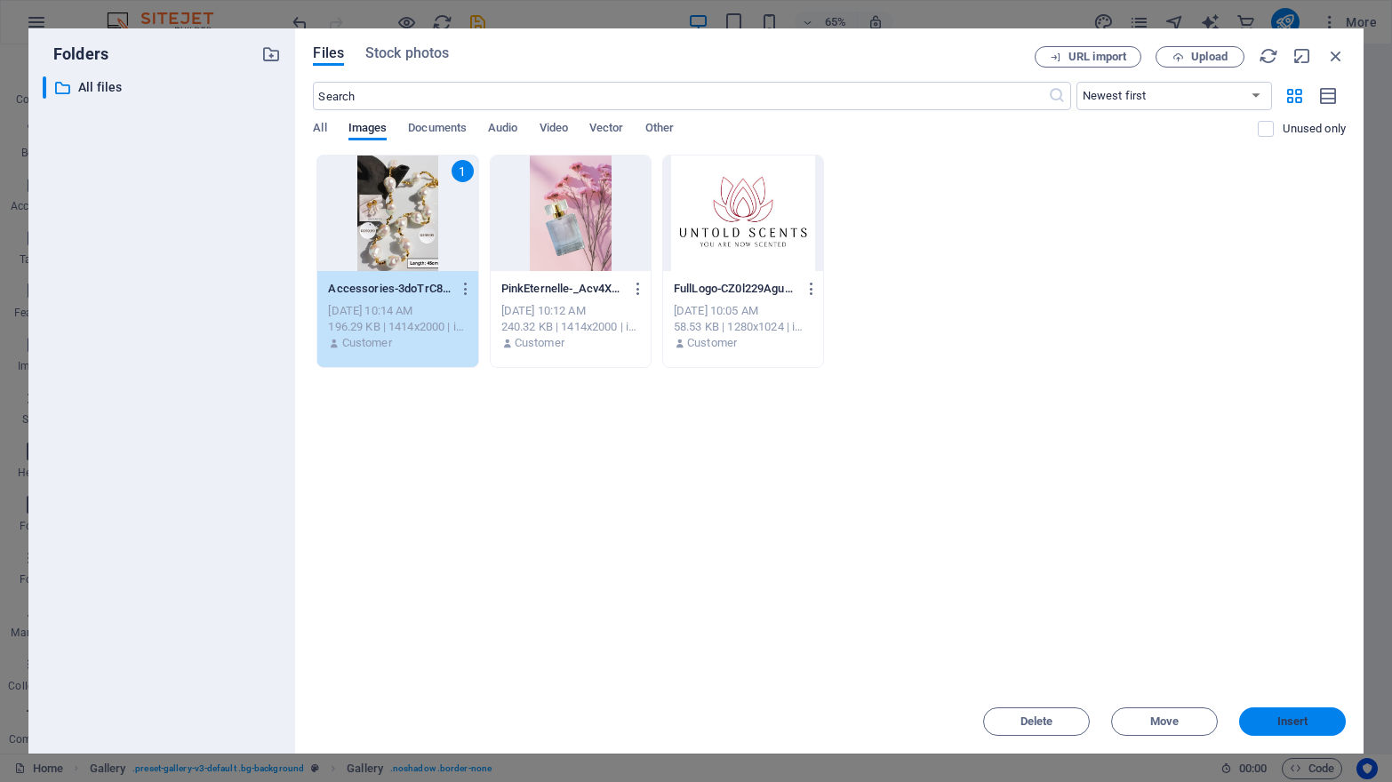
click at [1334, 721] on span "Insert" at bounding box center [1292, 721] width 92 height 11
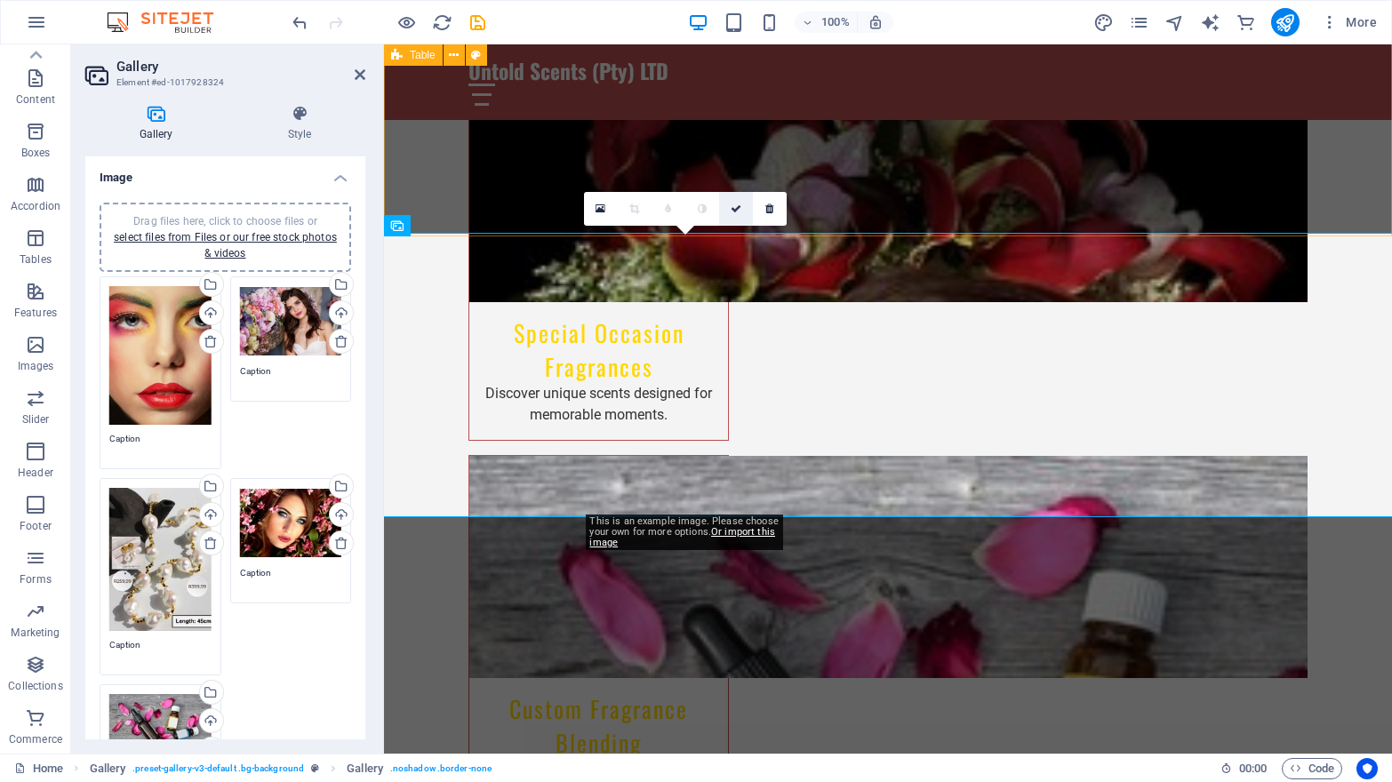
click at [736, 207] on icon at bounding box center [736, 209] width 11 height 11
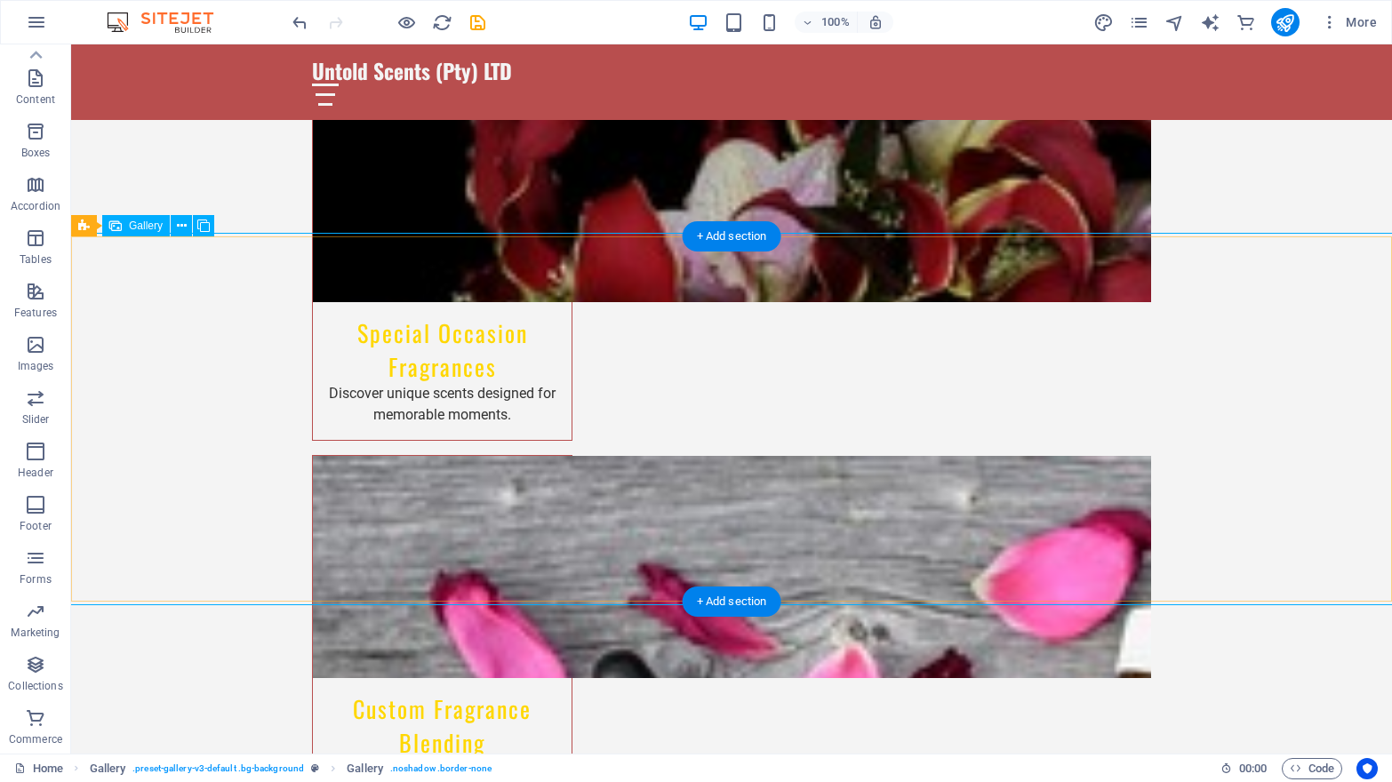
select select "px"
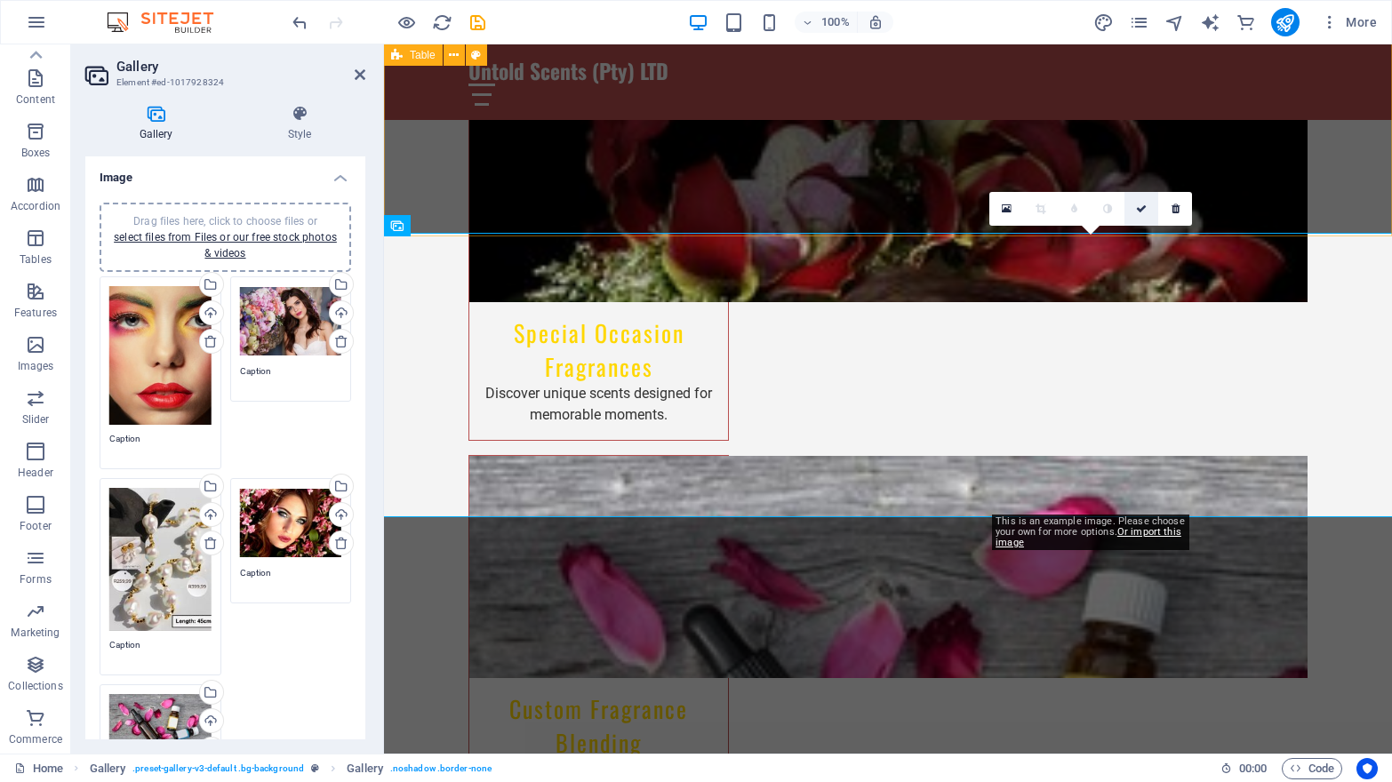
click at [1140, 203] on link at bounding box center [1141, 209] width 34 height 34
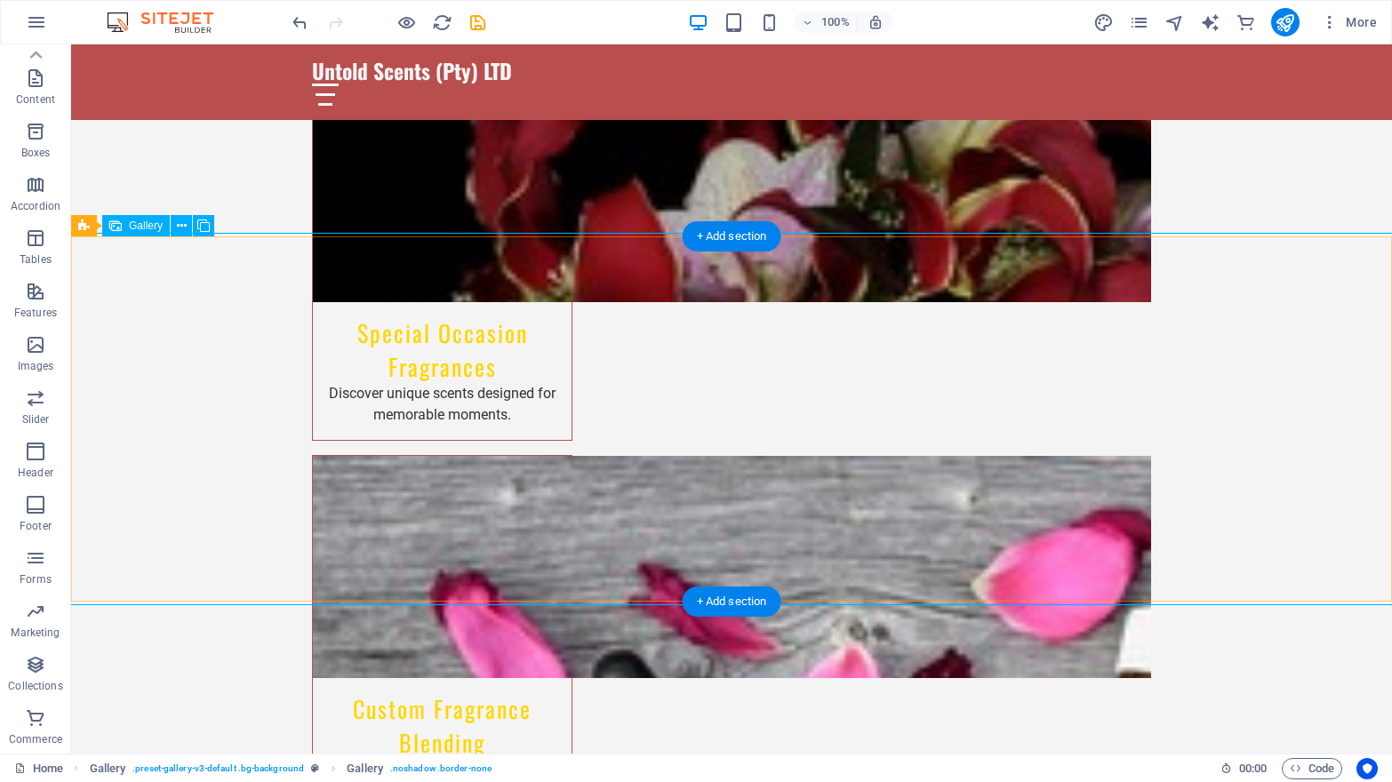
select select "px"
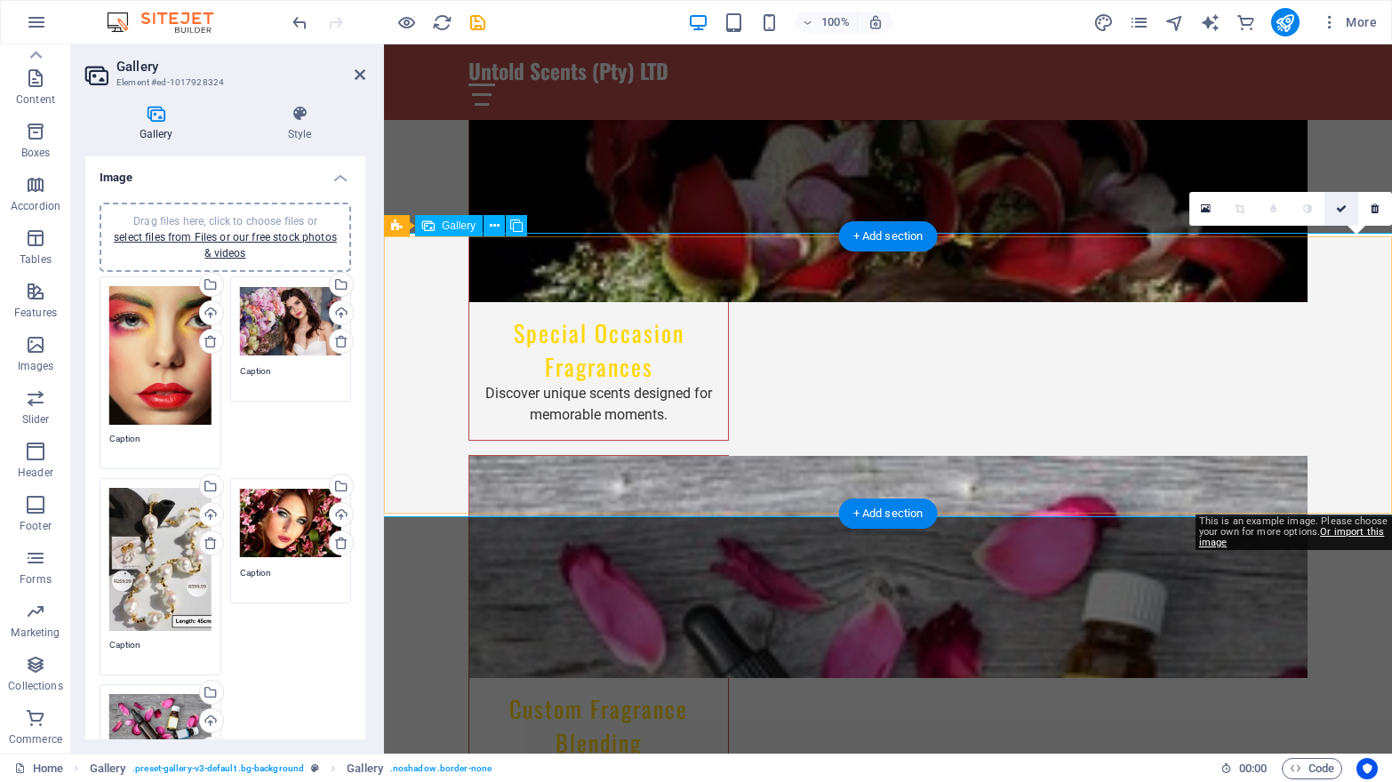
click at [1341, 206] on icon at bounding box center [1341, 209] width 11 height 11
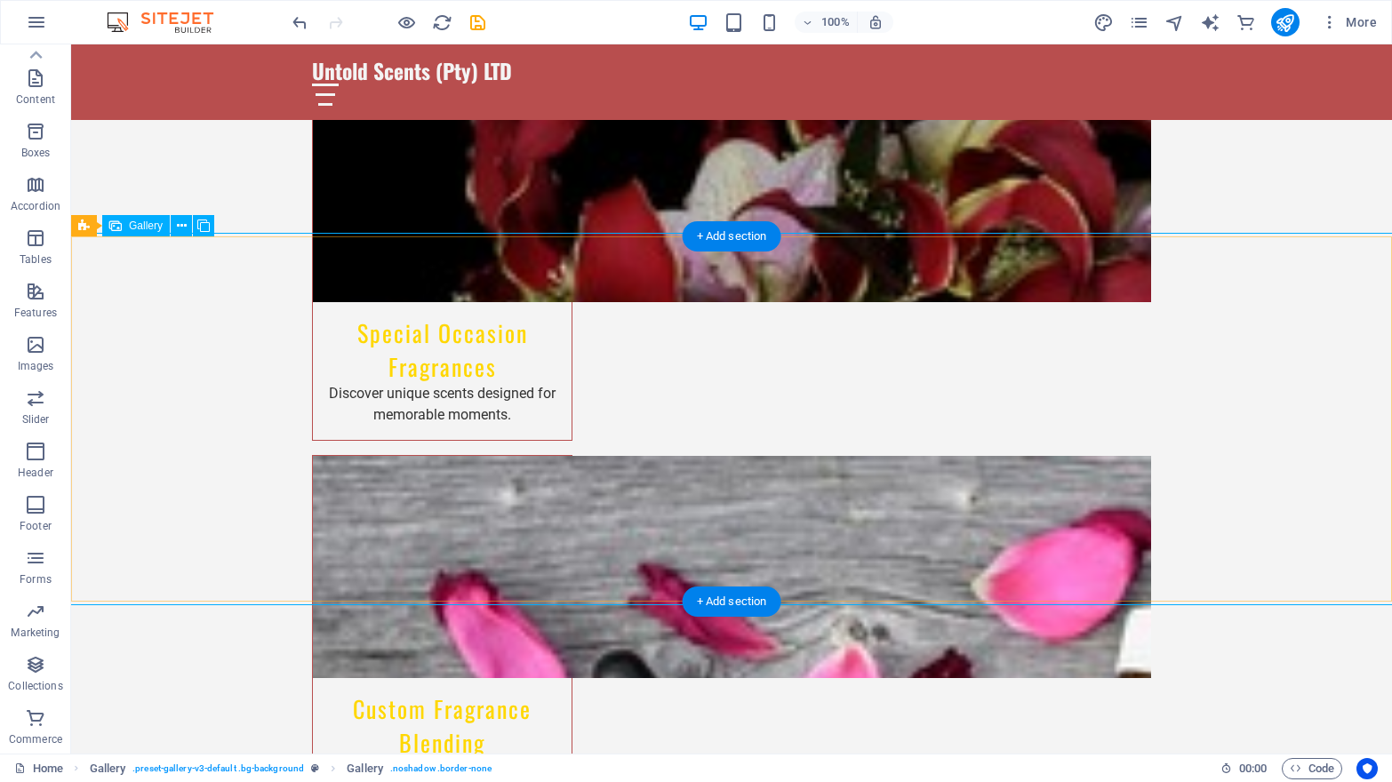
select select "px"
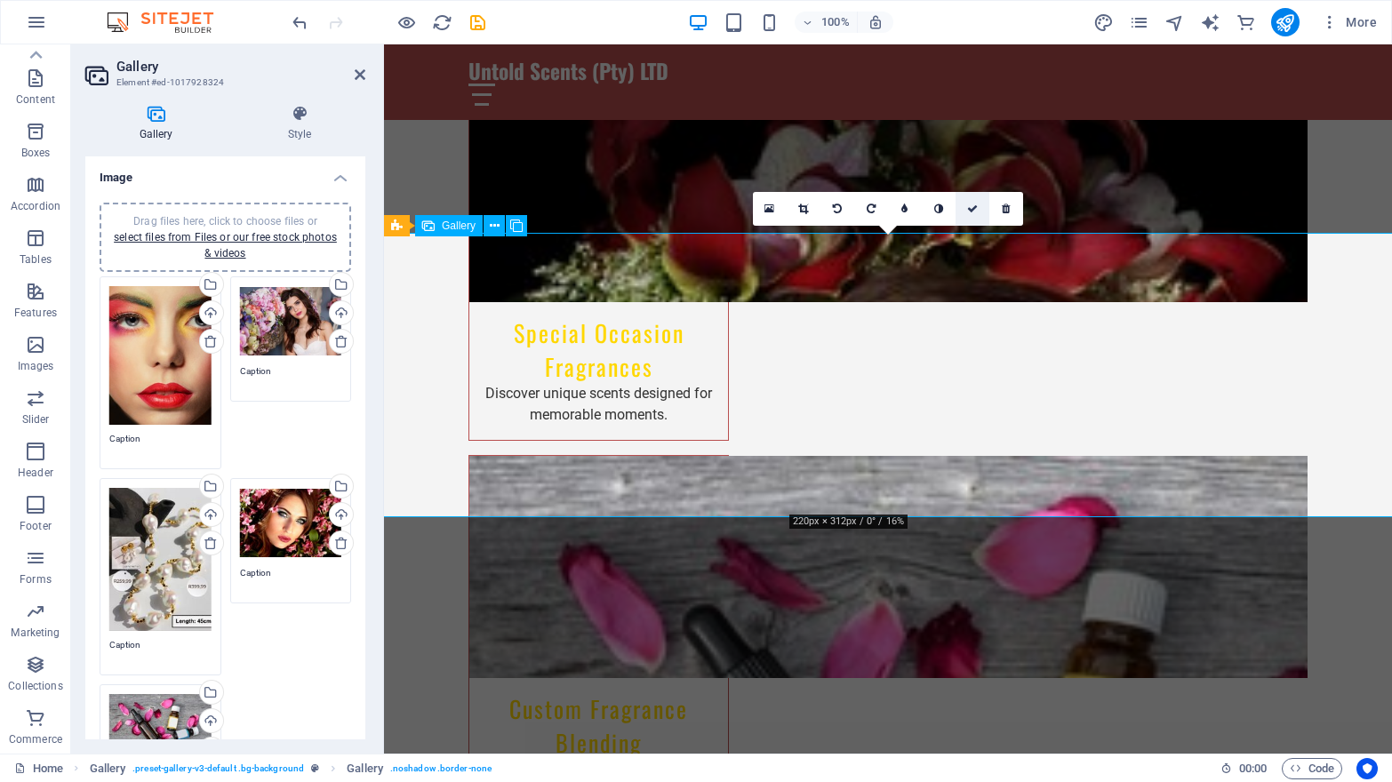
click at [973, 206] on icon at bounding box center [972, 209] width 11 height 11
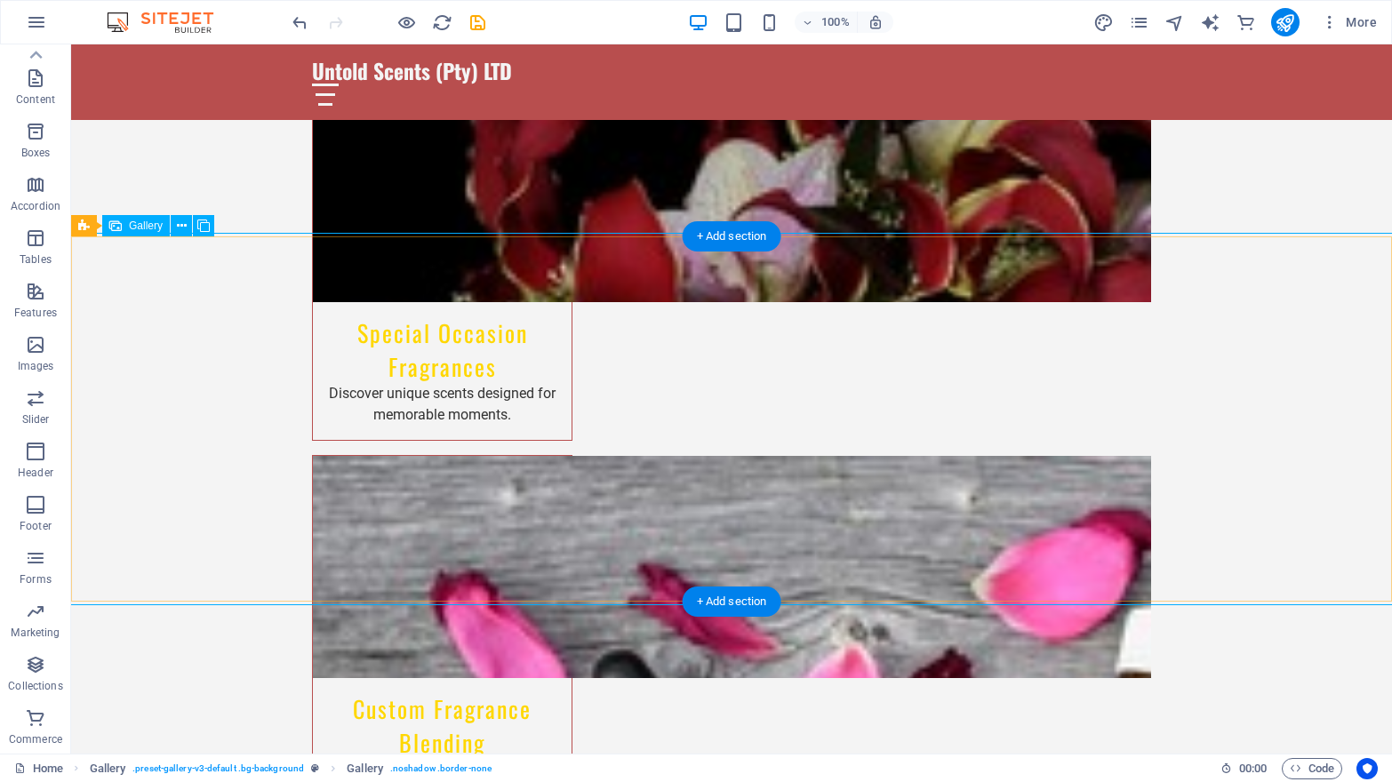
select select "px"
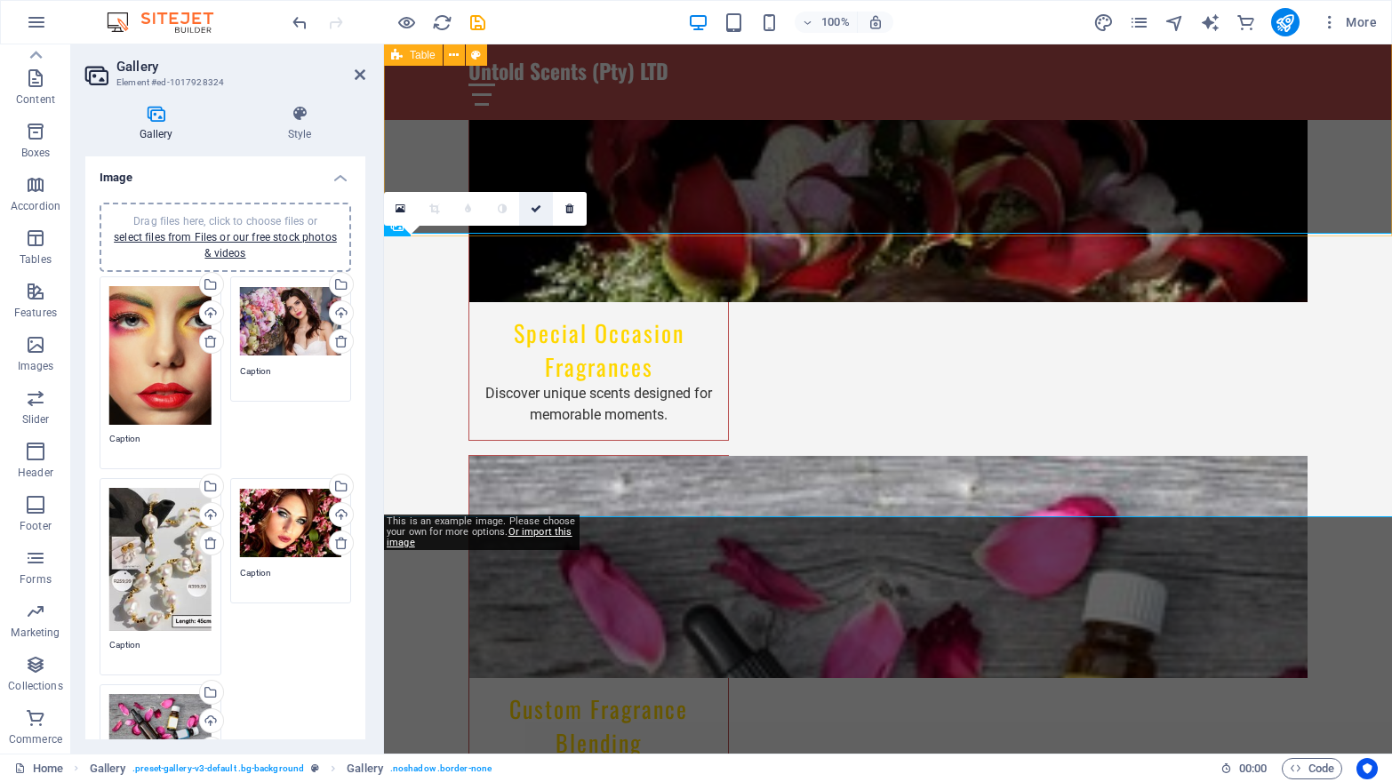
click at [537, 204] on icon at bounding box center [536, 209] width 11 height 11
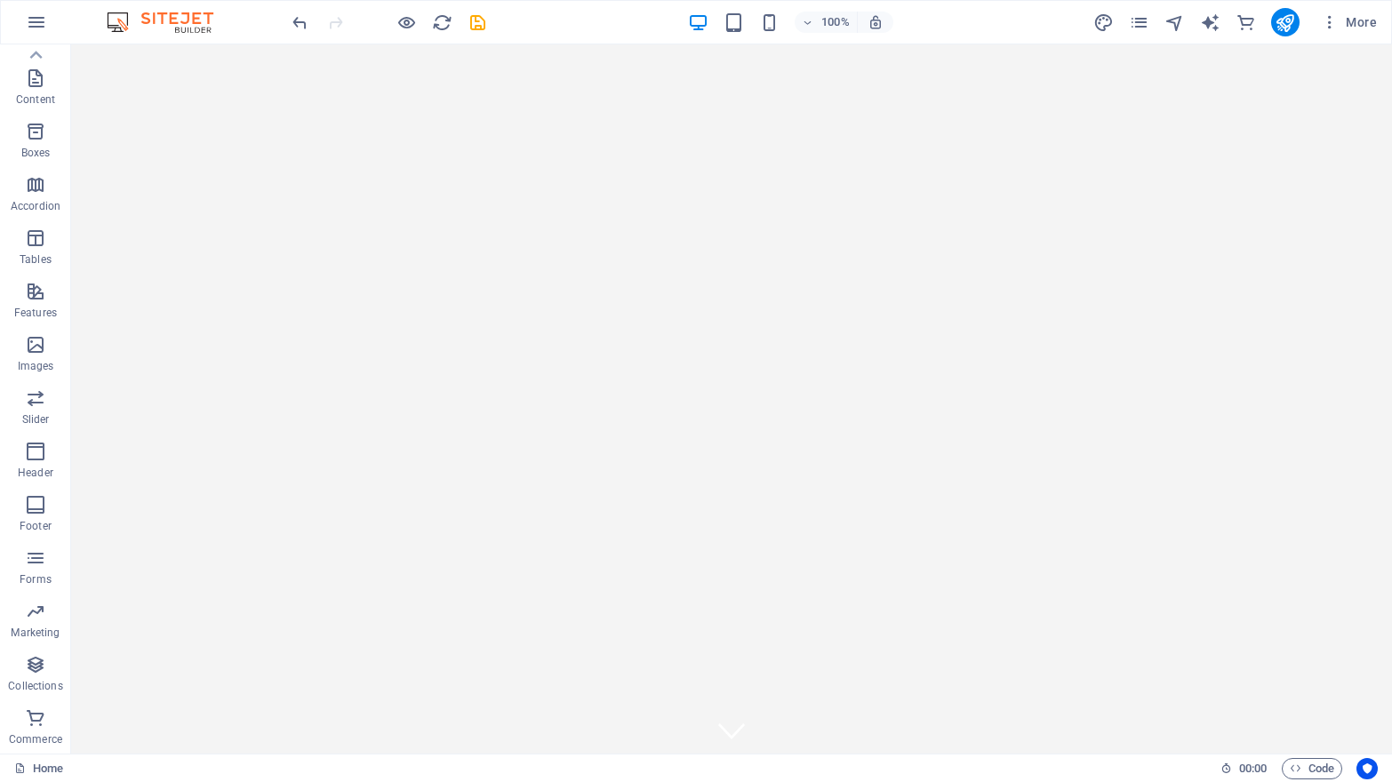
scroll to position [0, 0]
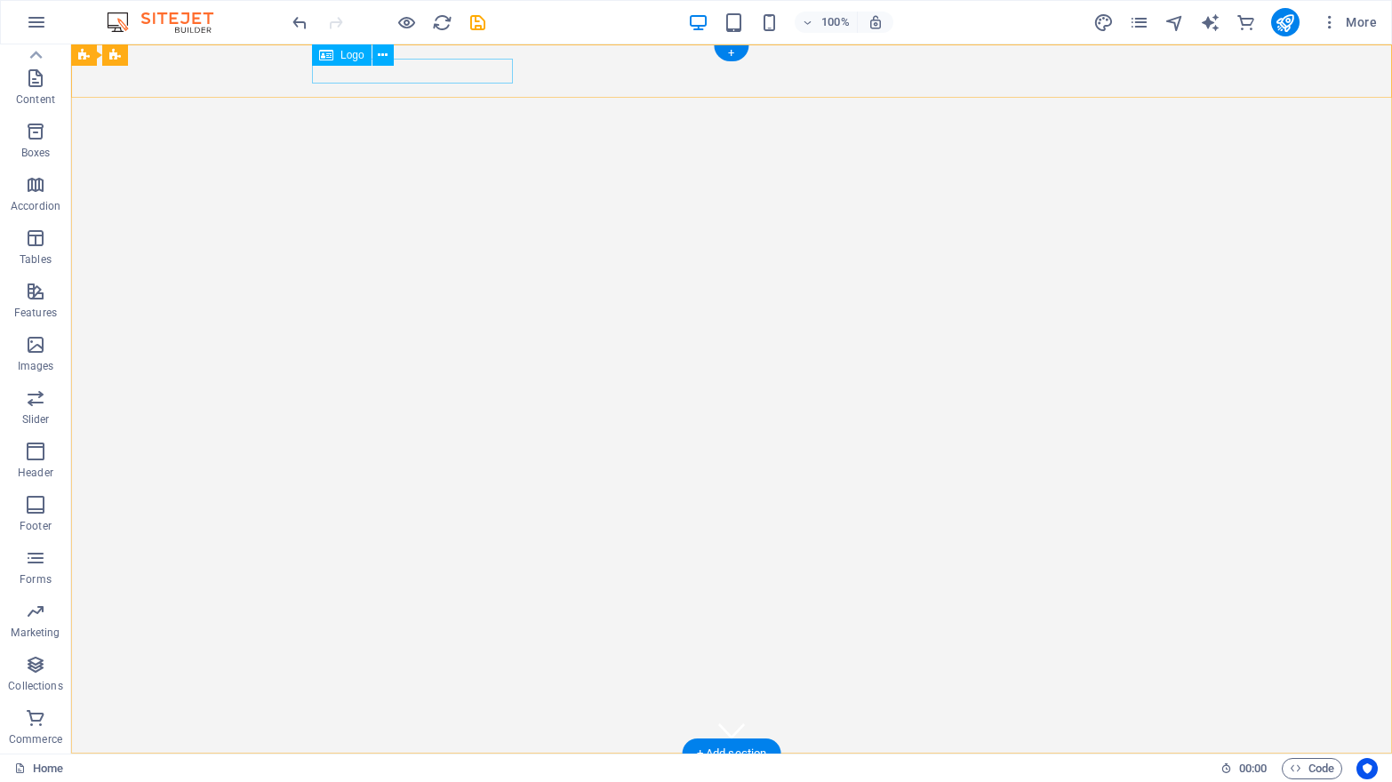
click at [470, 768] on div "Untold Scents (Pty) LTD" at bounding box center [731, 780] width 839 height 25
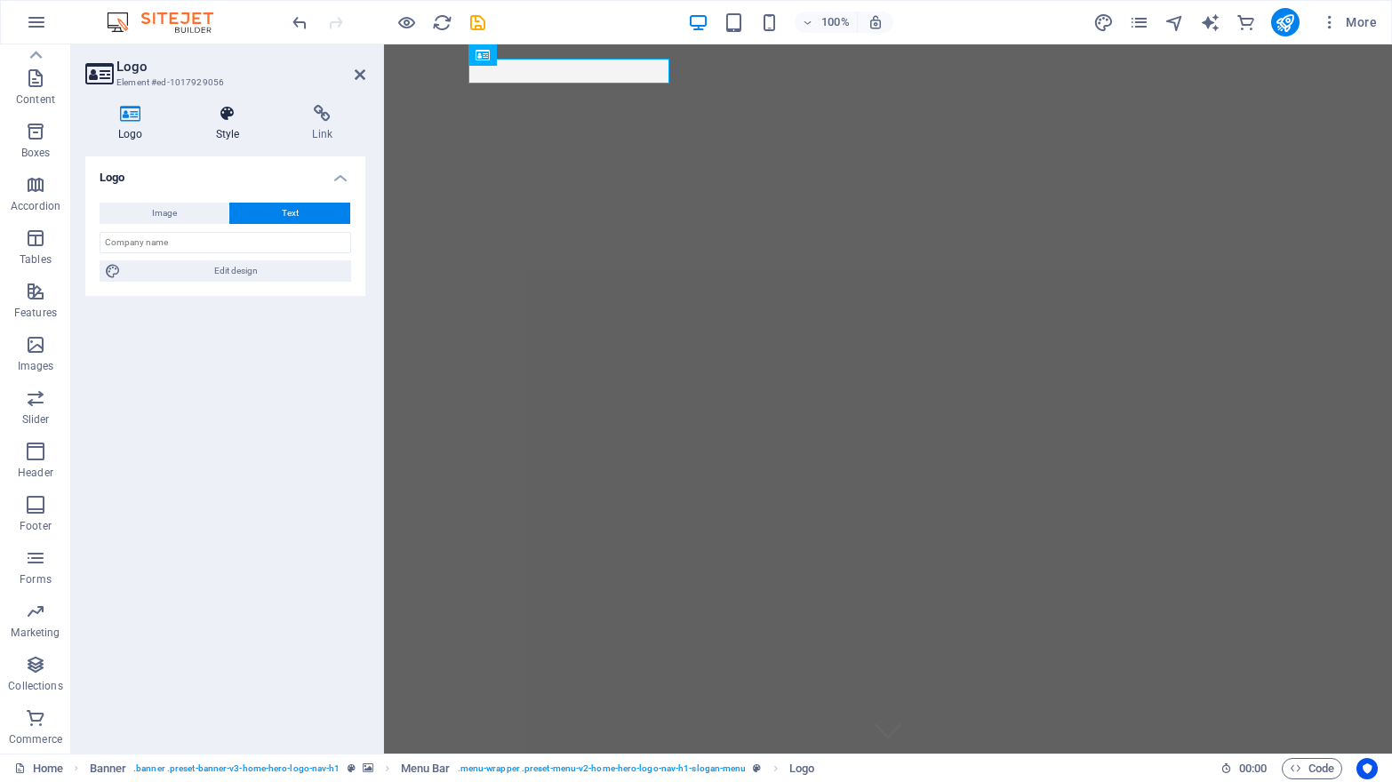
click at [232, 111] on icon at bounding box center [228, 114] width 90 height 18
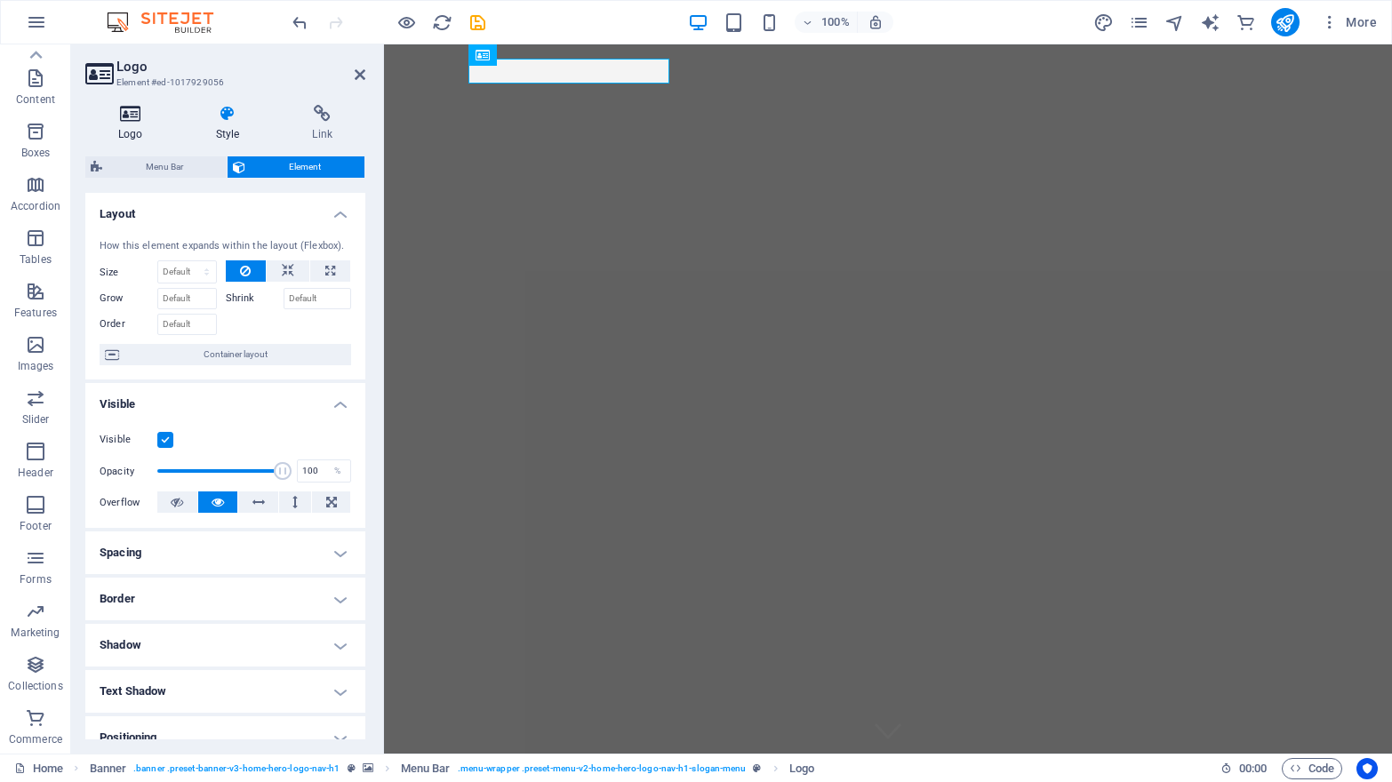
click at [131, 124] on h4 "Logo" at bounding box center [134, 123] width 98 height 37
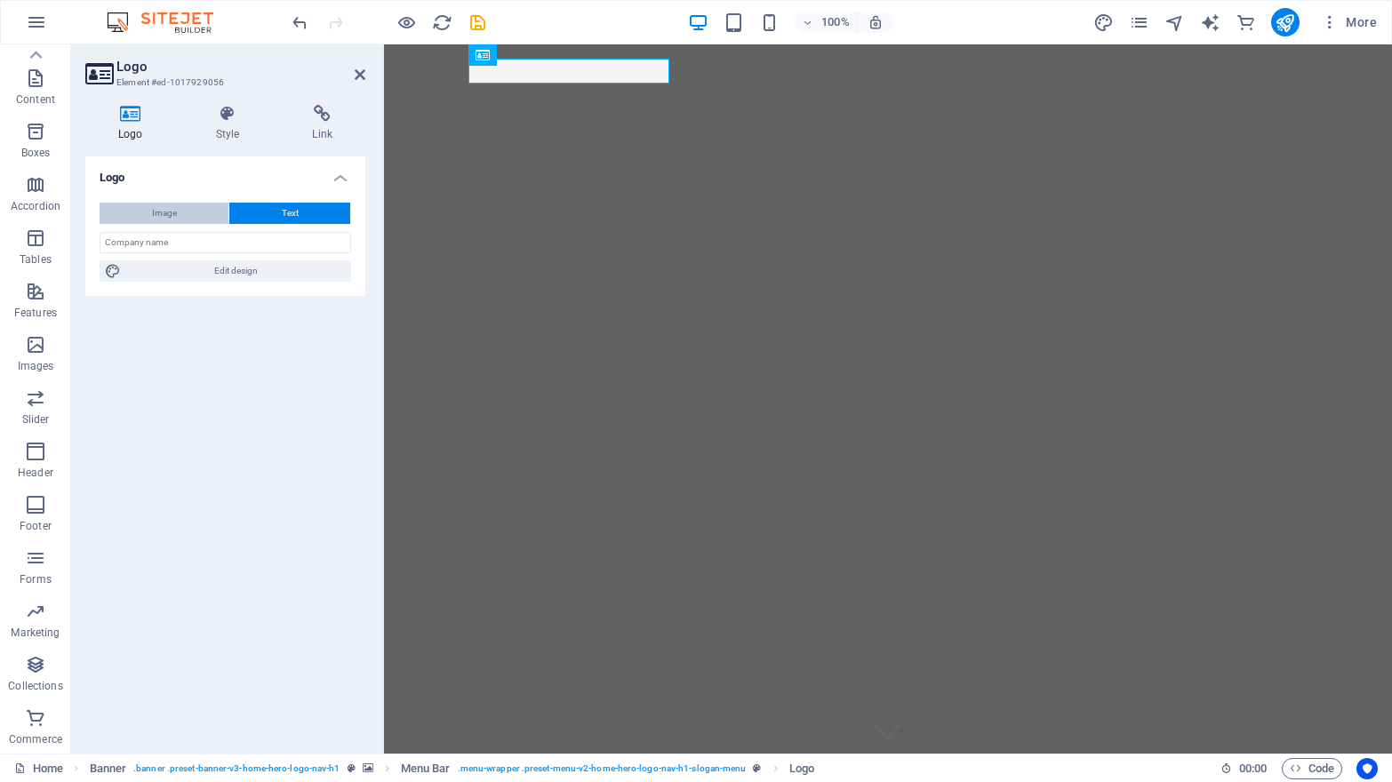
click at [169, 212] on span "Image" at bounding box center [164, 213] width 25 height 21
select select "DISABLED_OPTION_VALUE"
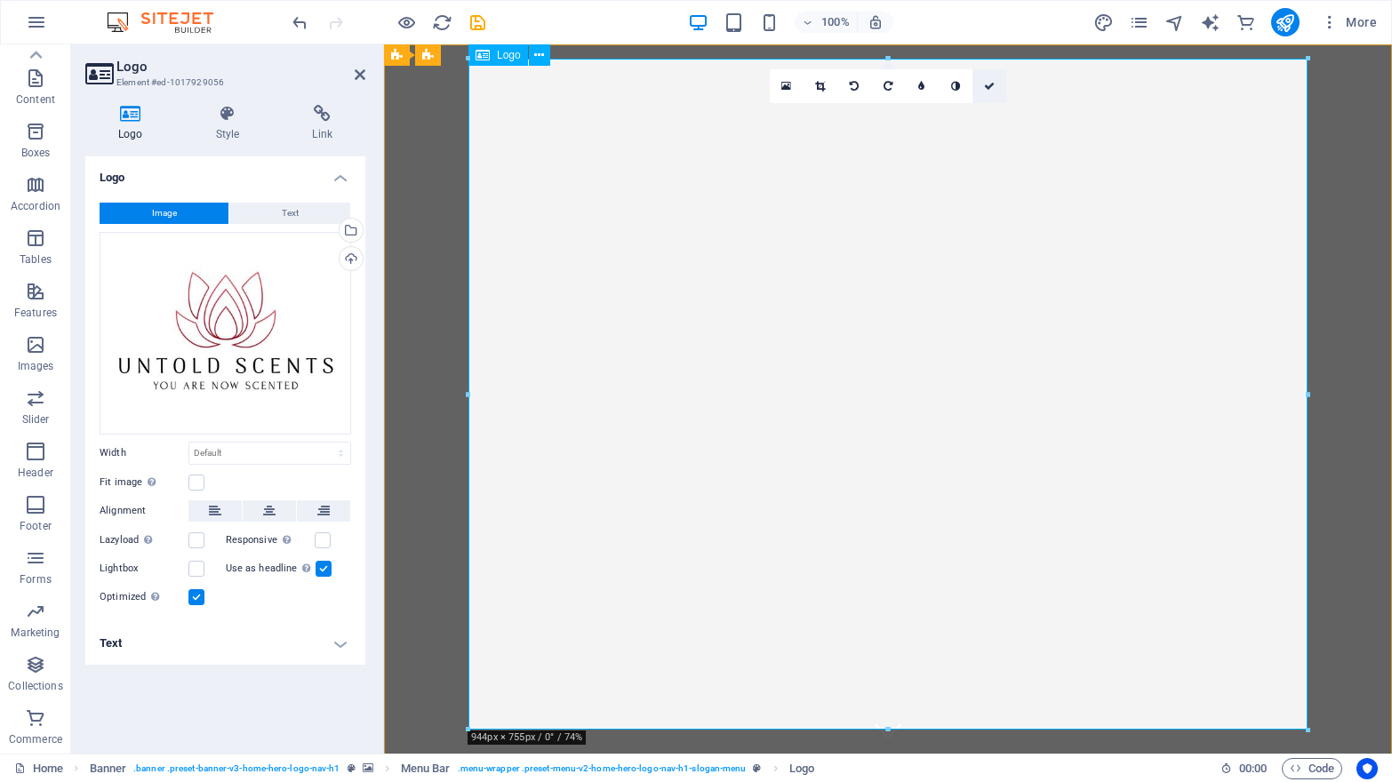
click at [988, 81] on icon at bounding box center [989, 86] width 11 height 11
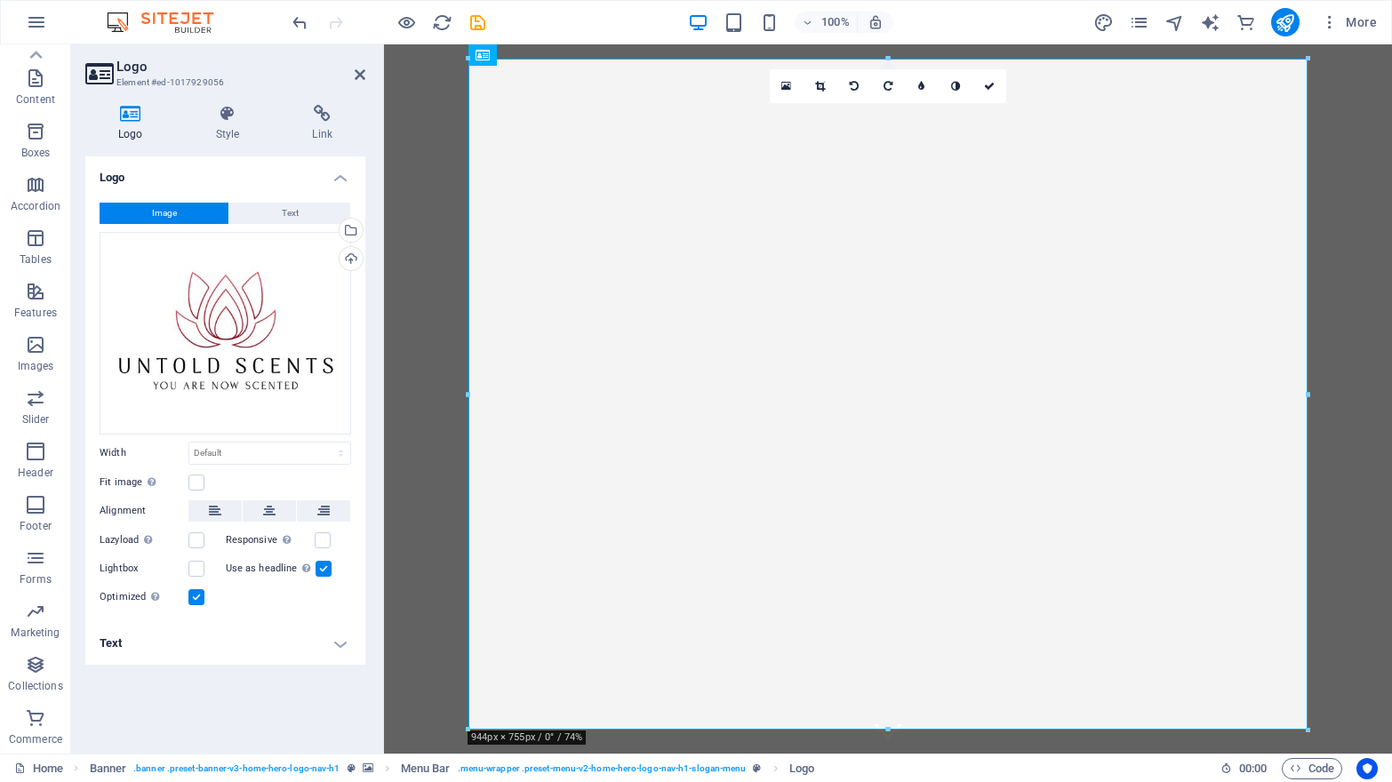
click at [346, 639] on h4 "Text" at bounding box center [225, 643] width 280 height 43
click at [346, 639] on h4 "Text" at bounding box center [225, 638] width 280 height 32
click at [342, 173] on h4 "Logo" at bounding box center [225, 172] width 280 height 32
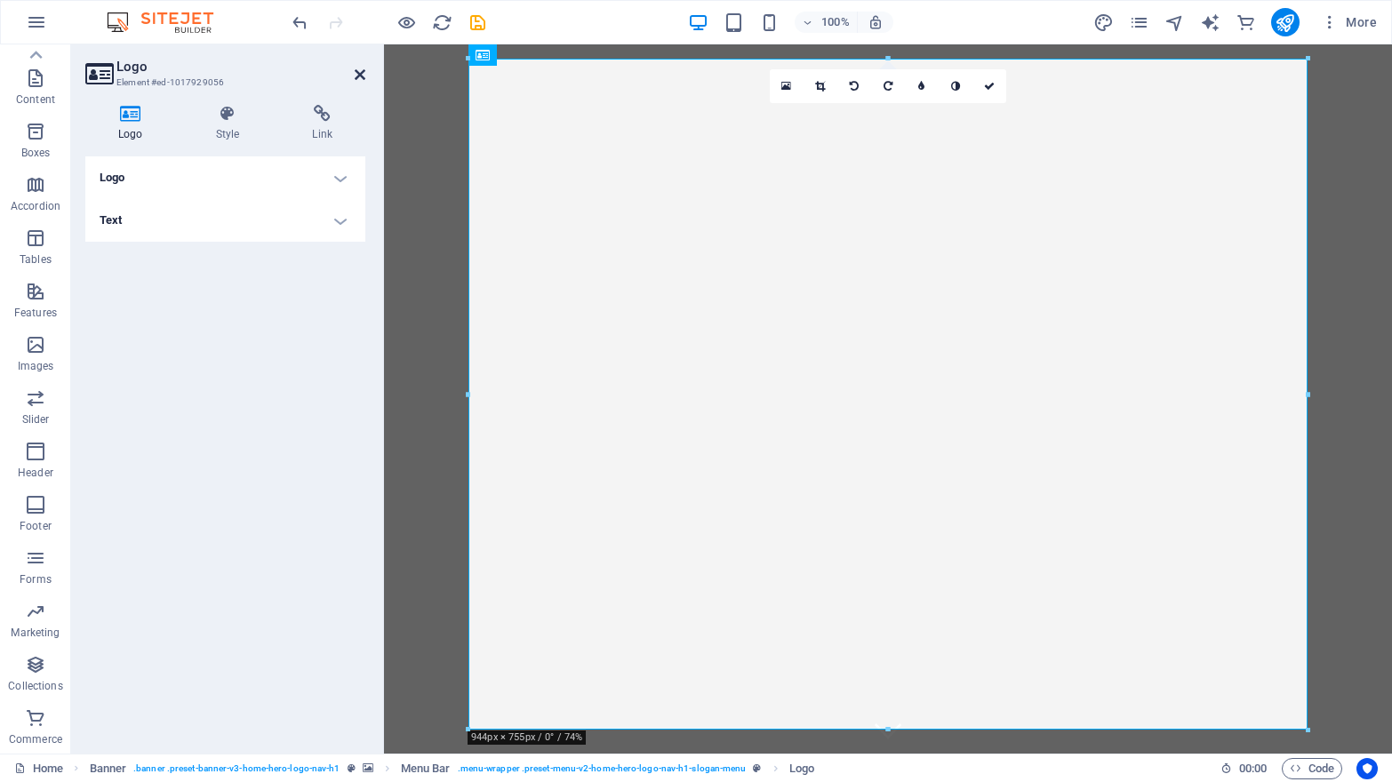
click at [359, 71] on icon at bounding box center [360, 75] width 11 height 14
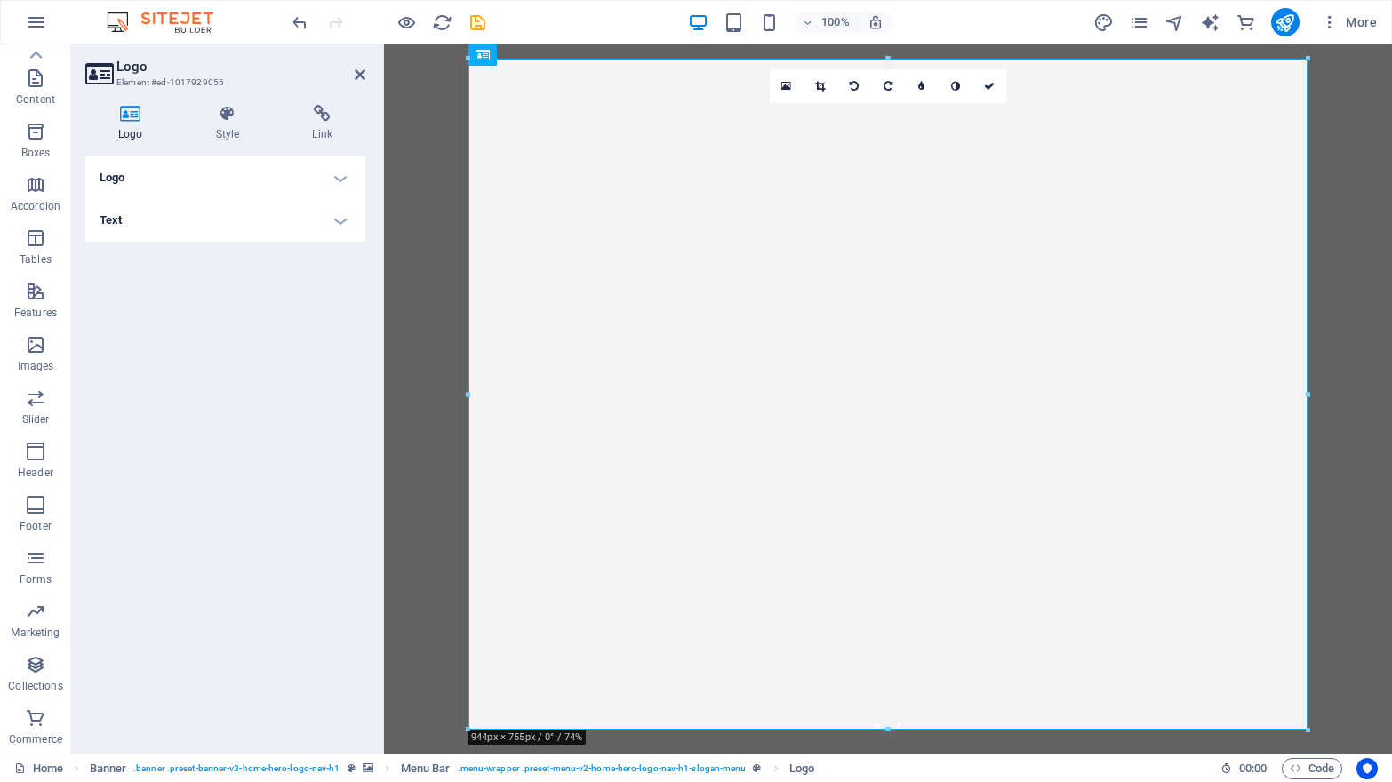
click at [338, 176] on h4 "Logo" at bounding box center [225, 177] width 280 height 43
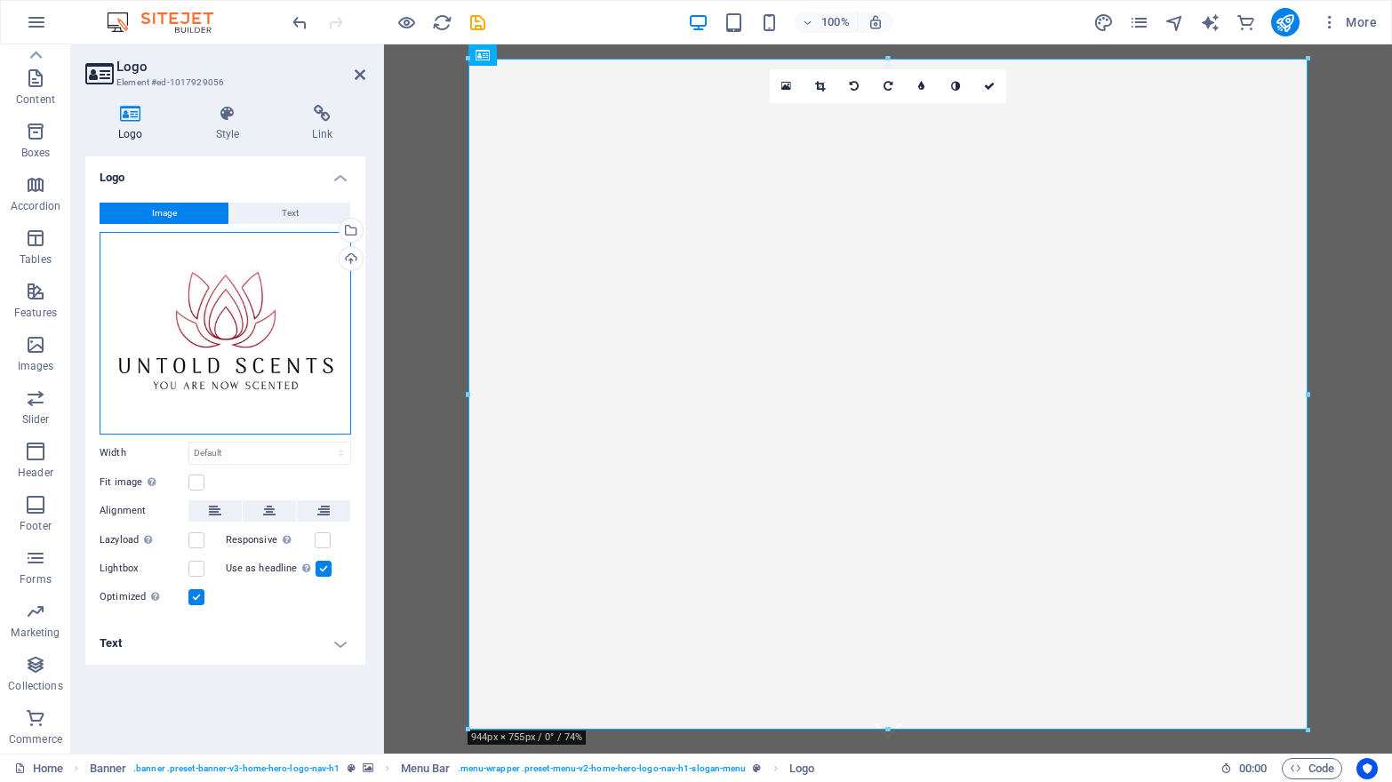
click at [292, 320] on div "Drag files here, click to choose files or select files from Files or our free s…" at bounding box center [226, 333] width 252 height 203
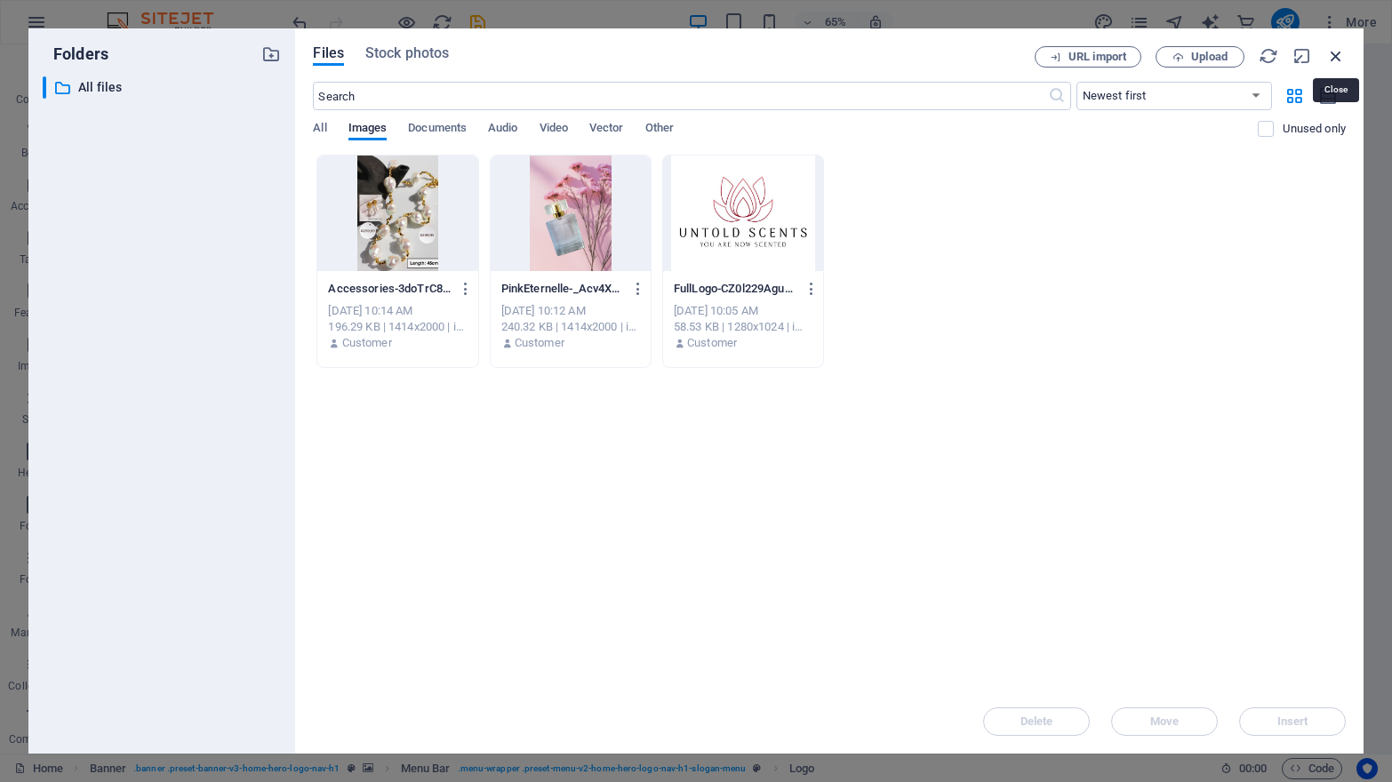
click at [1337, 53] on icon "button" at bounding box center [1336, 56] width 20 height 20
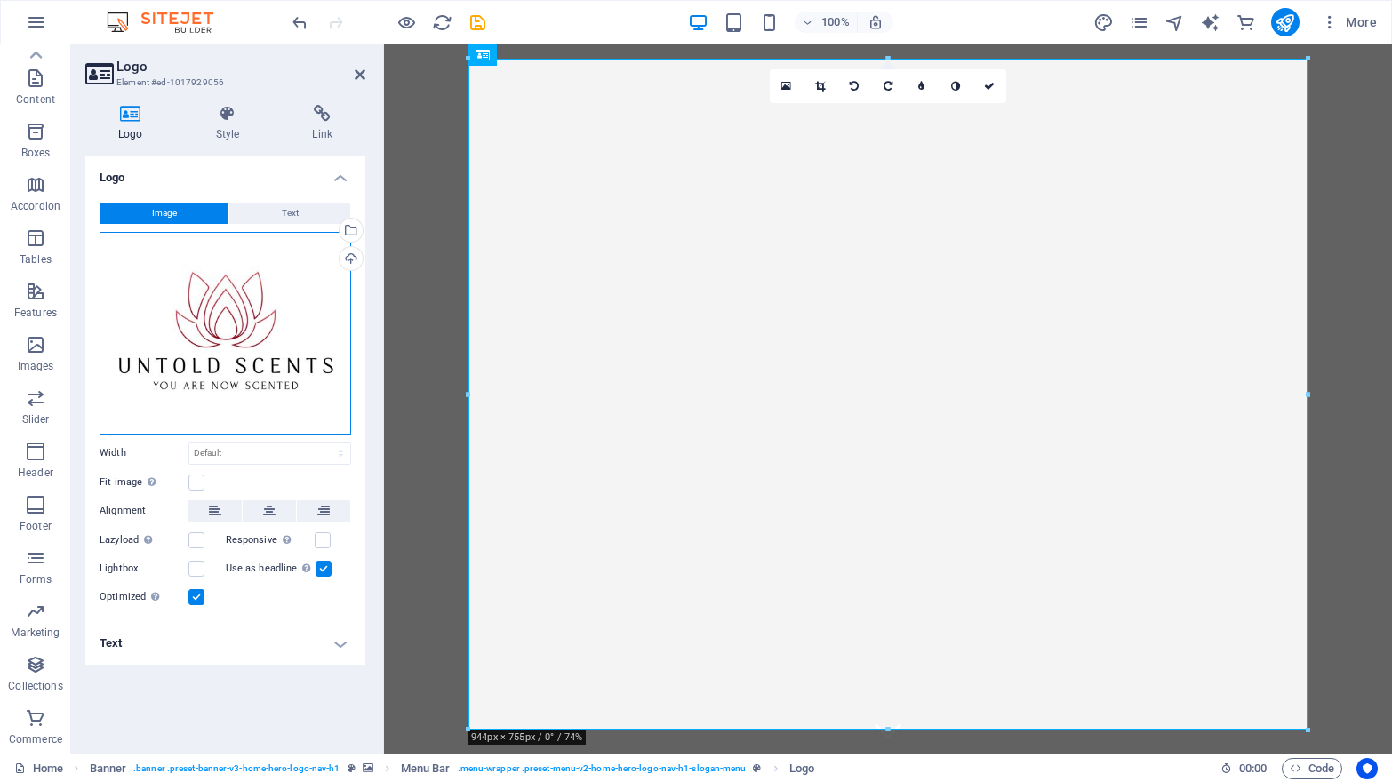
click at [284, 323] on div "Drag files here, click to choose files or select files from Files or our free s…" at bounding box center [226, 333] width 252 height 203
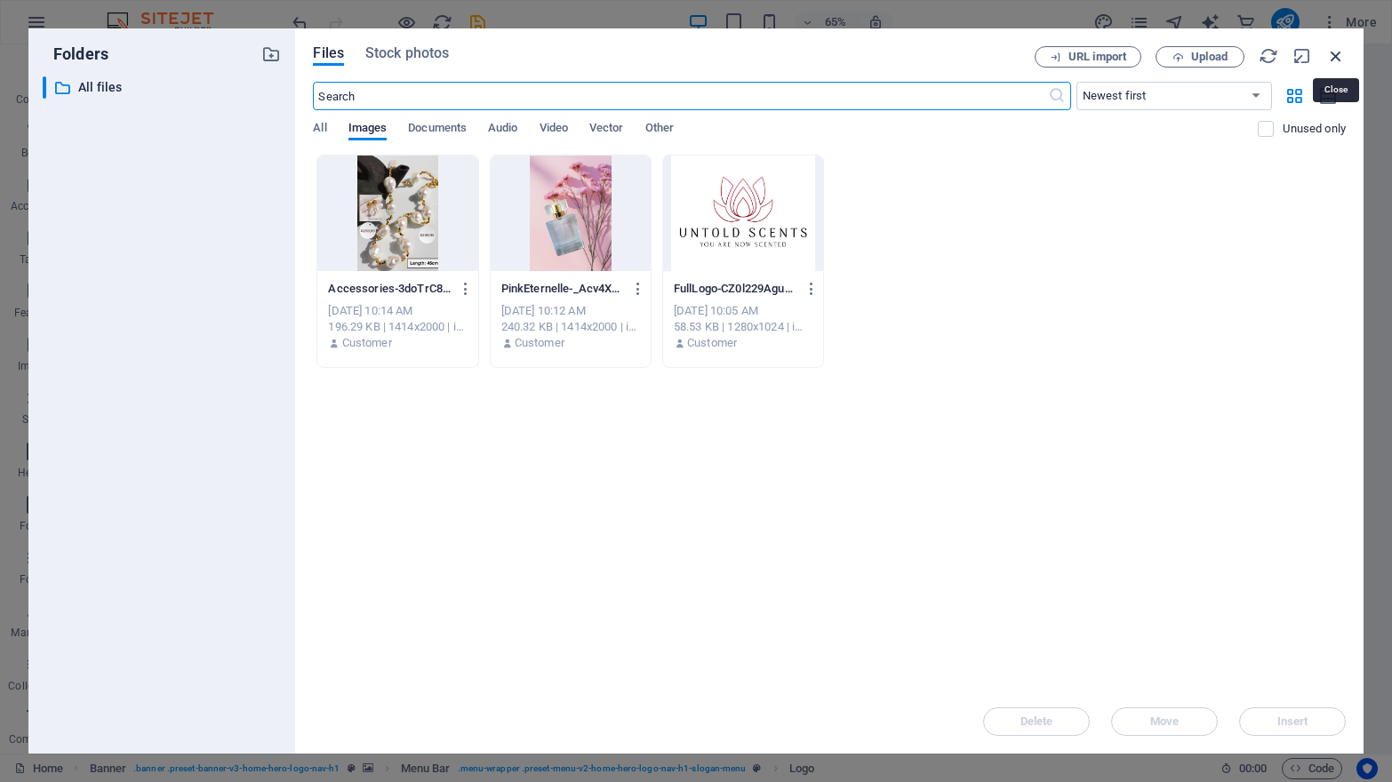
click at [1340, 52] on icon "button" at bounding box center [1336, 56] width 20 height 20
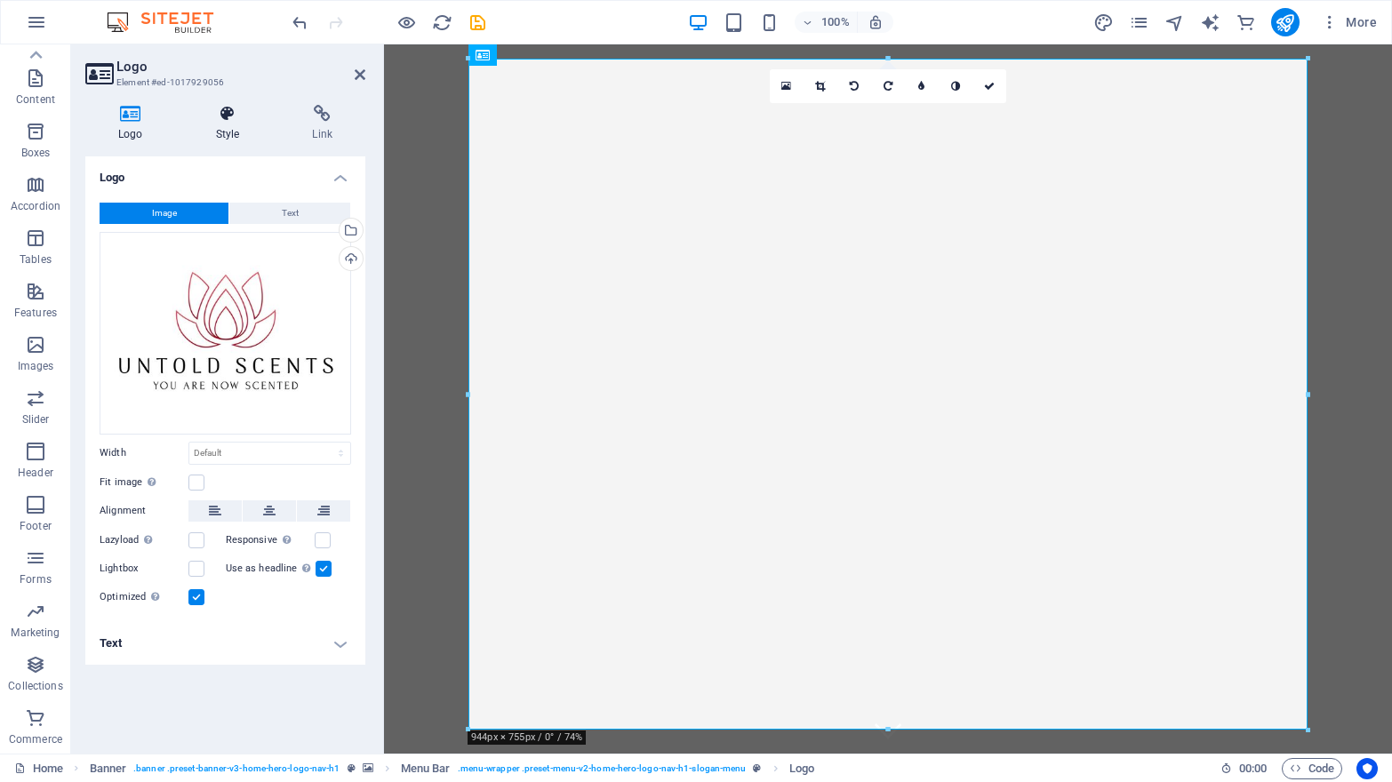
click at [225, 124] on h4 "Style" at bounding box center [231, 123] width 97 height 37
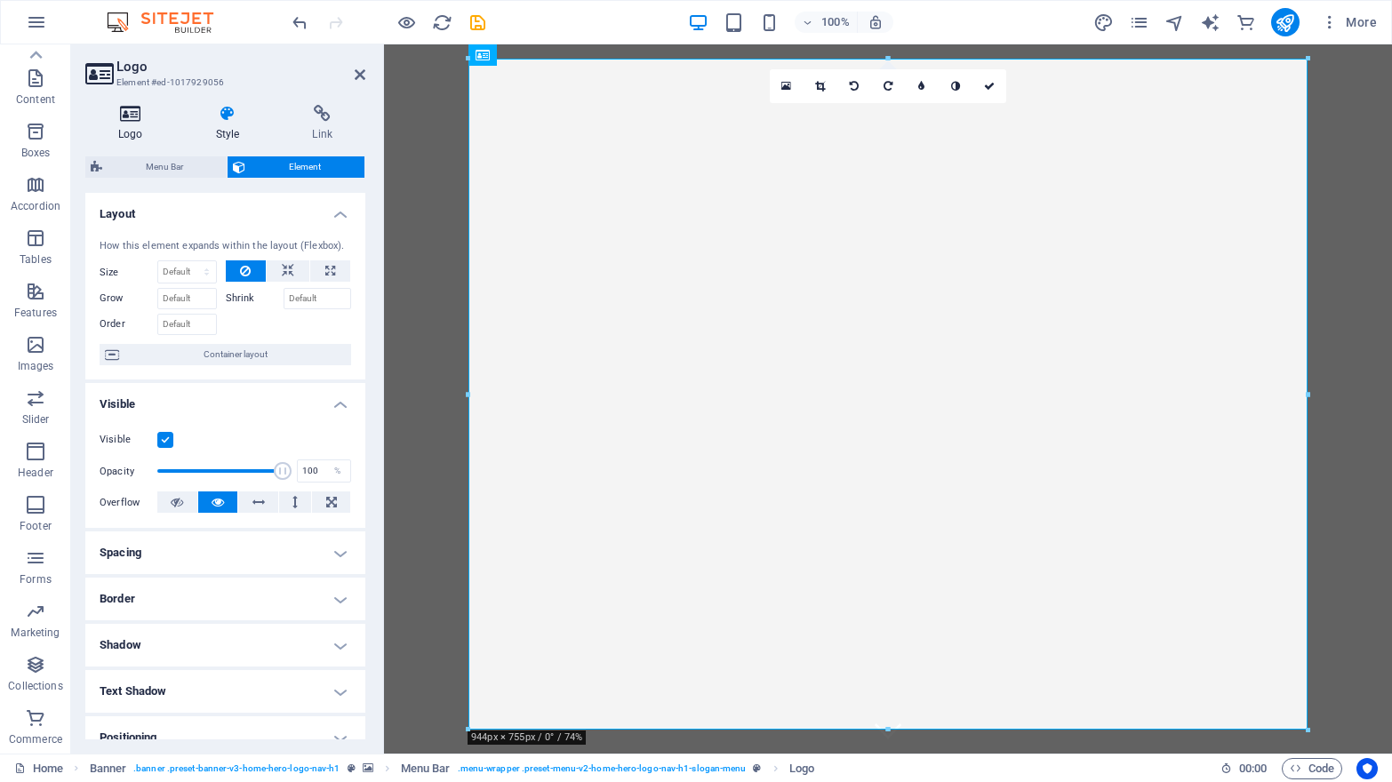
click at [127, 105] on icon at bounding box center [130, 114] width 91 height 18
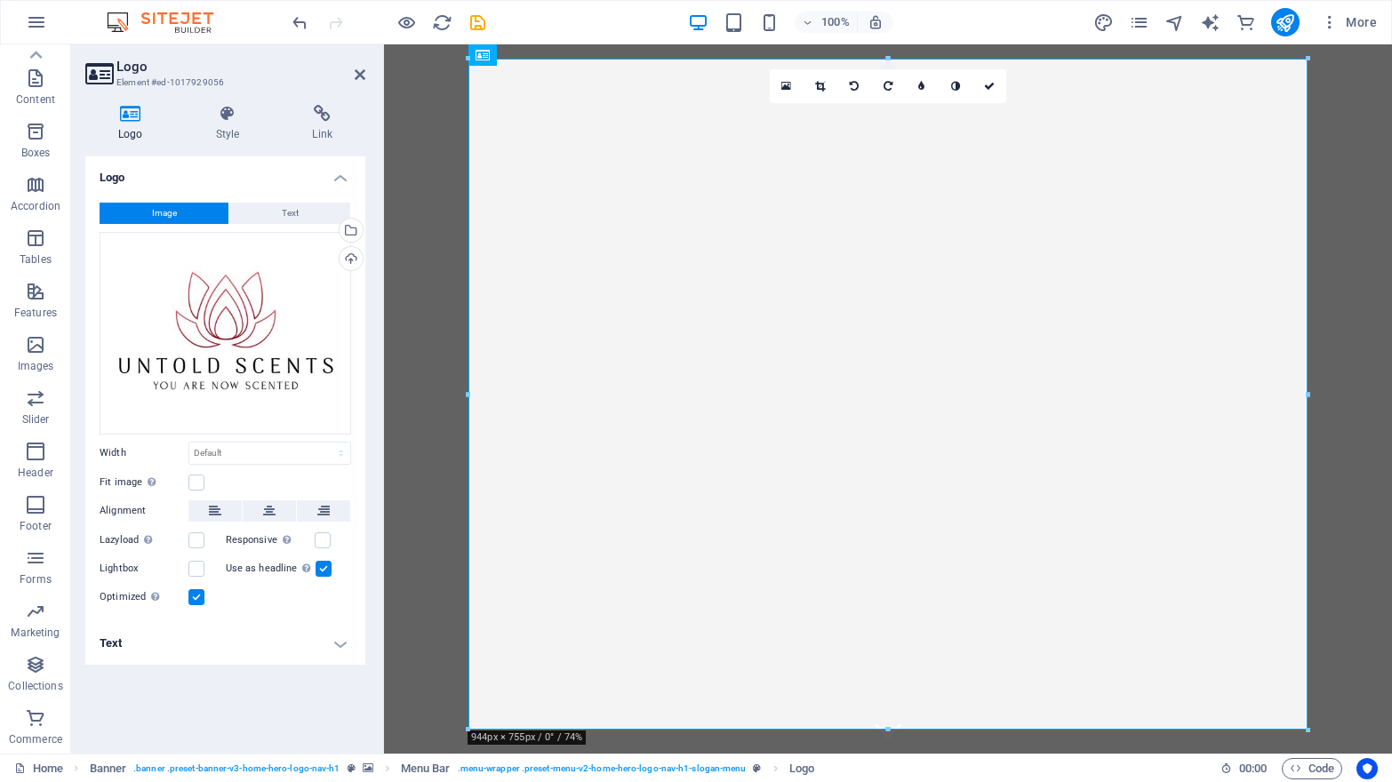
click at [359, 66] on h2 "Logo" at bounding box center [240, 67] width 249 height 16
click at [359, 72] on icon at bounding box center [360, 75] width 11 height 14
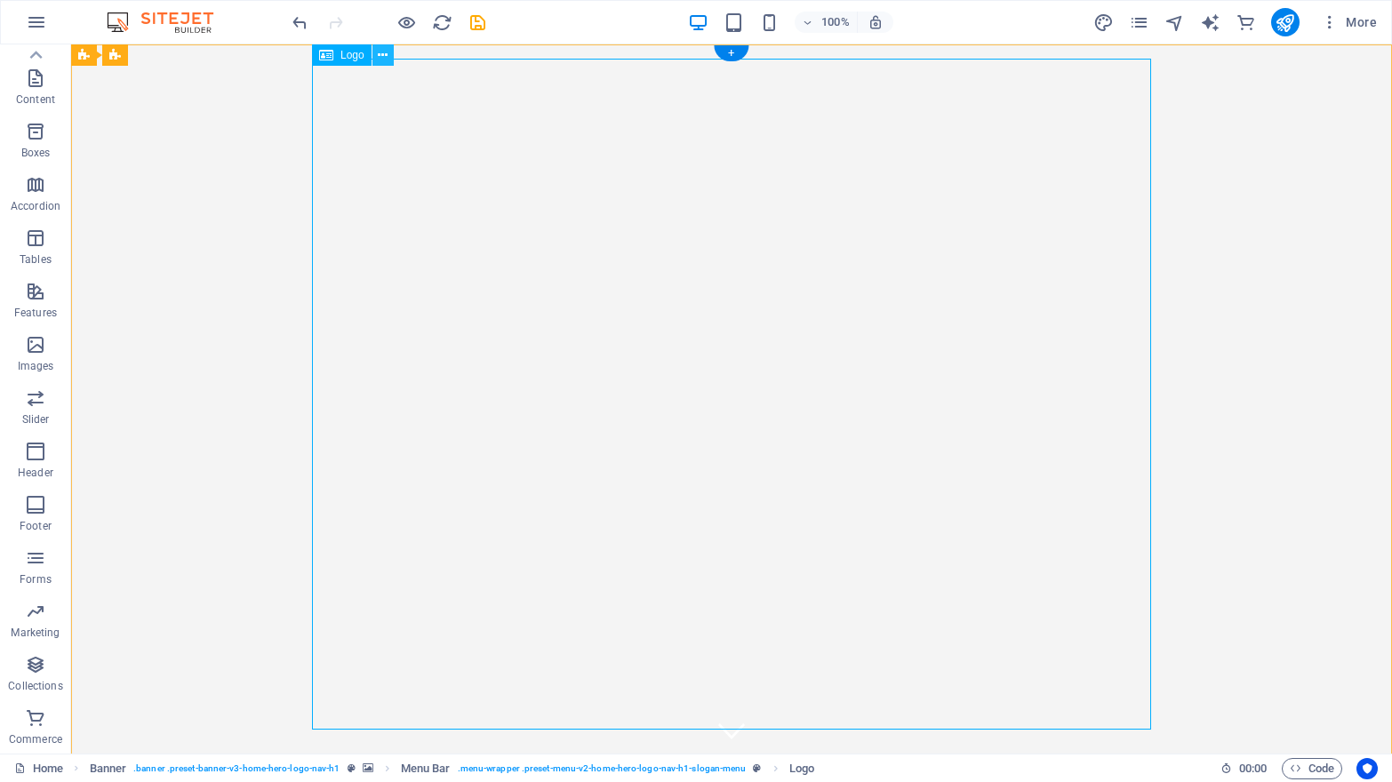
click at [386, 54] on icon at bounding box center [383, 55] width 10 height 19
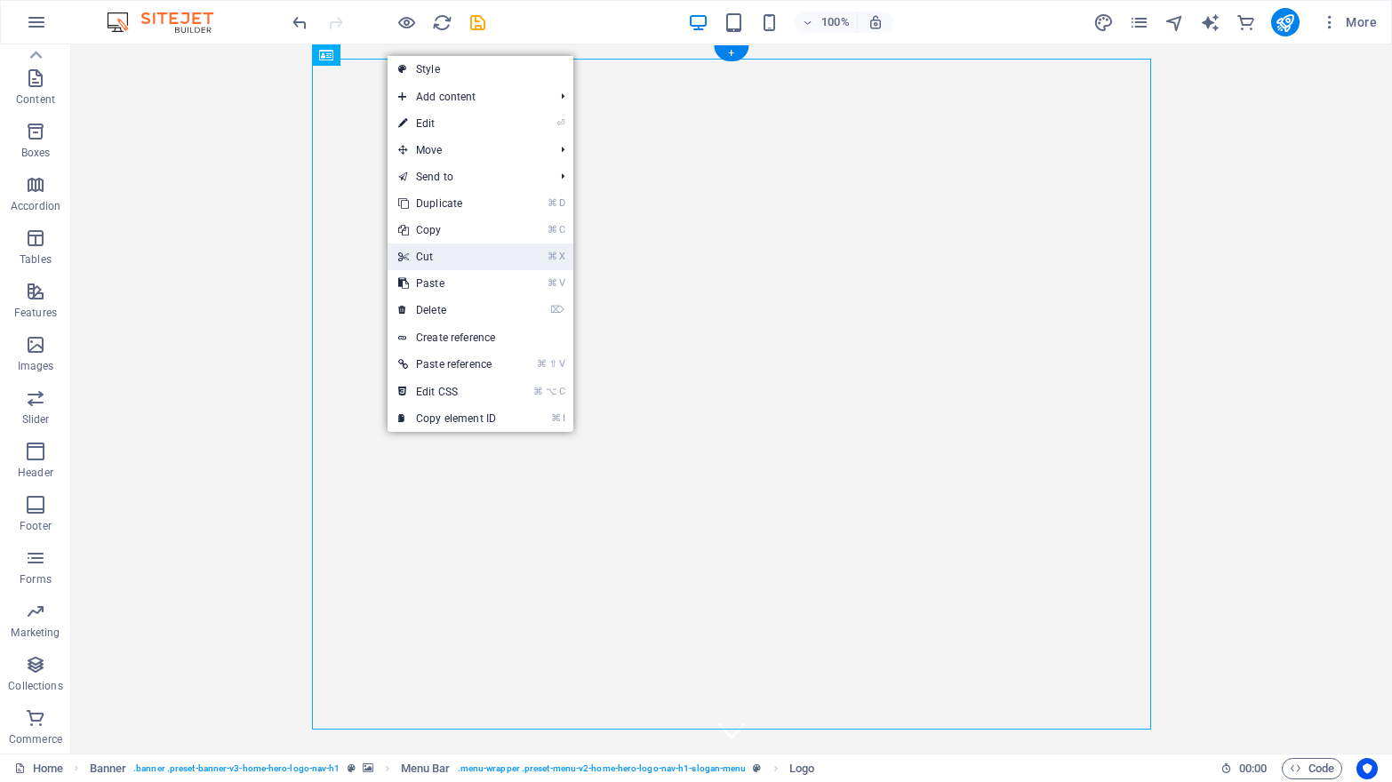
click at [453, 253] on link "⌘ X Cut" at bounding box center [447, 257] width 119 height 27
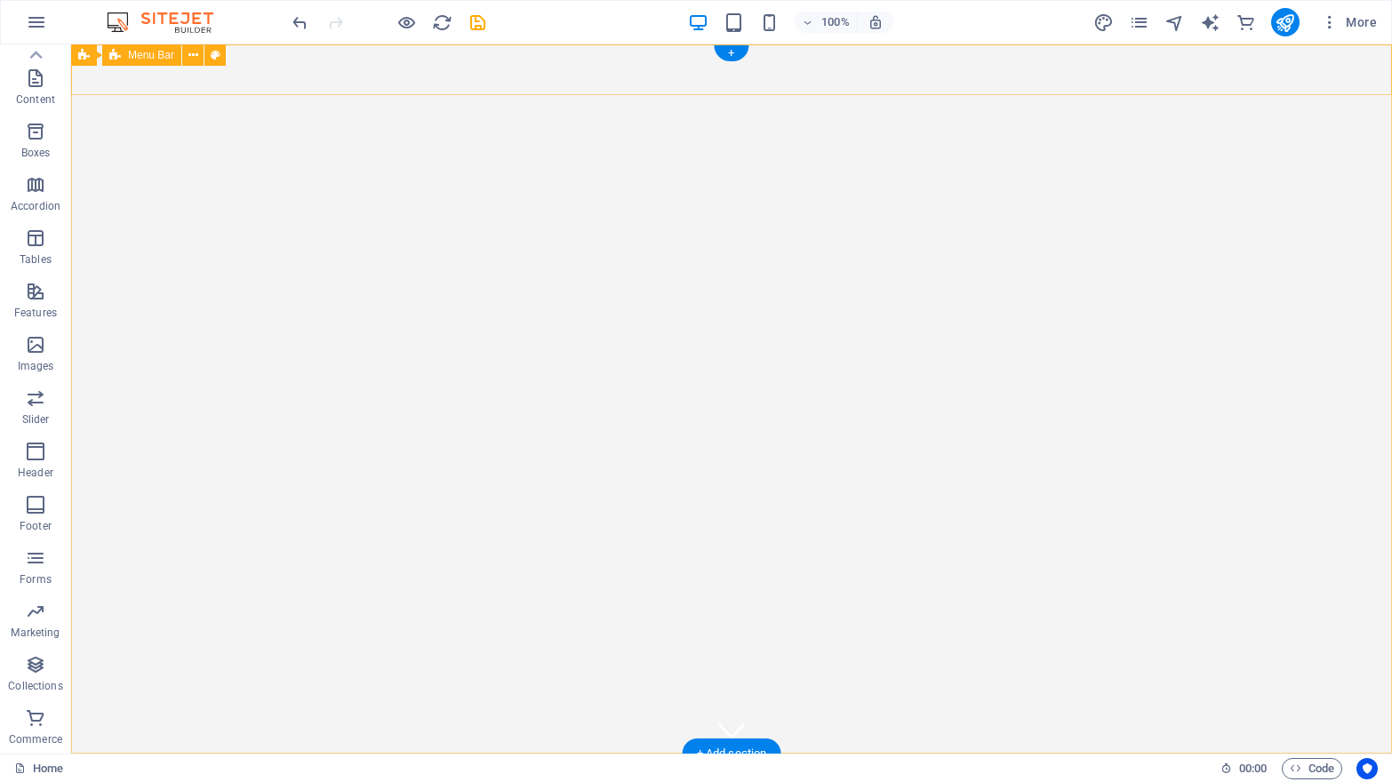
click at [404, 754] on div "Home About Services Gallery Contact" at bounding box center [731, 779] width 1321 height 51
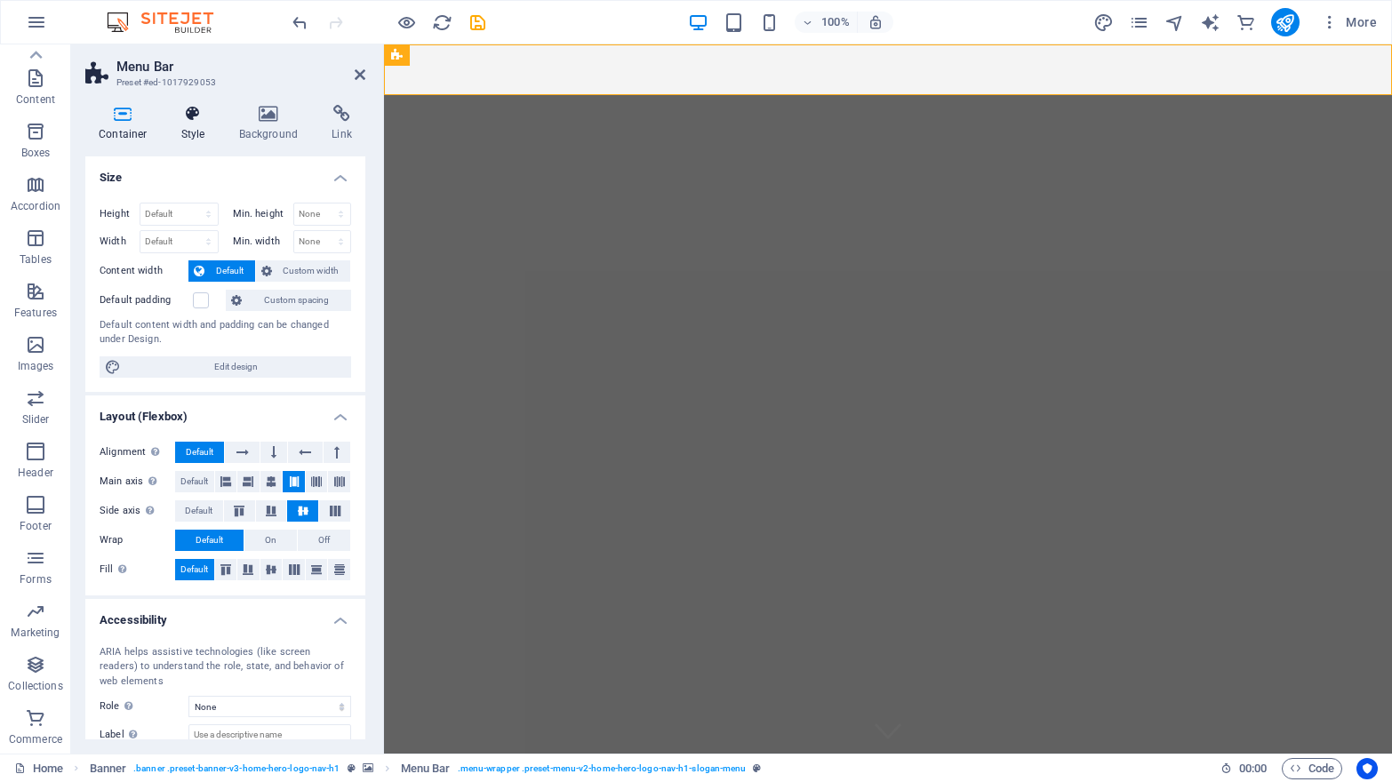
click at [205, 116] on icon at bounding box center [193, 114] width 51 height 18
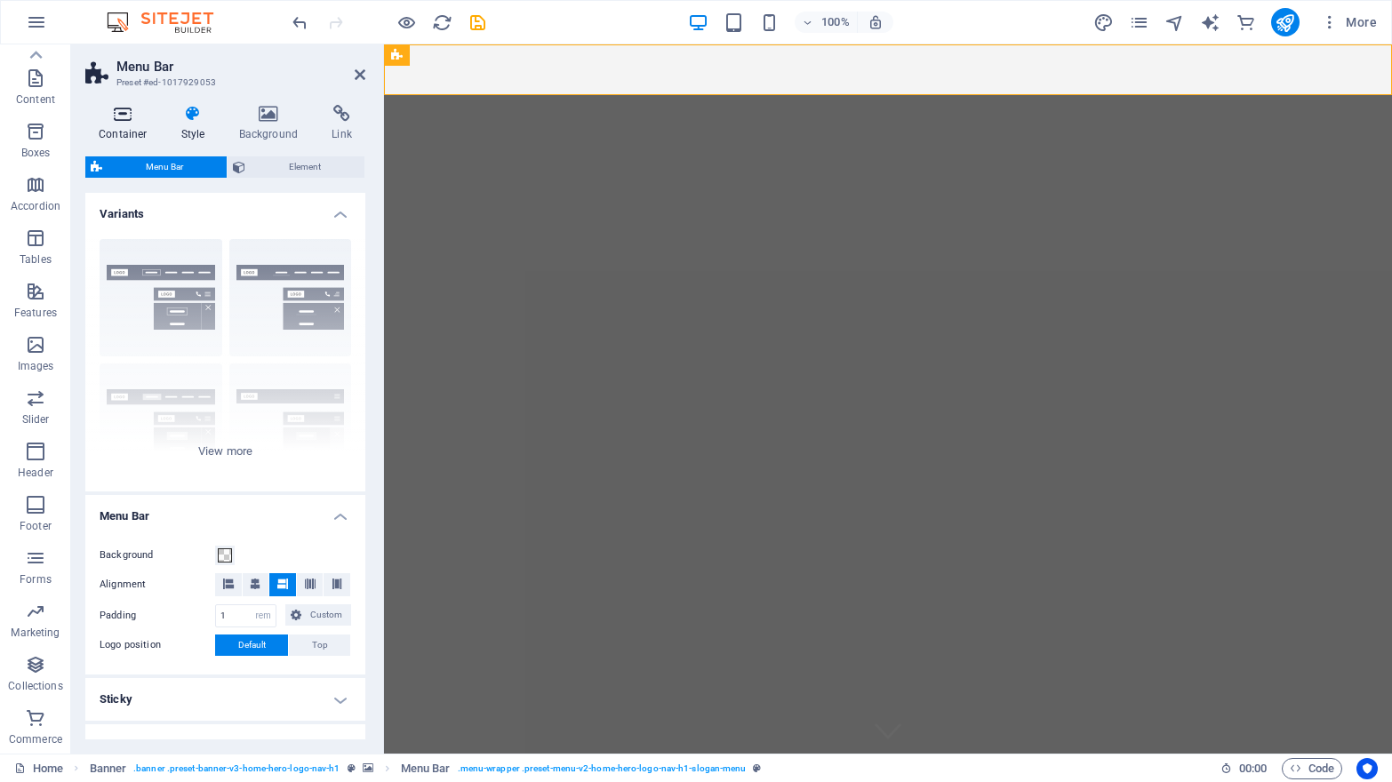
click at [125, 111] on icon at bounding box center [123, 114] width 76 height 18
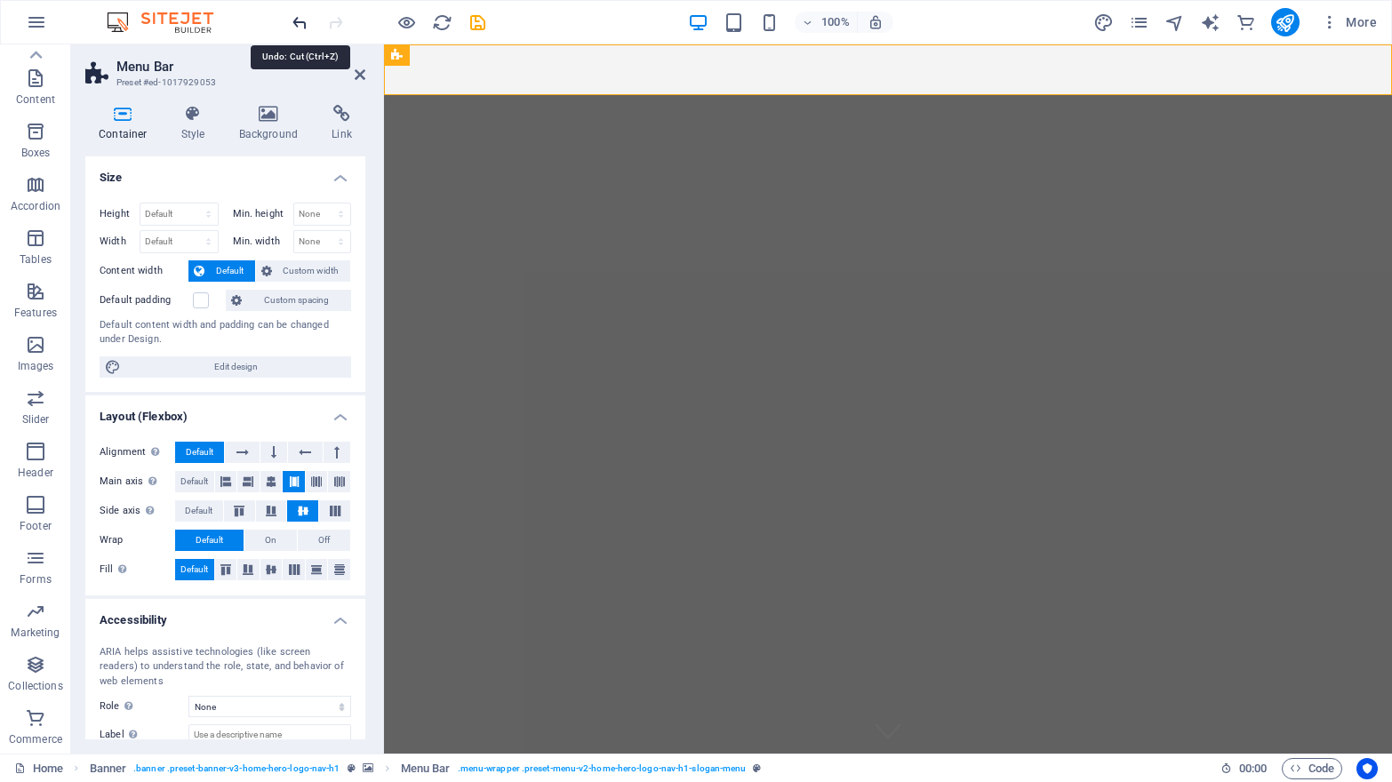
click at [300, 15] on icon "undo" at bounding box center [300, 22] width 20 height 20
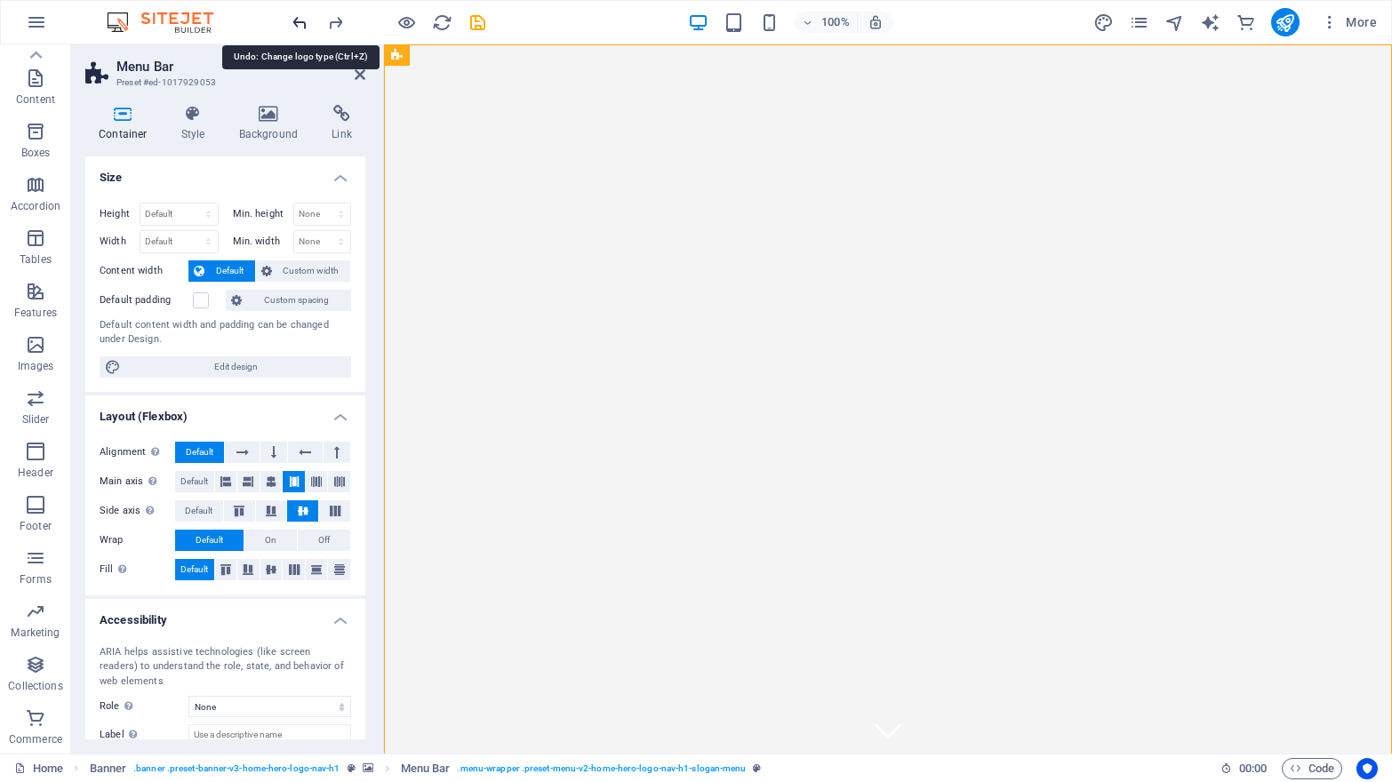
click at [300, 15] on icon "undo" at bounding box center [300, 22] width 20 height 20
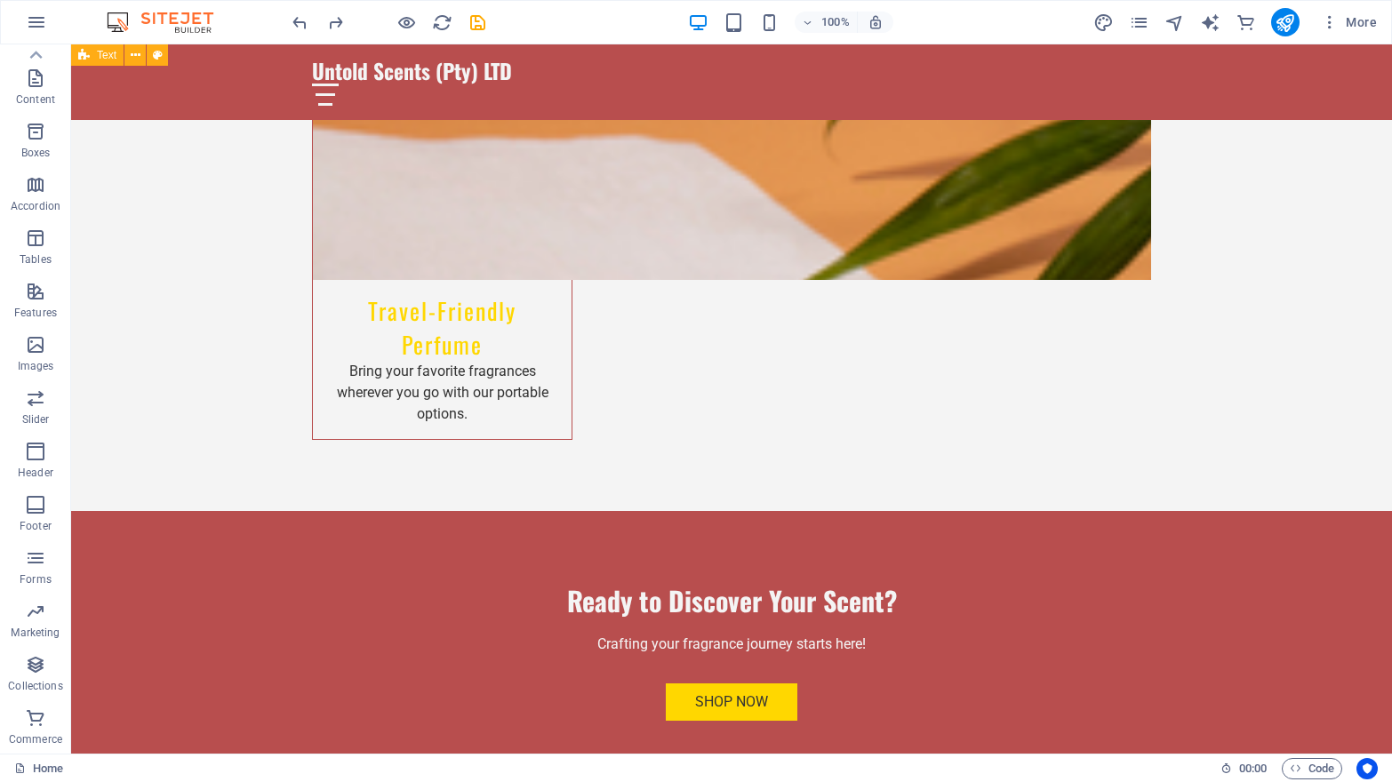
scroll to position [3212, 0]
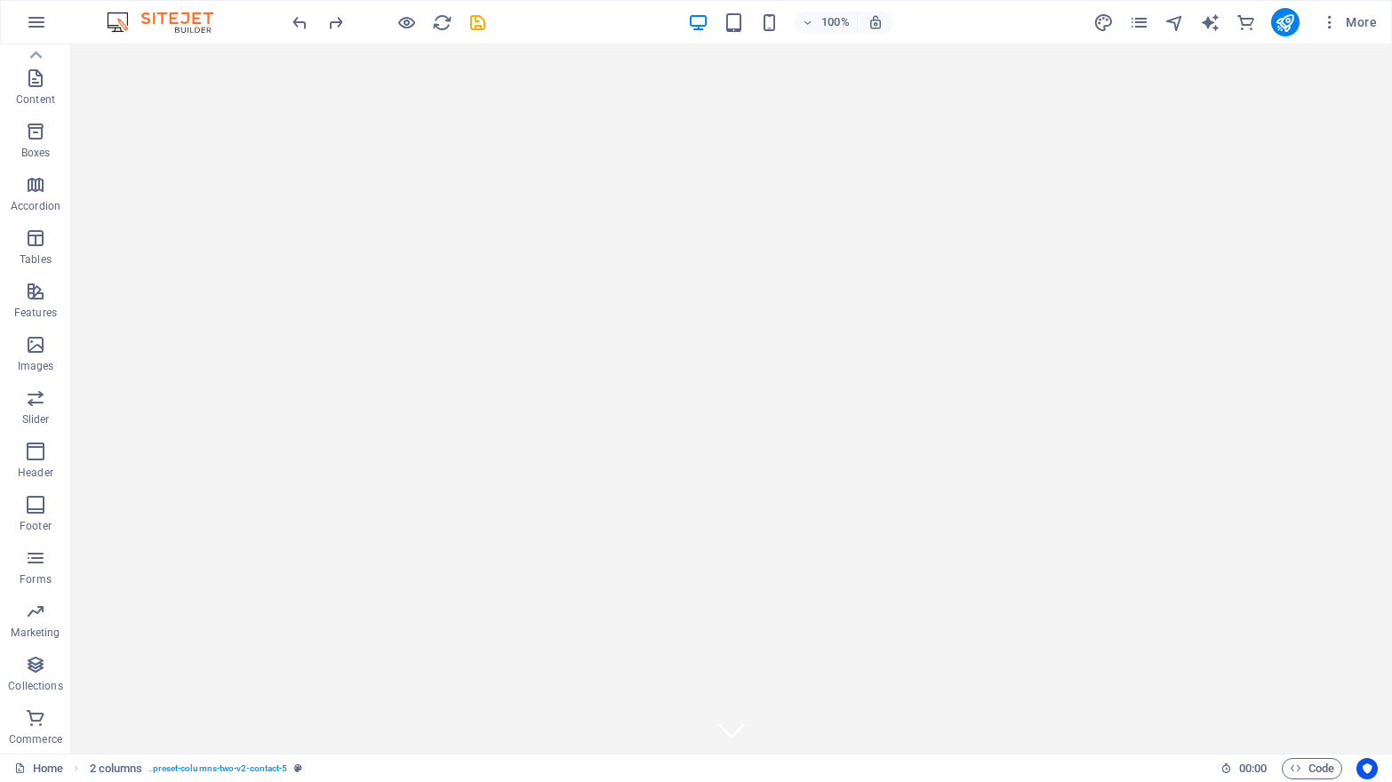
scroll to position [0, 0]
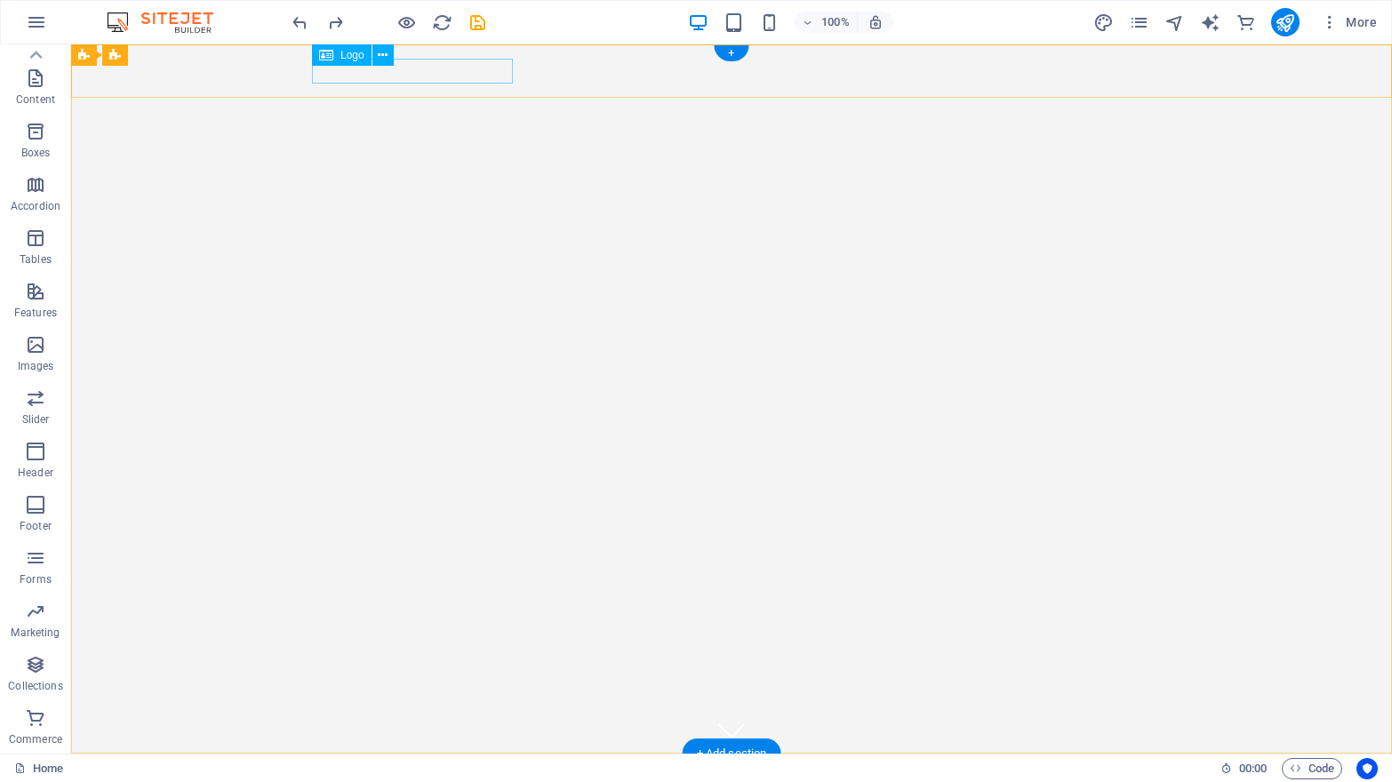
click at [380, 768] on div "Untold Scents (Pty) LTD" at bounding box center [731, 780] width 839 height 25
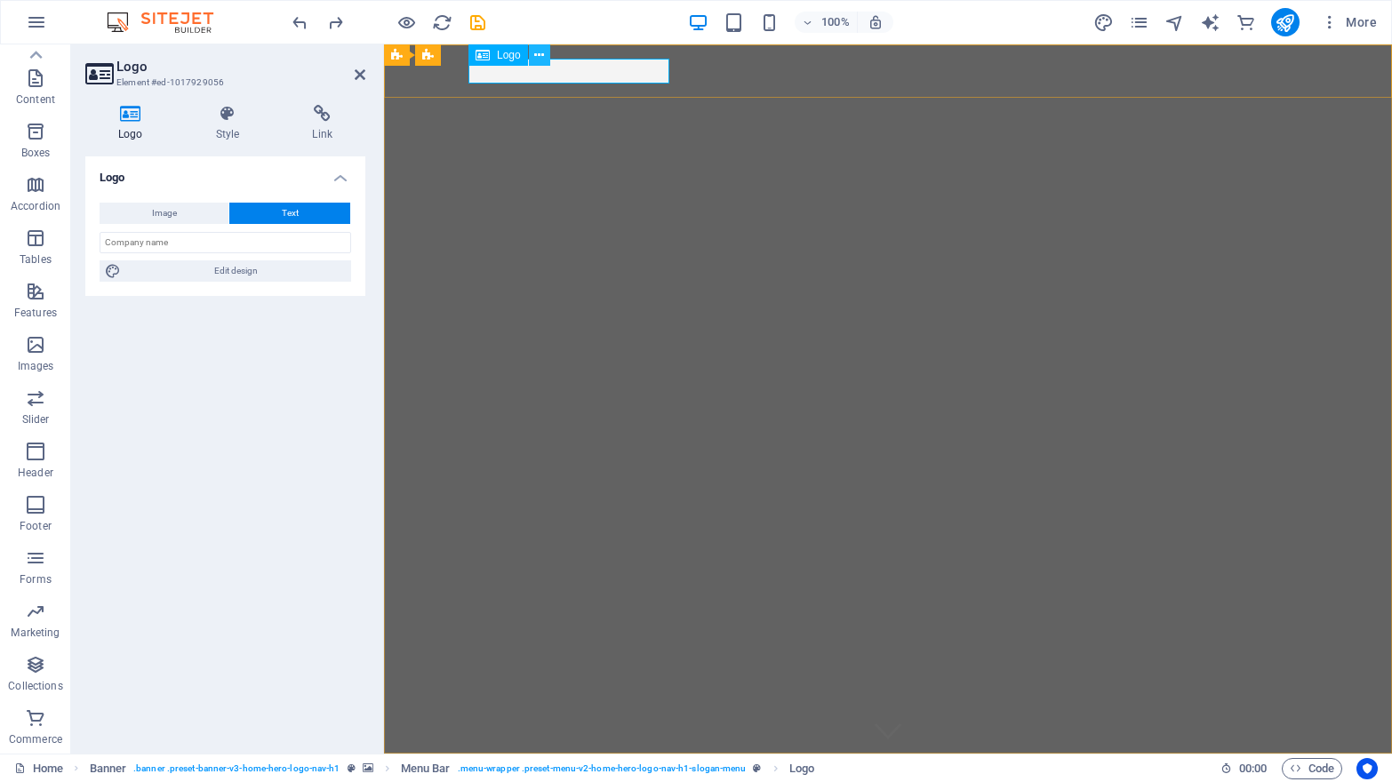
click at [540, 57] on icon at bounding box center [539, 55] width 10 height 19
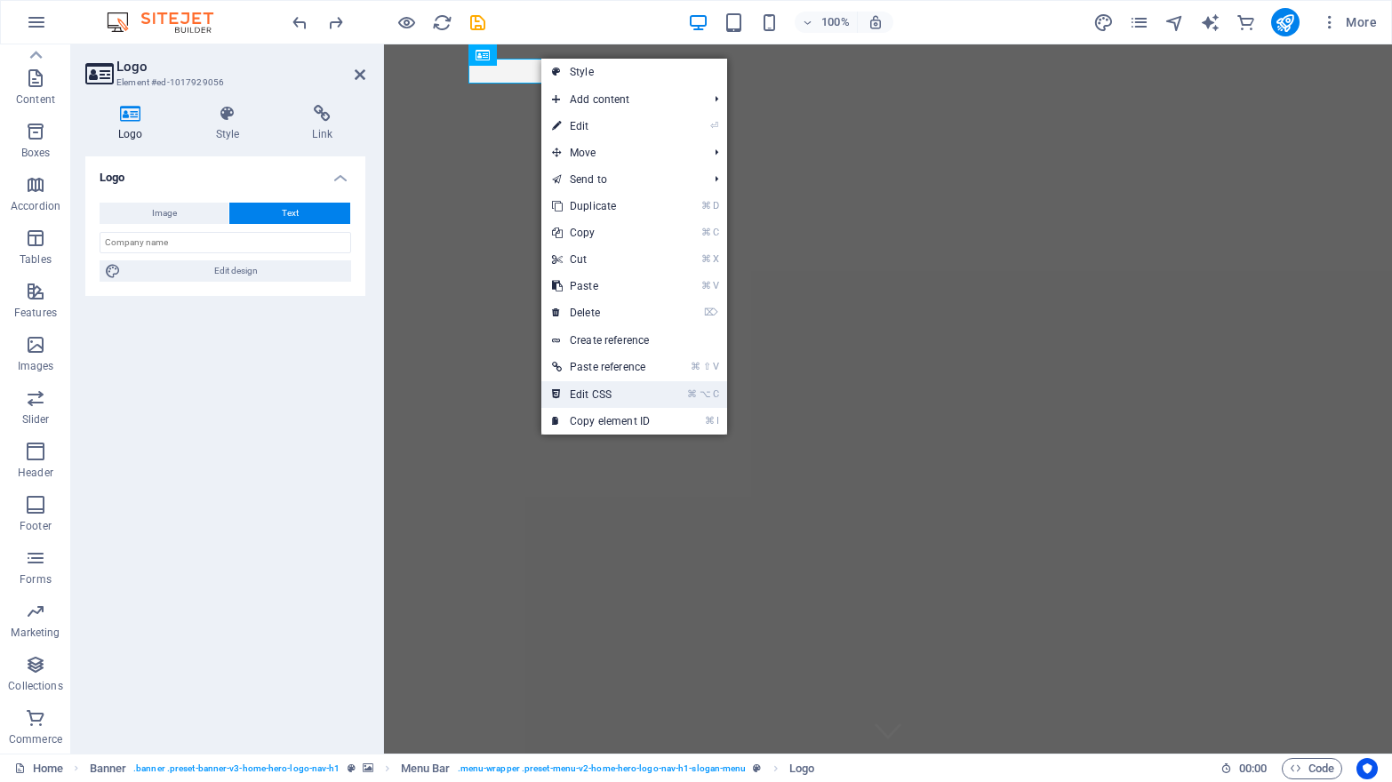
click at [602, 394] on link "⌘ ⌥ C Edit CSS" at bounding box center [600, 394] width 119 height 27
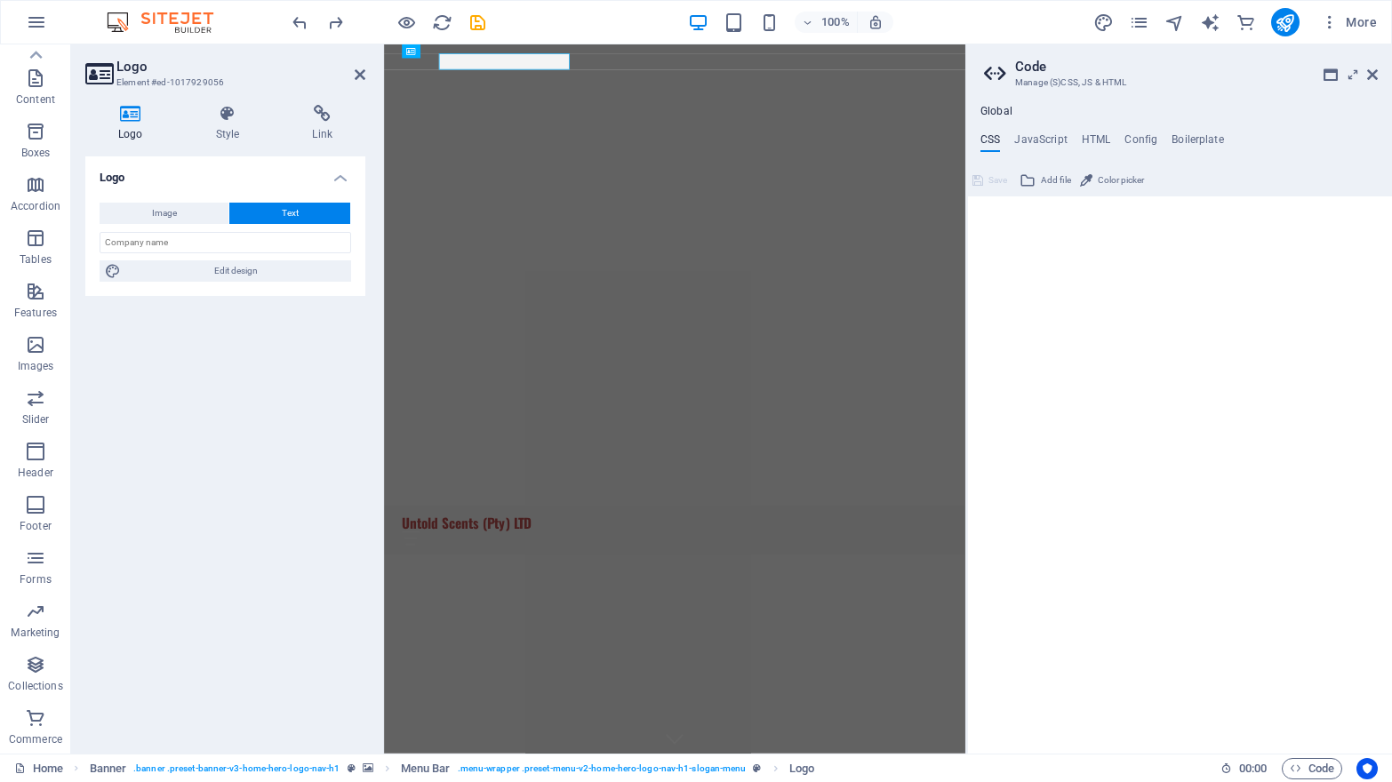
type textarea "flex-basis: auto!important;"
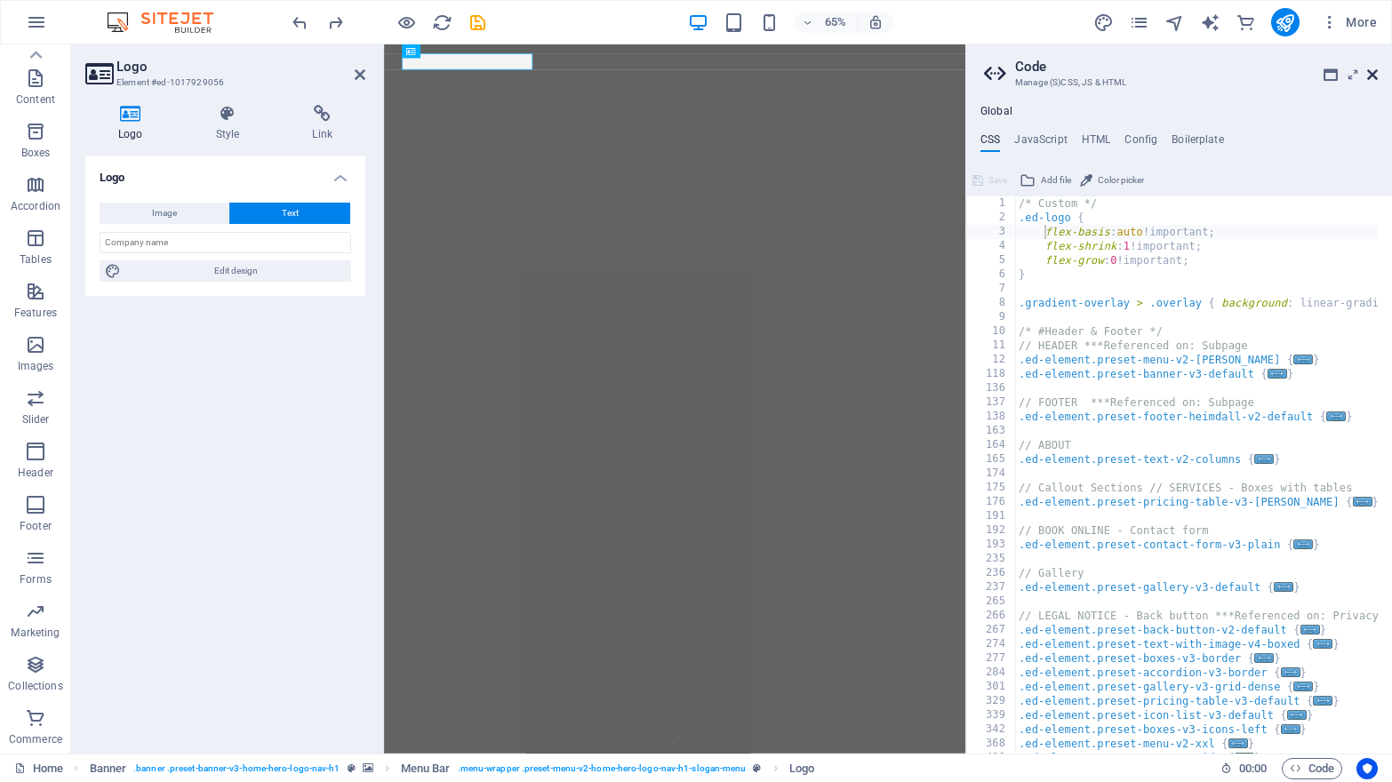
click at [1372, 74] on icon at bounding box center [1372, 75] width 11 height 14
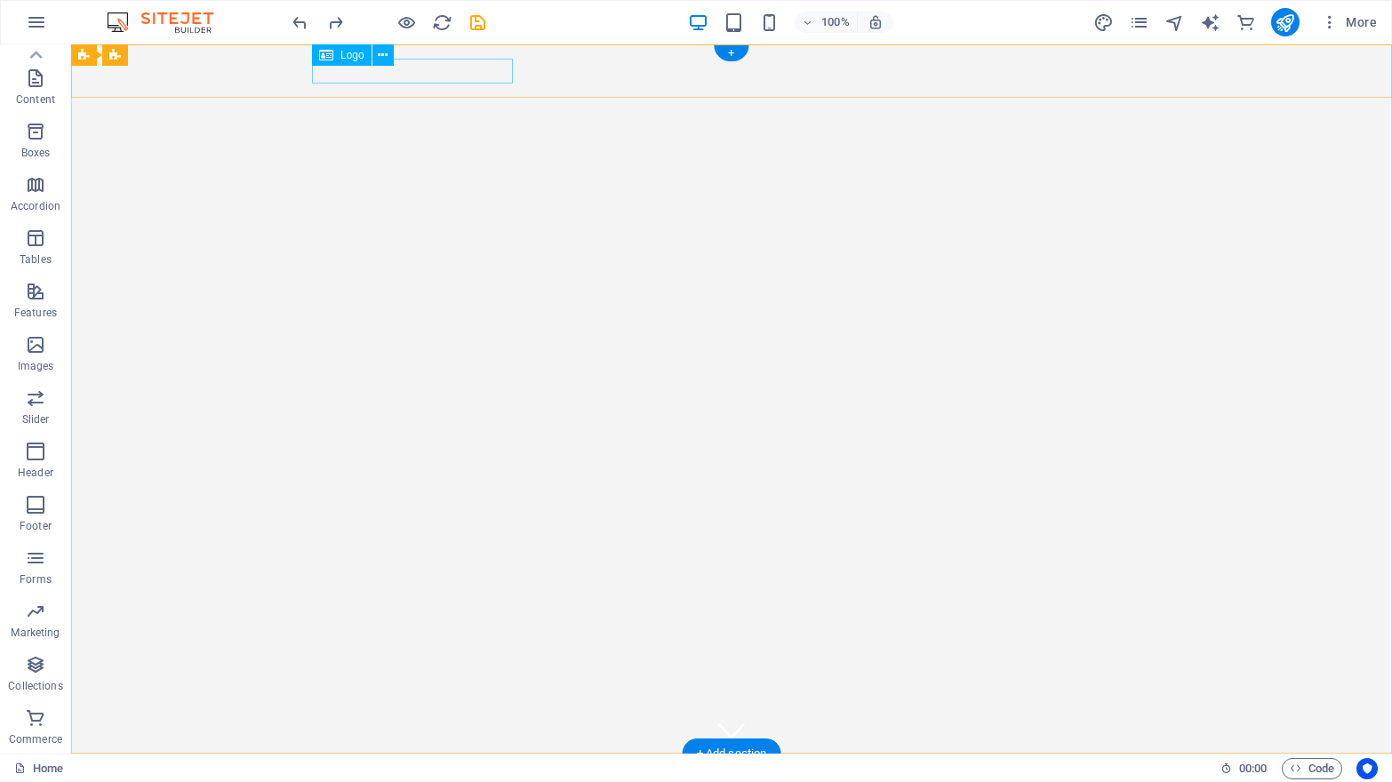
click at [407, 768] on div "Untold Scents (Pty) LTD" at bounding box center [731, 780] width 839 height 25
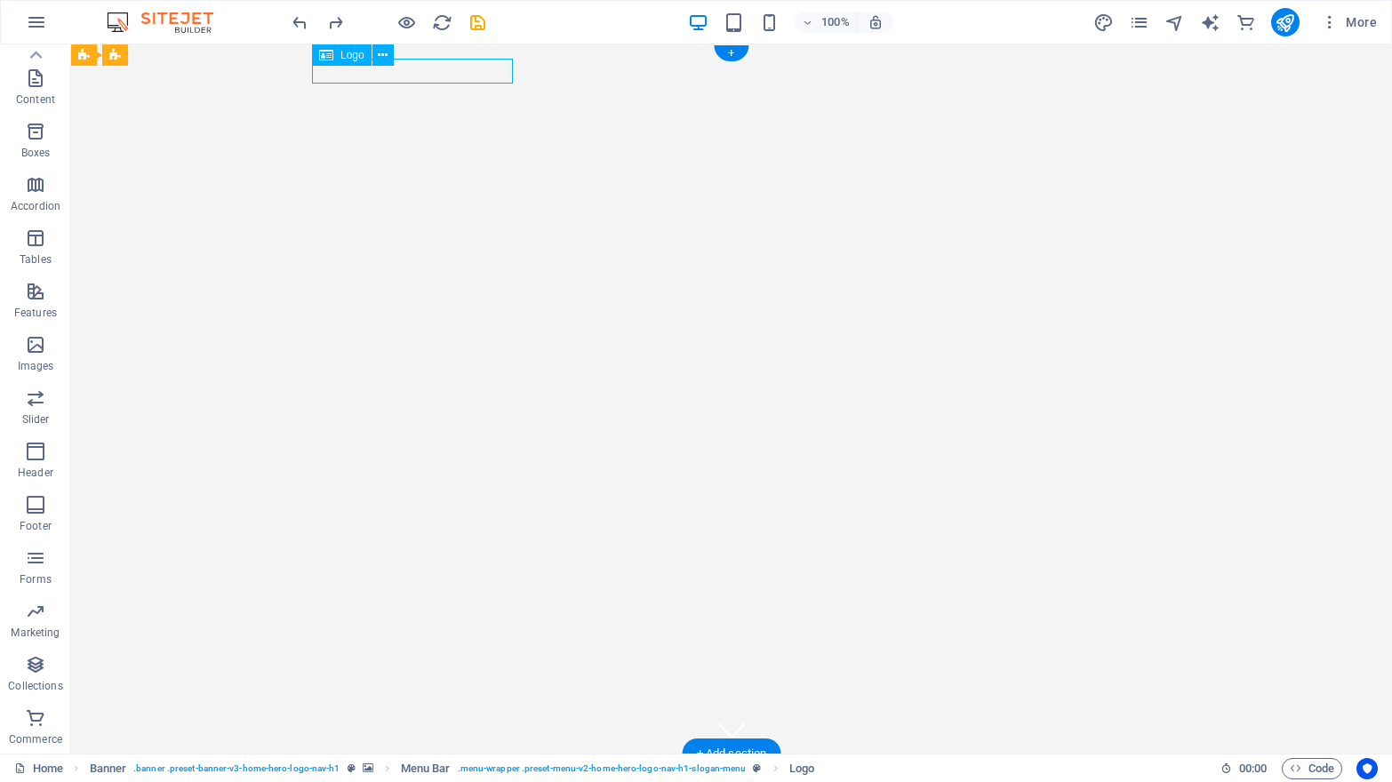
click at [407, 768] on div "Untold Scents (Pty) LTD" at bounding box center [731, 780] width 839 height 25
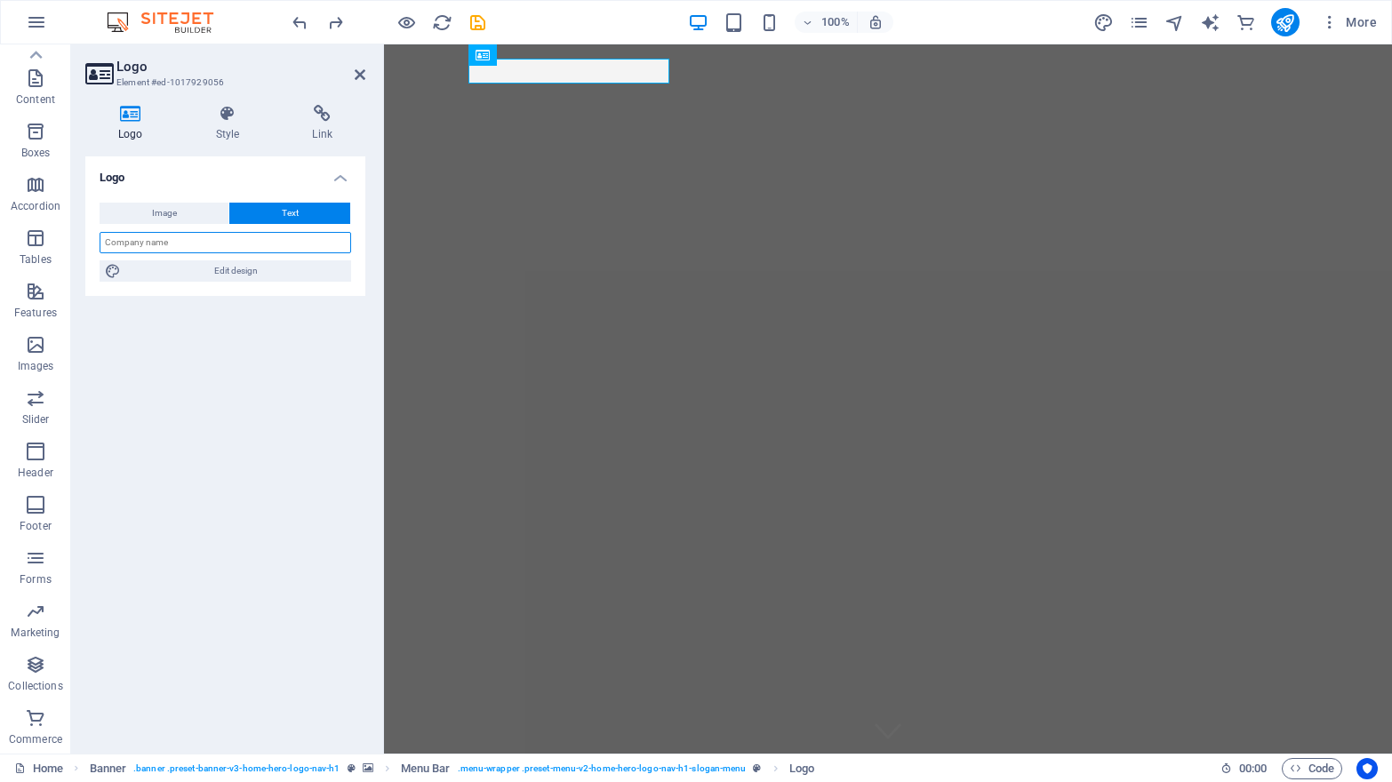
click at [167, 241] on input "text" at bounding box center [226, 242] width 252 height 21
type input "Untold Scents"
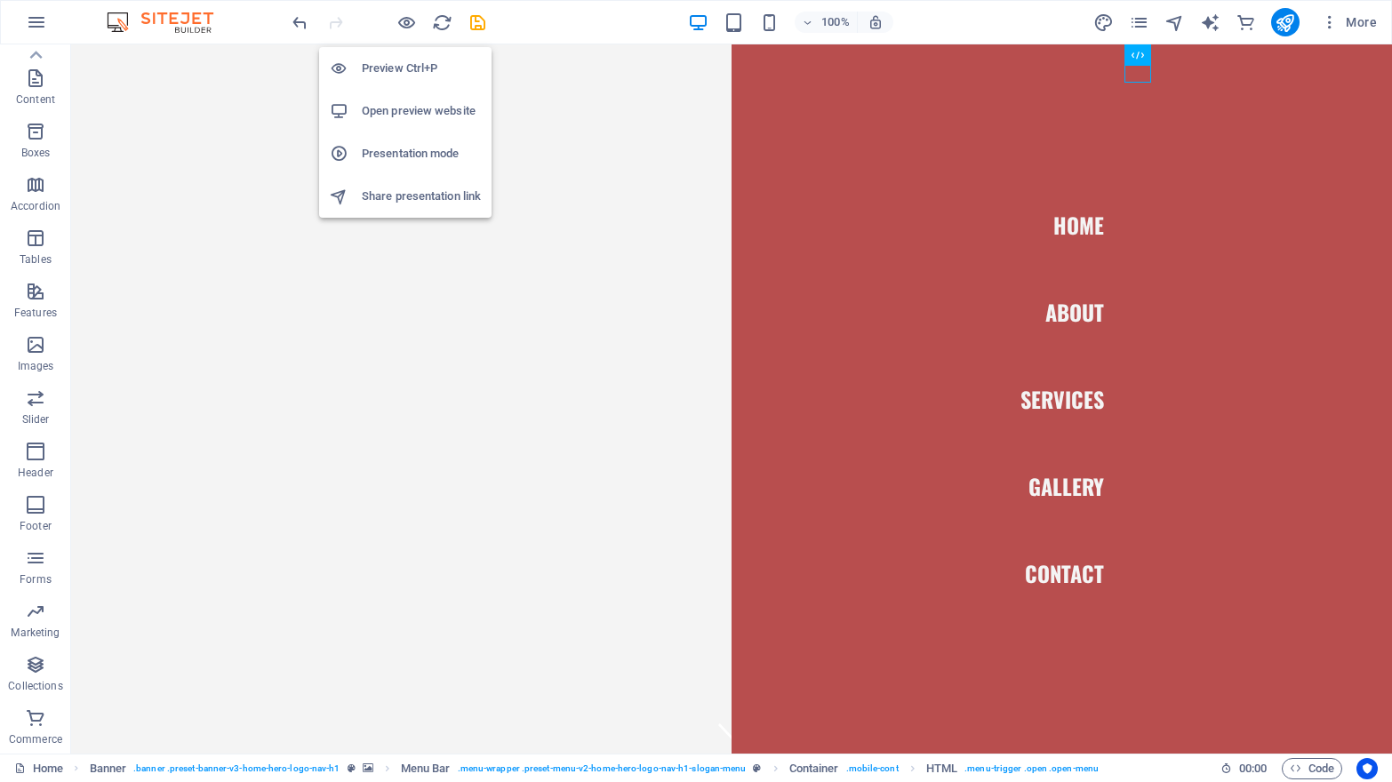
click at [400, 104] on h6 "Open preview website" at bounding box center [421, 110] width 119 height 21
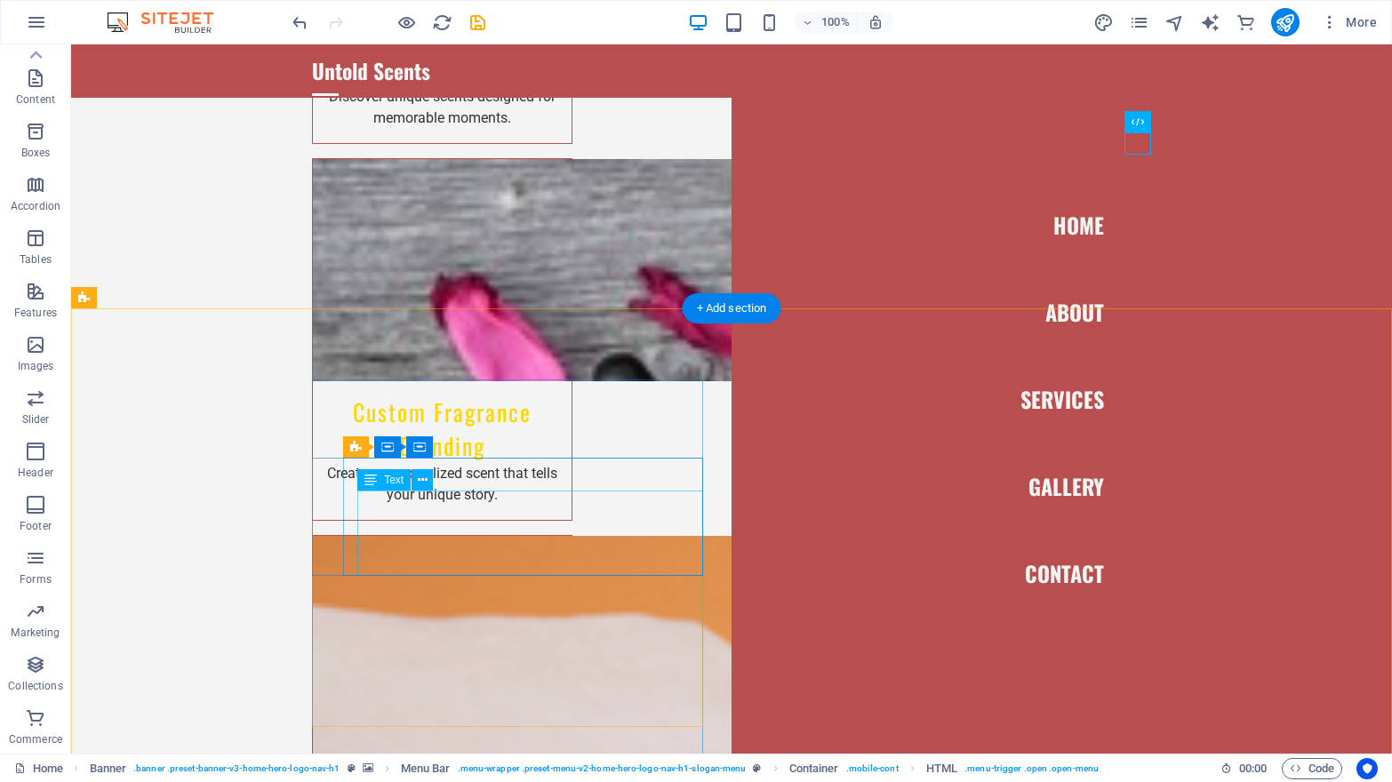
scroll to position [2733, 0]
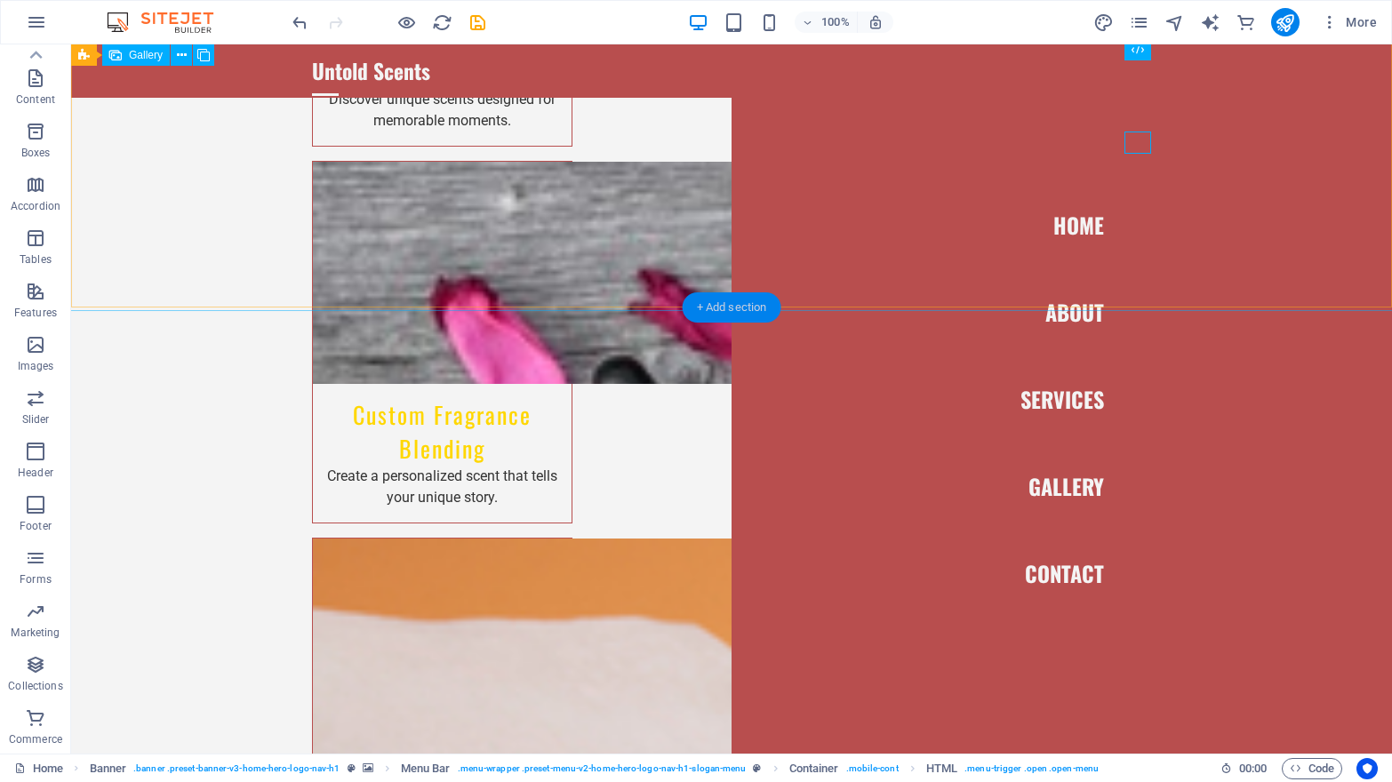
click at [704, 308] on div "+ Add section" at bounding box center [732, 307] width 99 height 30
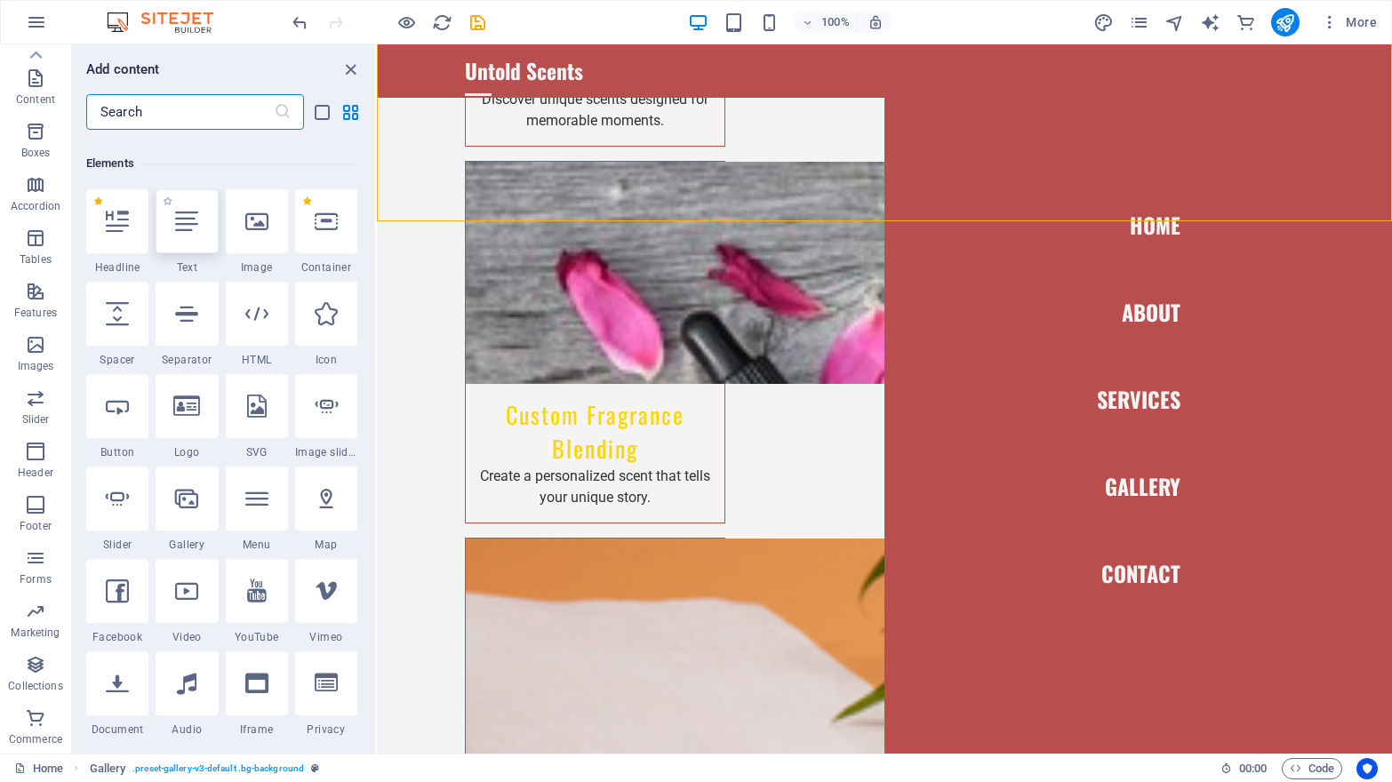
scroll to position [180, 0]
click at [120, 216] on icon at bounding box center [117, 222] width 23 height 23
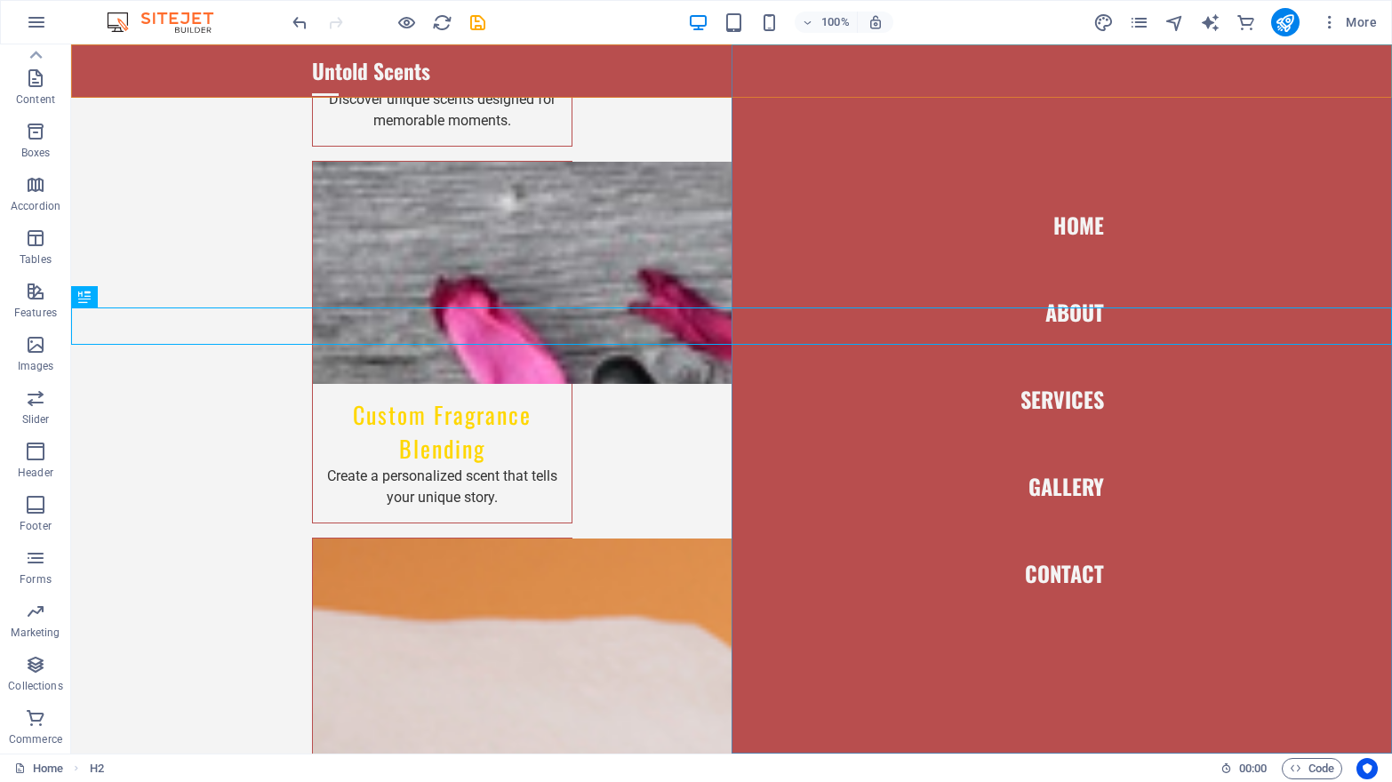
click at [806, 493] on nav "Home About Services Gallery Contact" at bounding box center [1062, 398] width 660 height 709
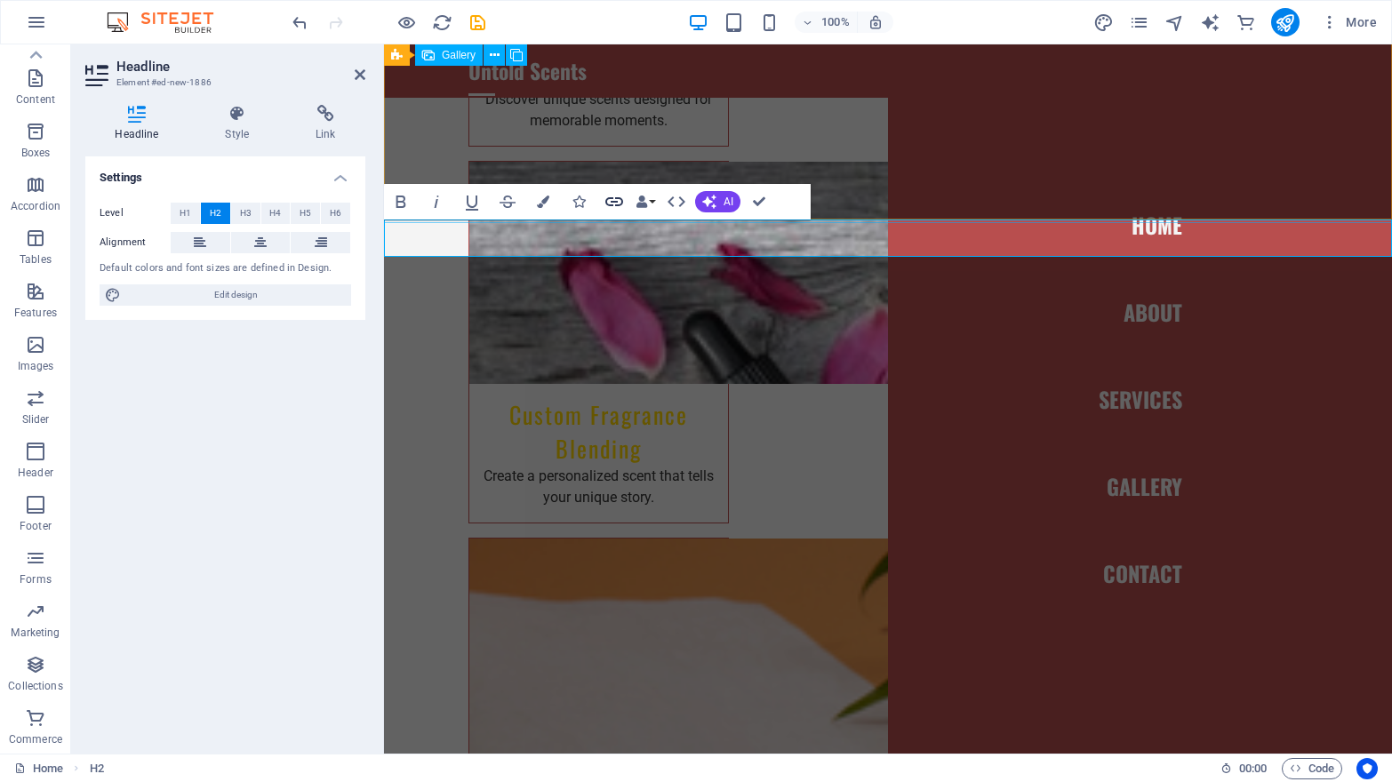
click at [613, 200] on icon "button" at bounding box center [614, 201] width 21 height 21
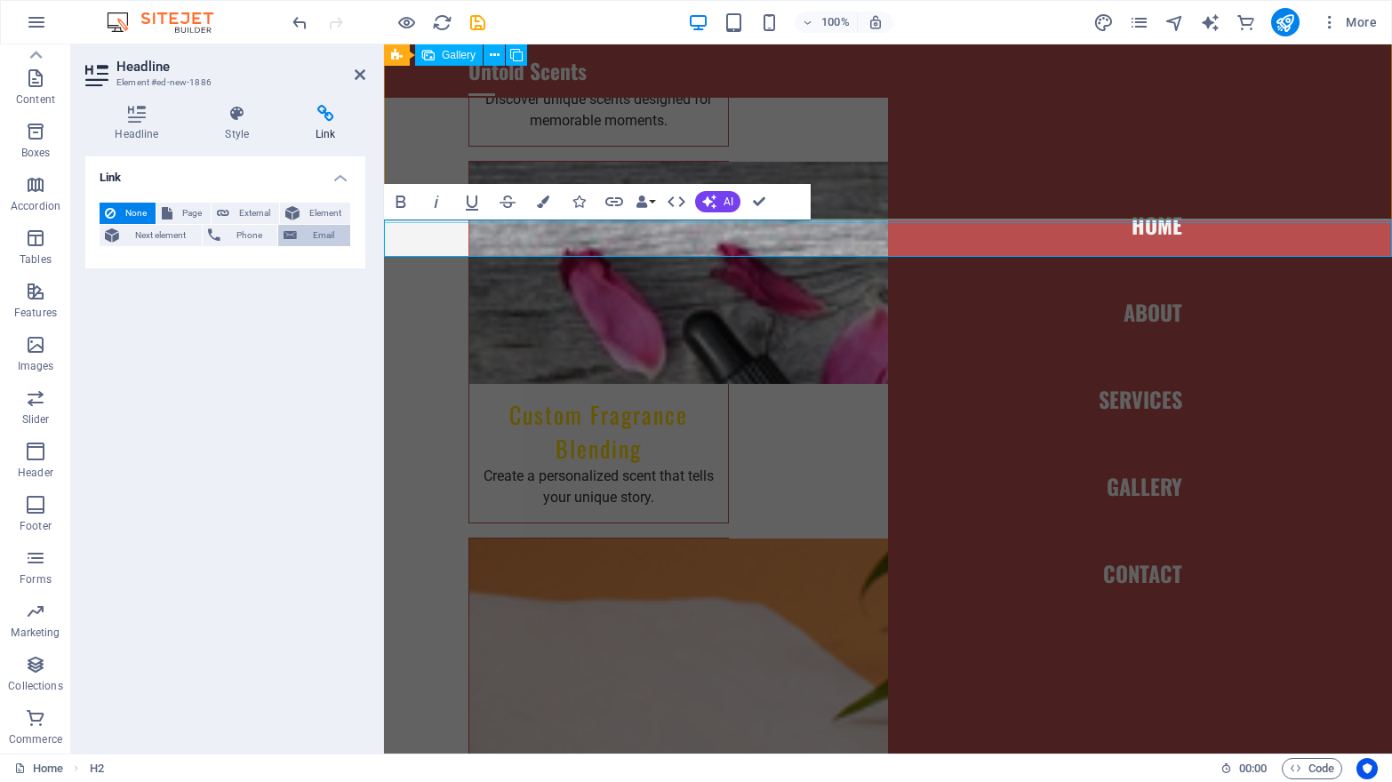
click at [324, 236] on span "Email" at bounding box center [323, 235] width 43 height 21
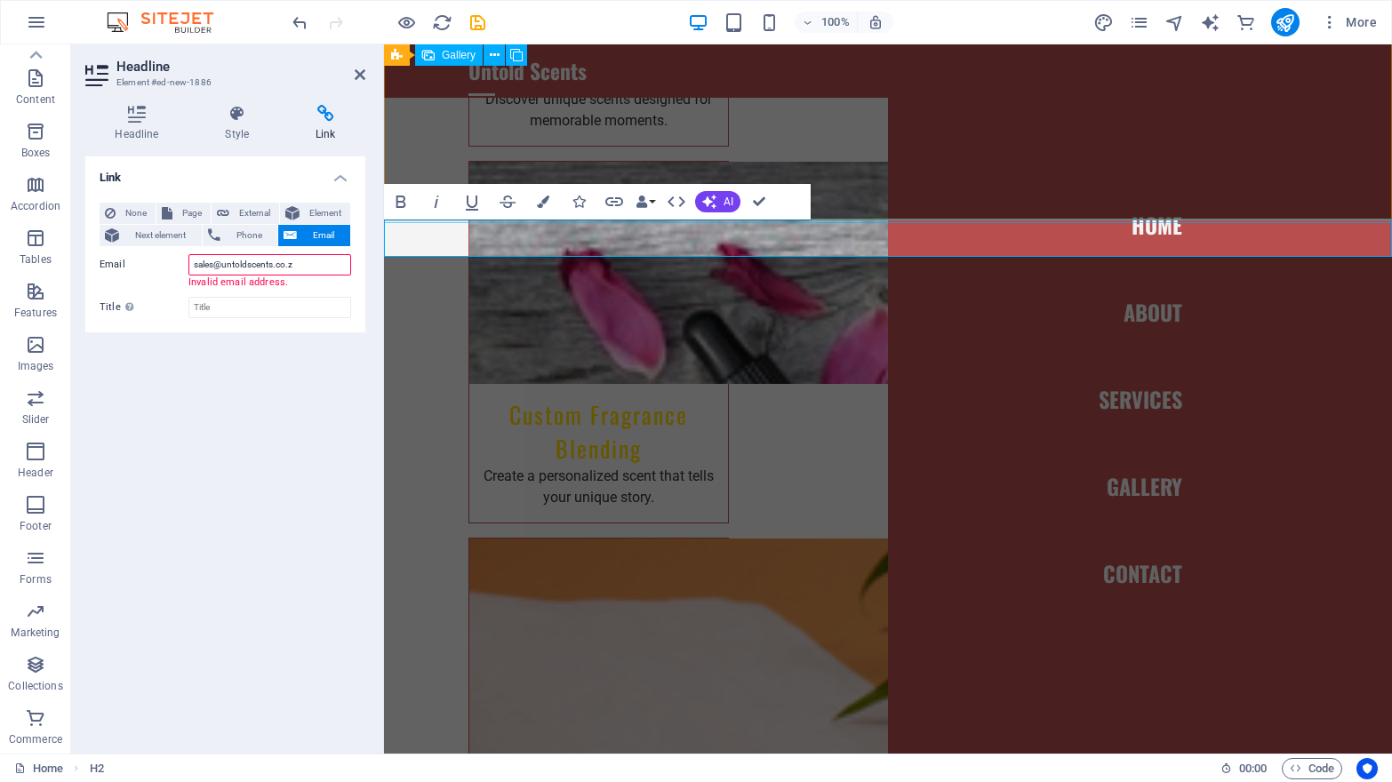
type input "[EMAIL_ADDRESS][DOMAIN_NAME]"
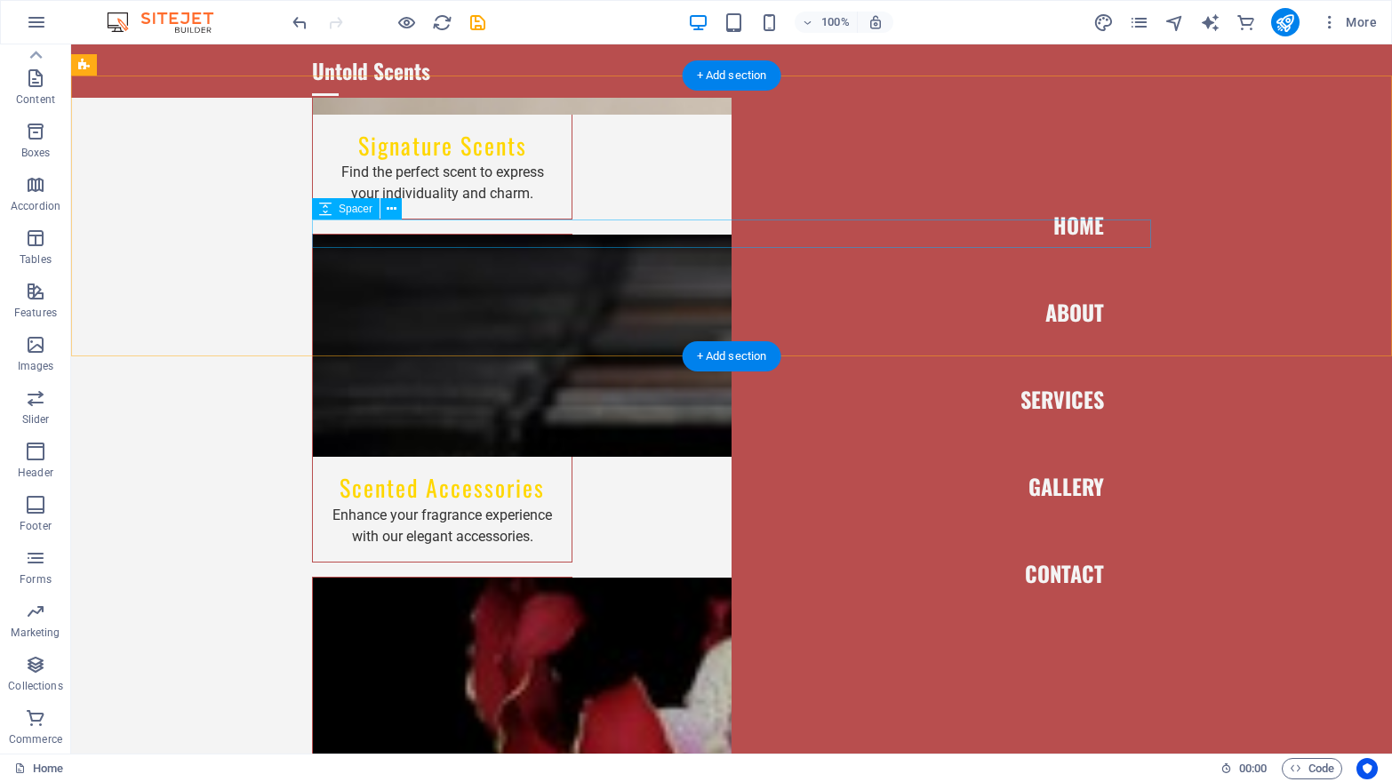
scroll to position [1954, 0]
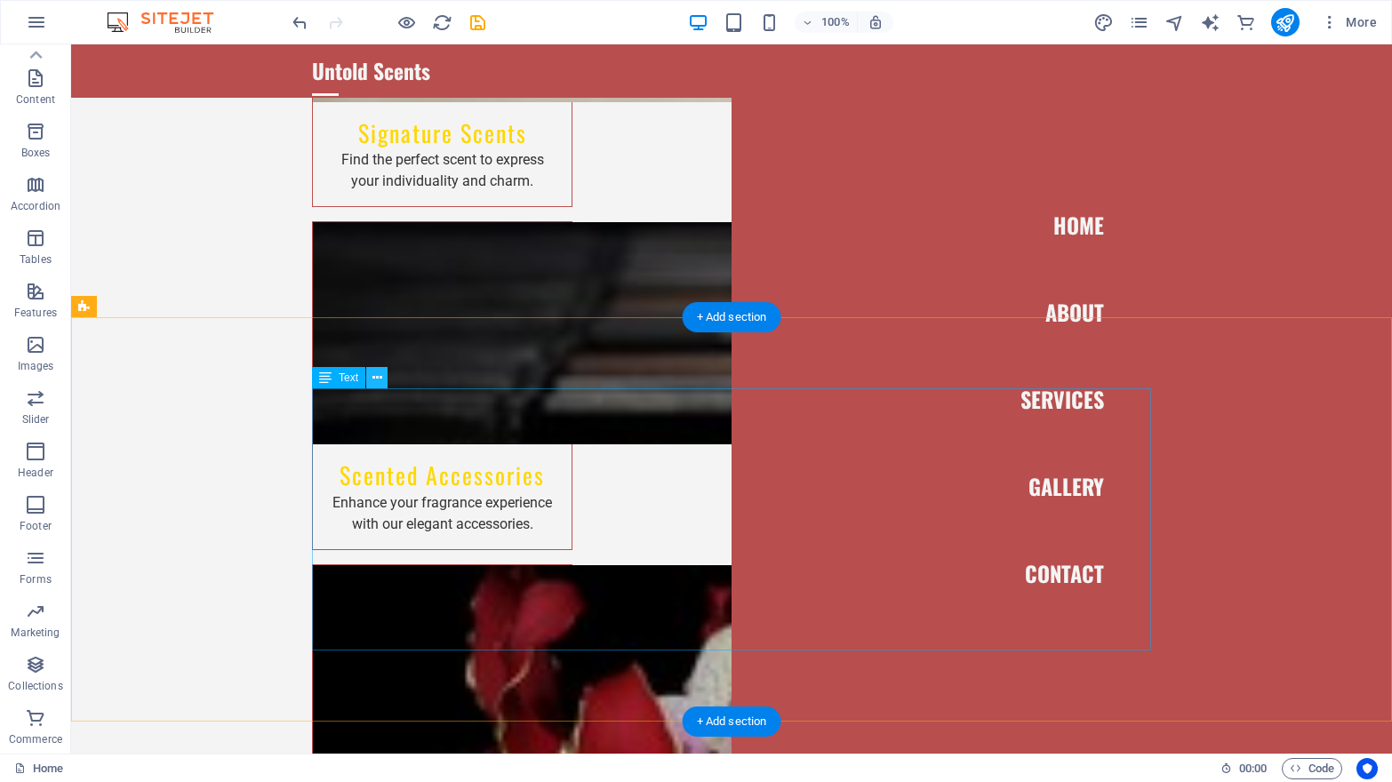
click at [379, 372] on icon at bounding box center [377, 378] width 10 height 19
